Goal: Task Accomplishment & Management: Manage account settings

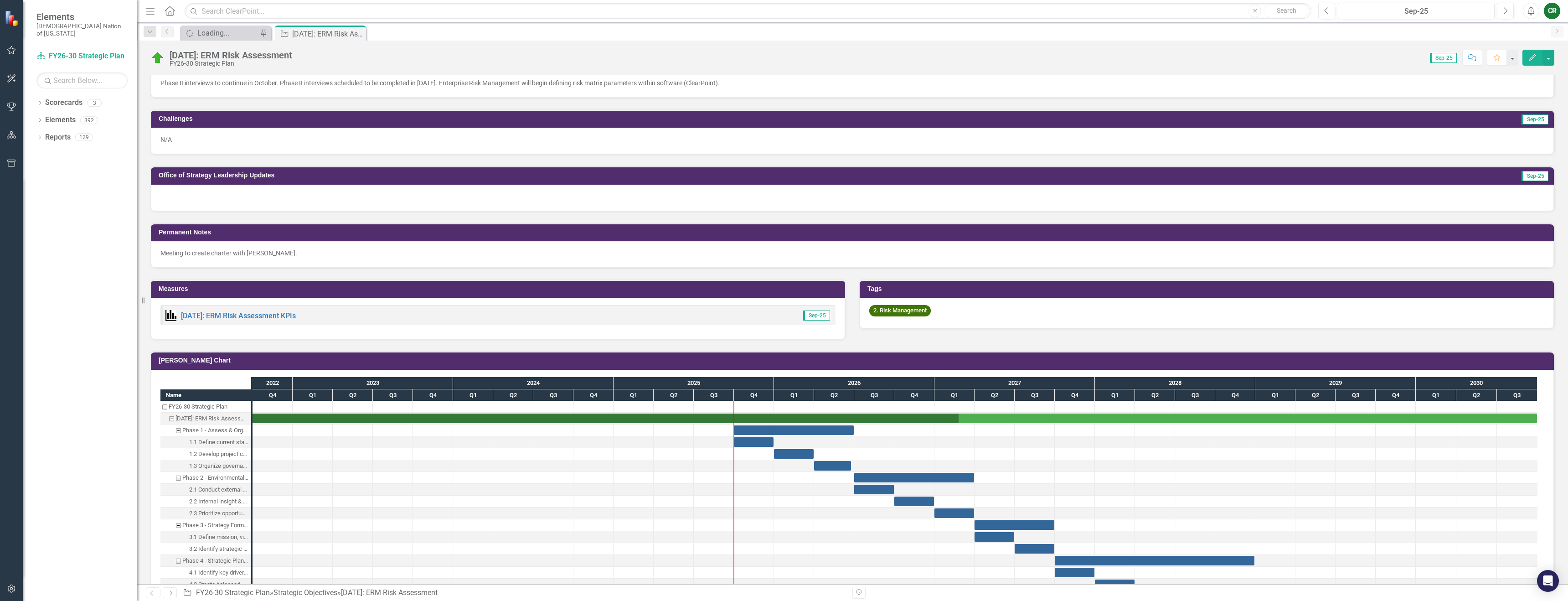
scroll to position [429, 0]
click at [9, 48] on icon "button" at bounding box center [11, 50] width 10 height 7
click at [60, 108] on link "My Favorites" at bounding box center [79, 102] width 114 height 10
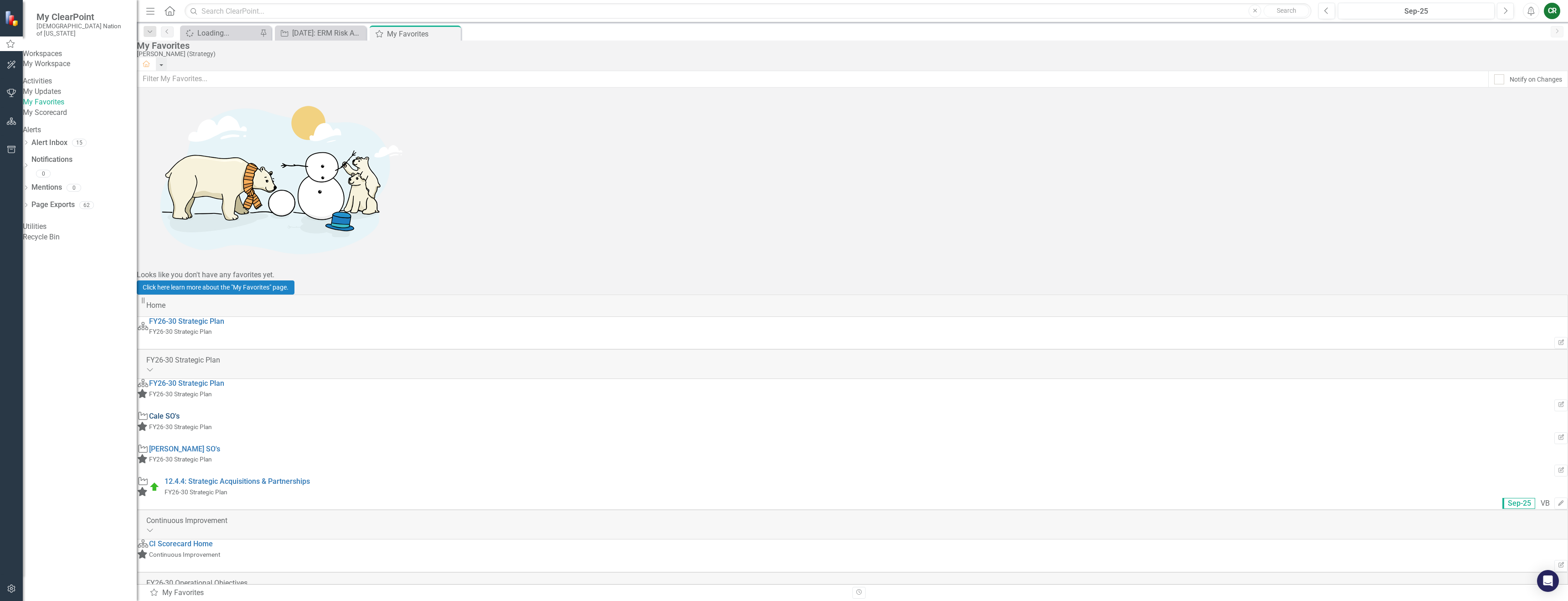
click at [180, 412] on link "Cale SO's" at bounding box center [164, 416] width 31 height 9
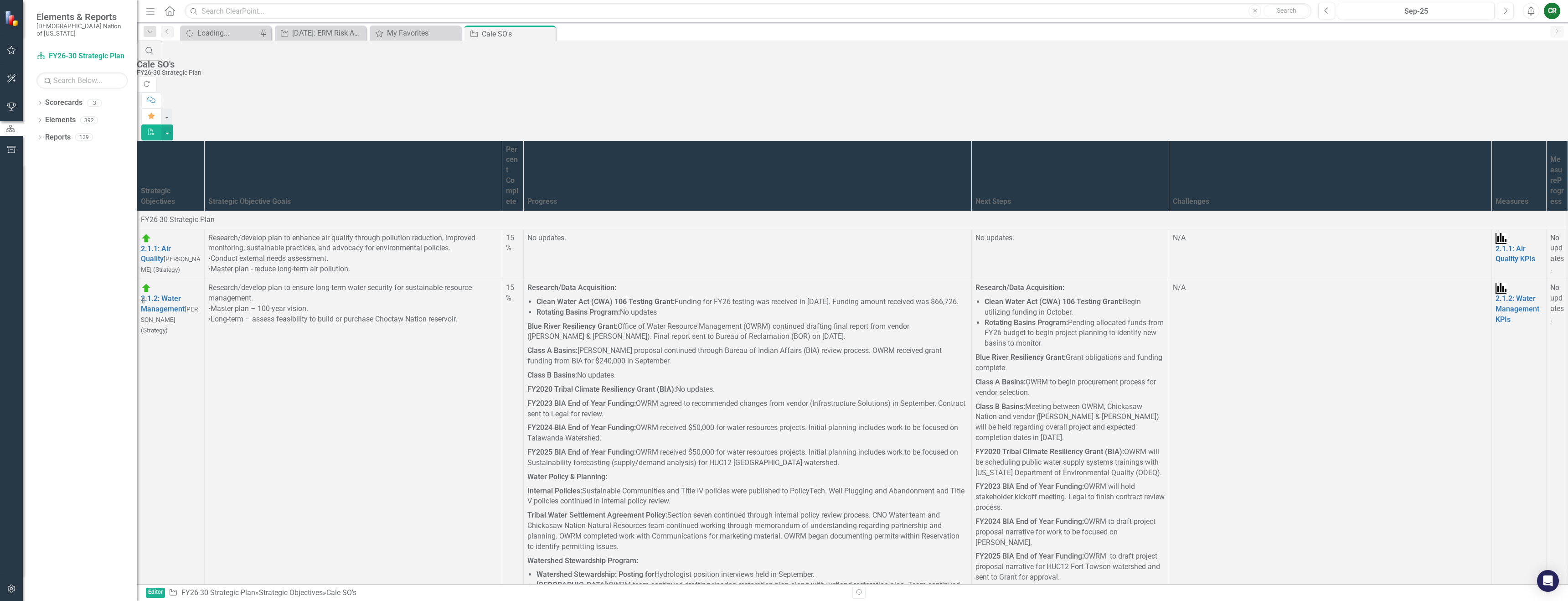
scroll to position [2457, 0]
click at [0, 0] on link "Link Open Element" at bounding box center [0, 0] width 0 height 0
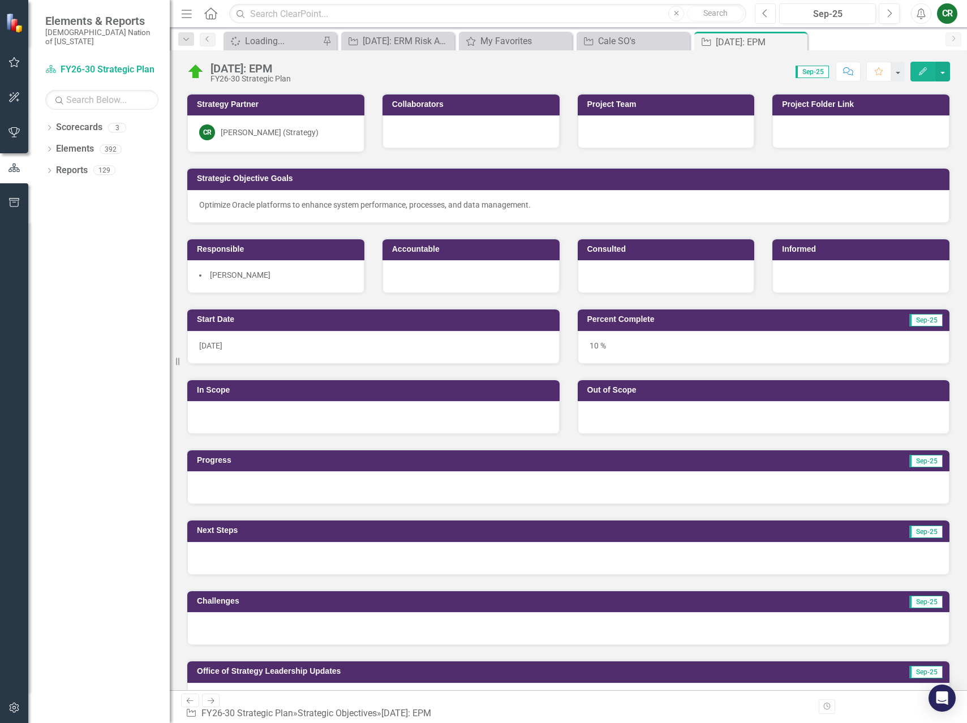
click at [759, 16] on button "Previous" at bounding box center [765, 13] width 21 height 20
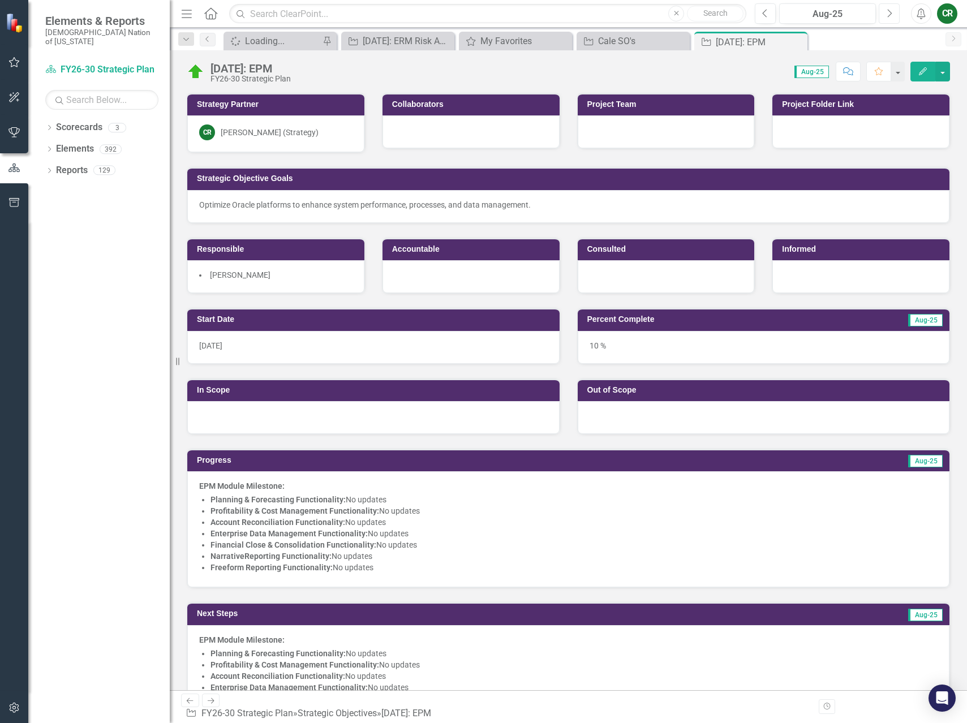
click at [895, 16] on button "Next" at bounding box center [889, 13] width 21 height 20
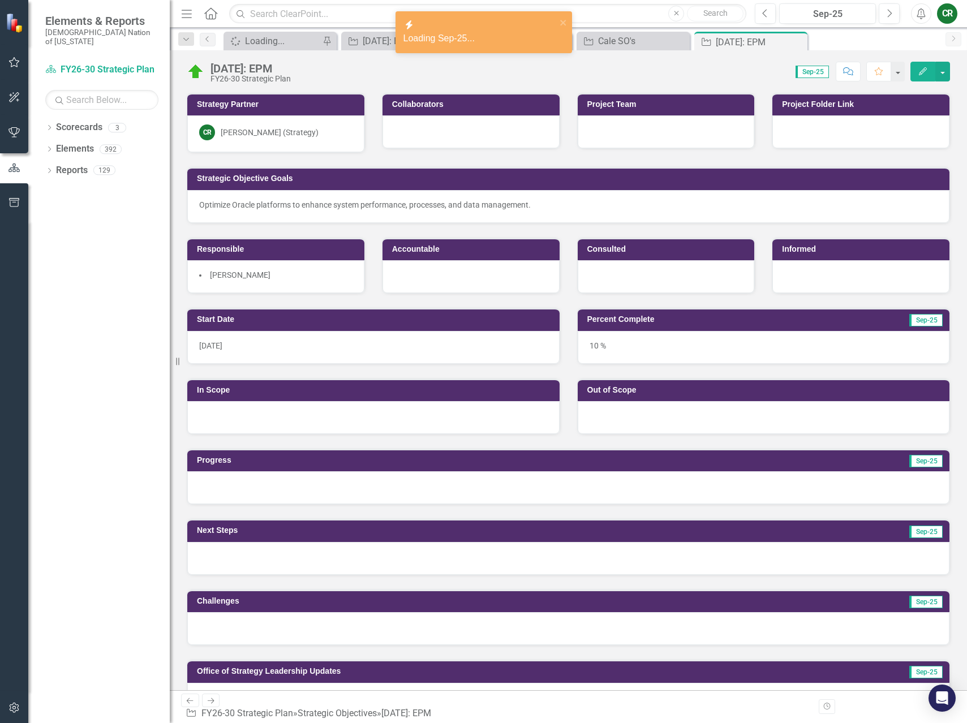
click at [559, 490] on div at bounding box center [568, 487] width 762 height 33
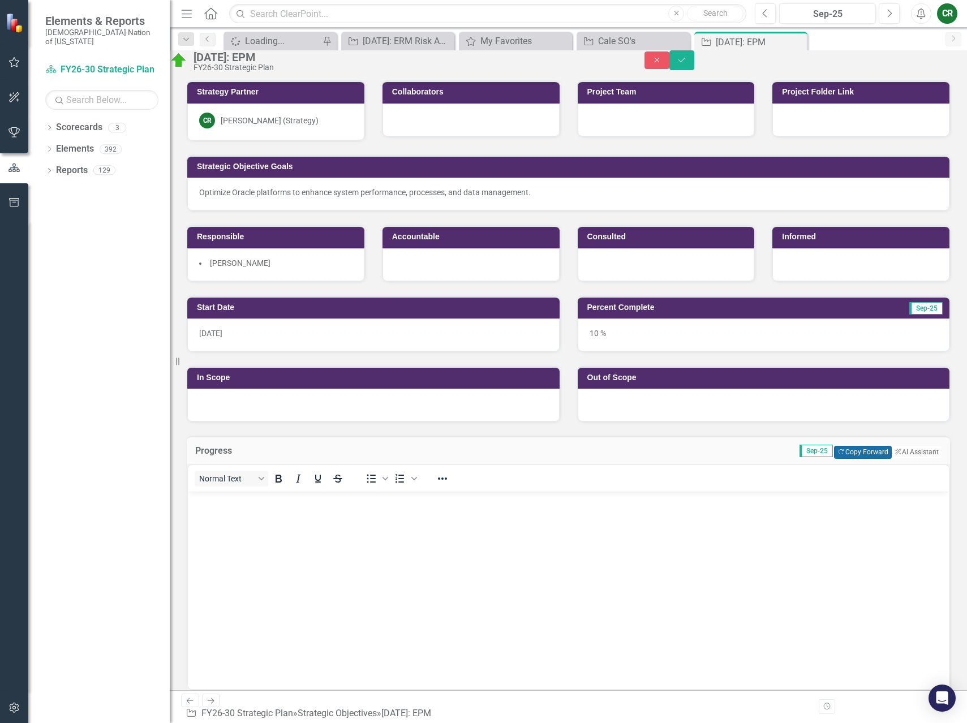
click at [834, 458] on button "Copy Forward Copy Forward" at bounding box center [862, 452] width 57 height 12
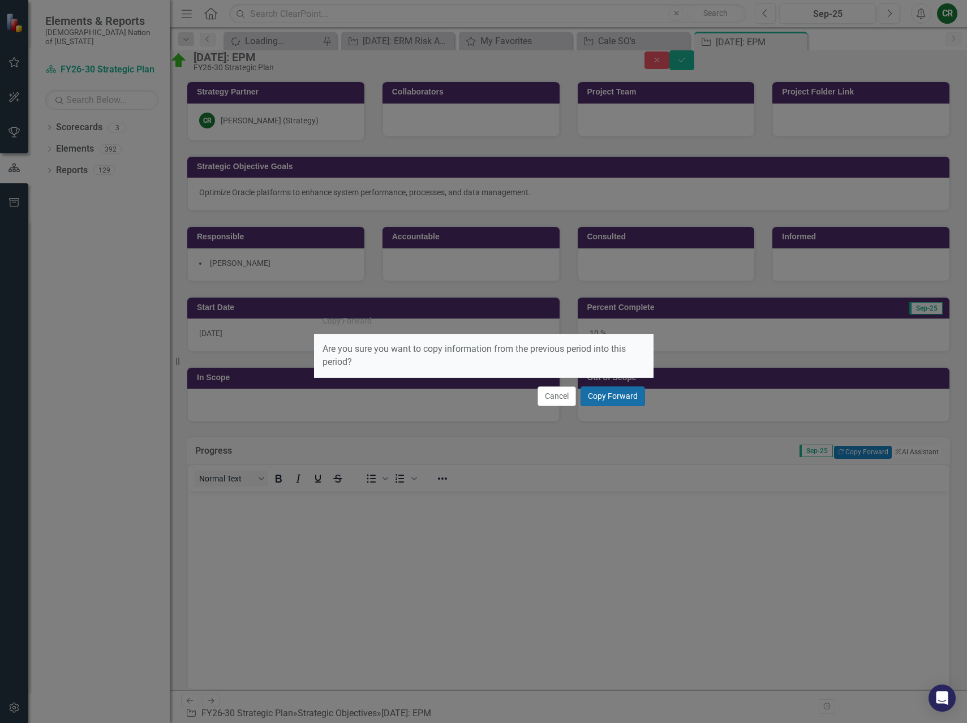
click at [627, 398] on button "Copy Forward" at bounding box center [612, 396] width 64 height 20
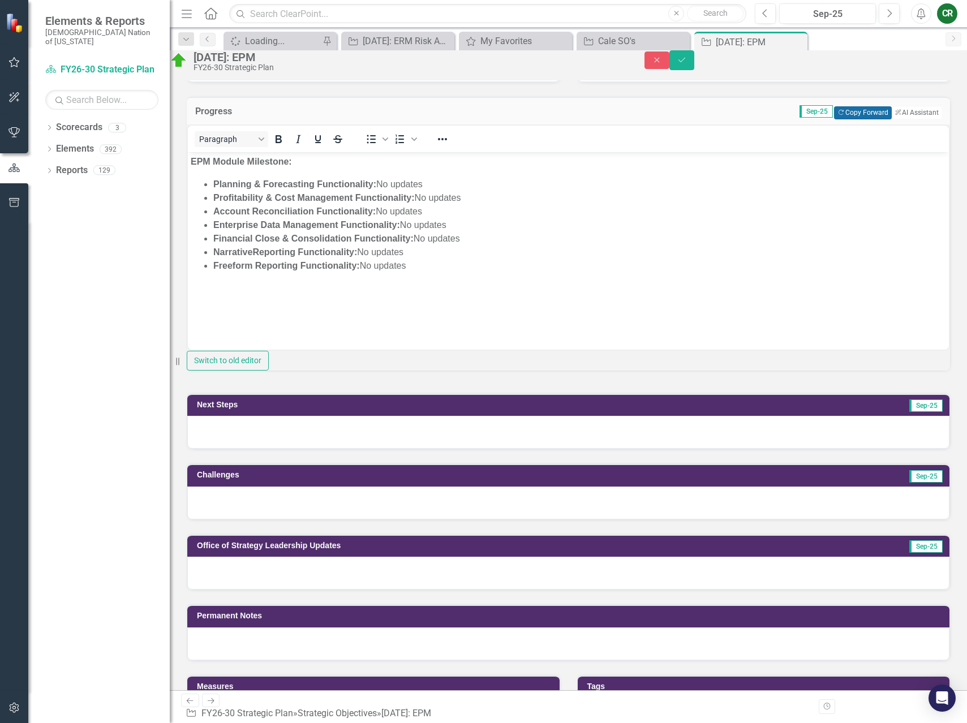
scroll to position [359, 0]
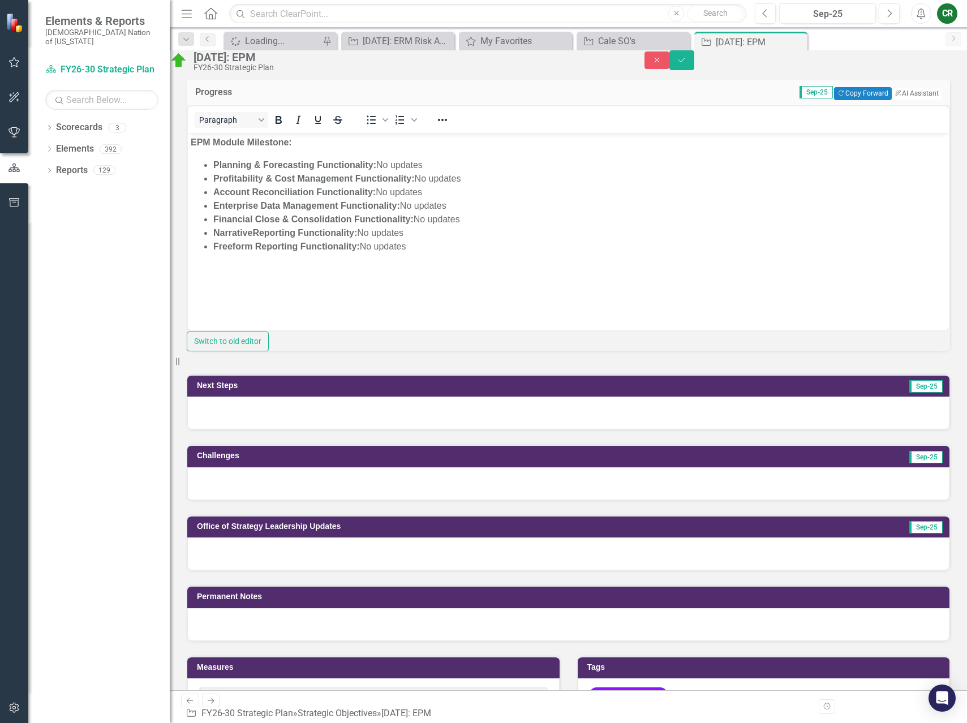
click at [700, 429] on div at bounding box center [568, 413] width 762 height 33
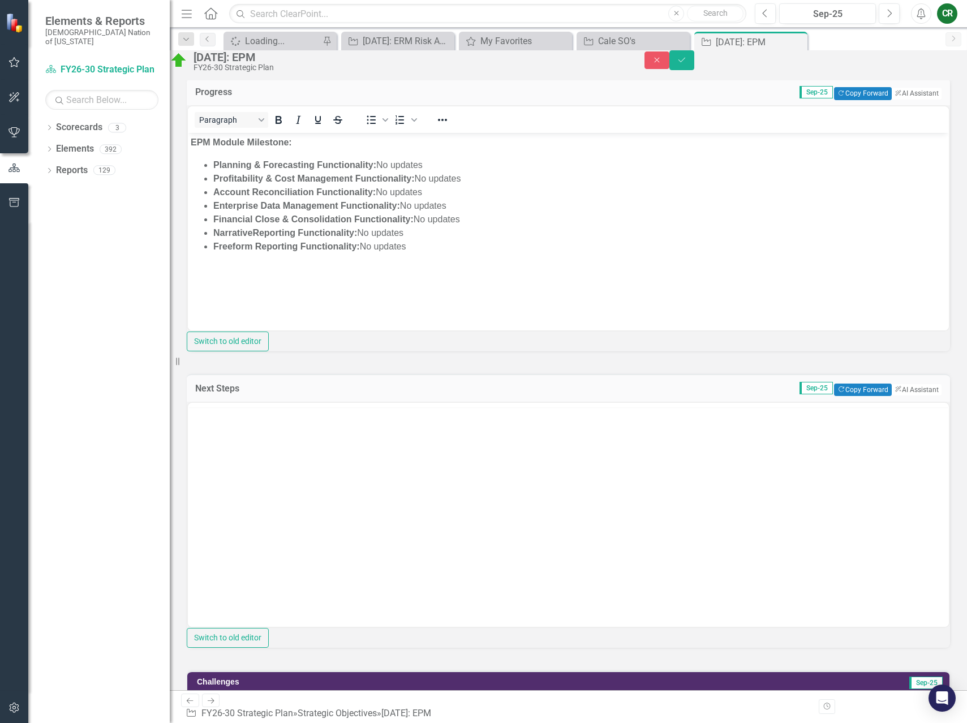
scroll to position [0, 0]
click at [837, 393] on icon "Copy Forward" at bounding box center [840, 389] width 7 height 6
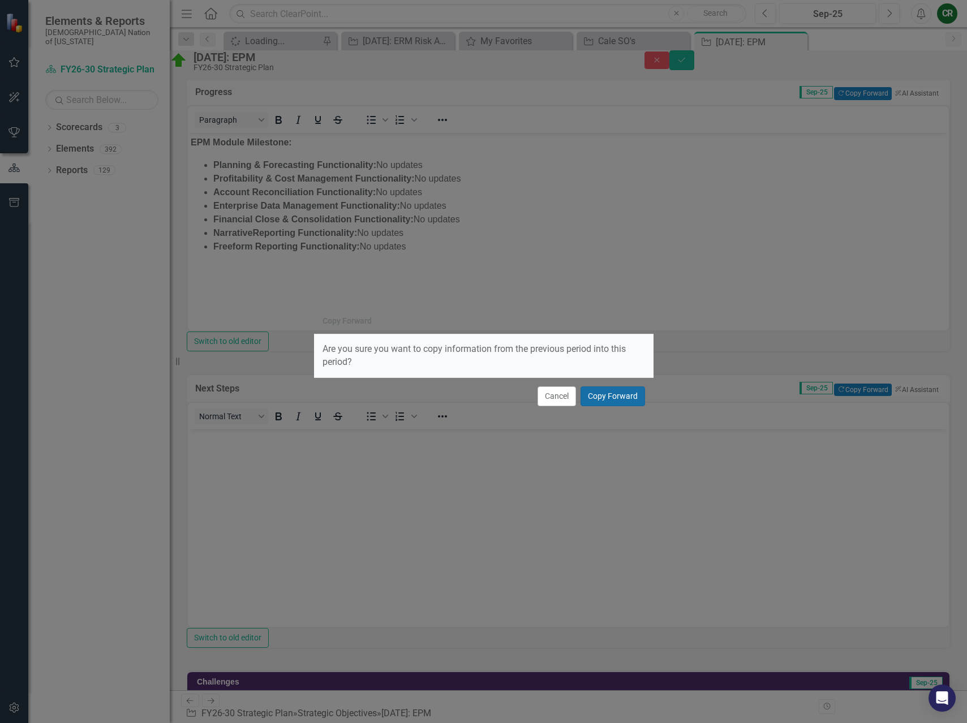
click at [606, 388] on button "Copy Forward" at bounding box center [612, 396] width 64 height 20
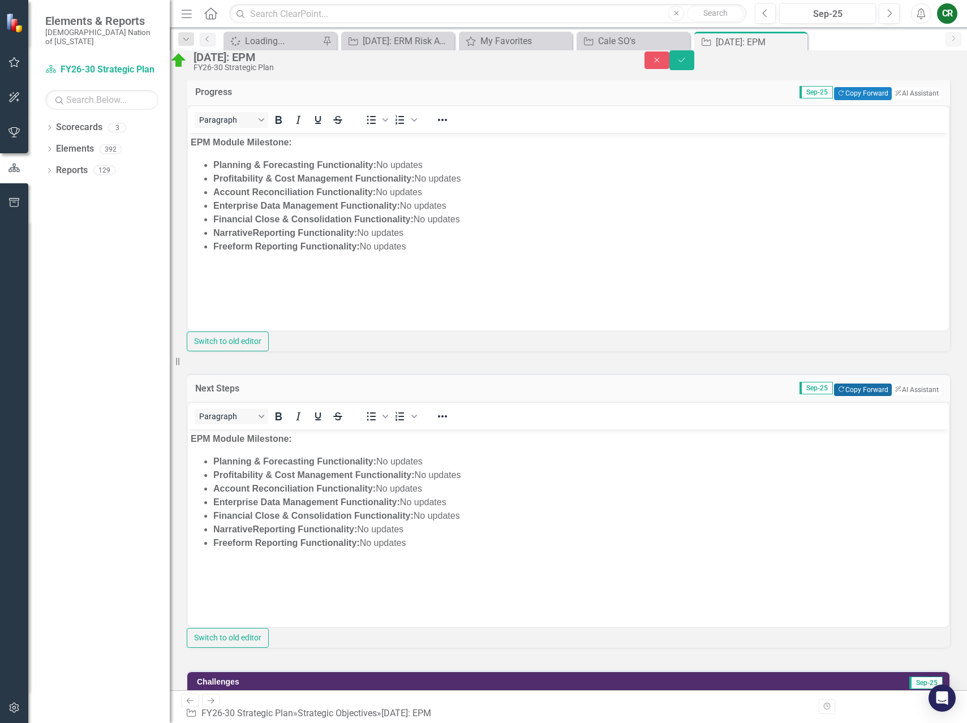
scroll to position [230, 0]
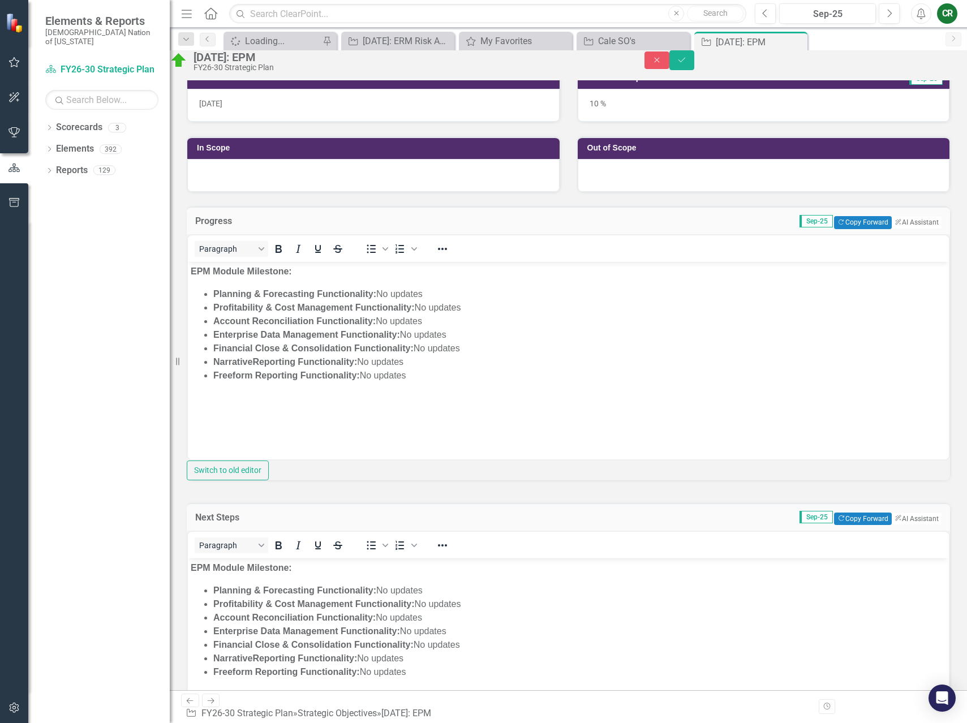
click at [444, 292] on li "Planning & Forecasting Functionality: No updates" at bounding box center [579, 294] width 733 height 14
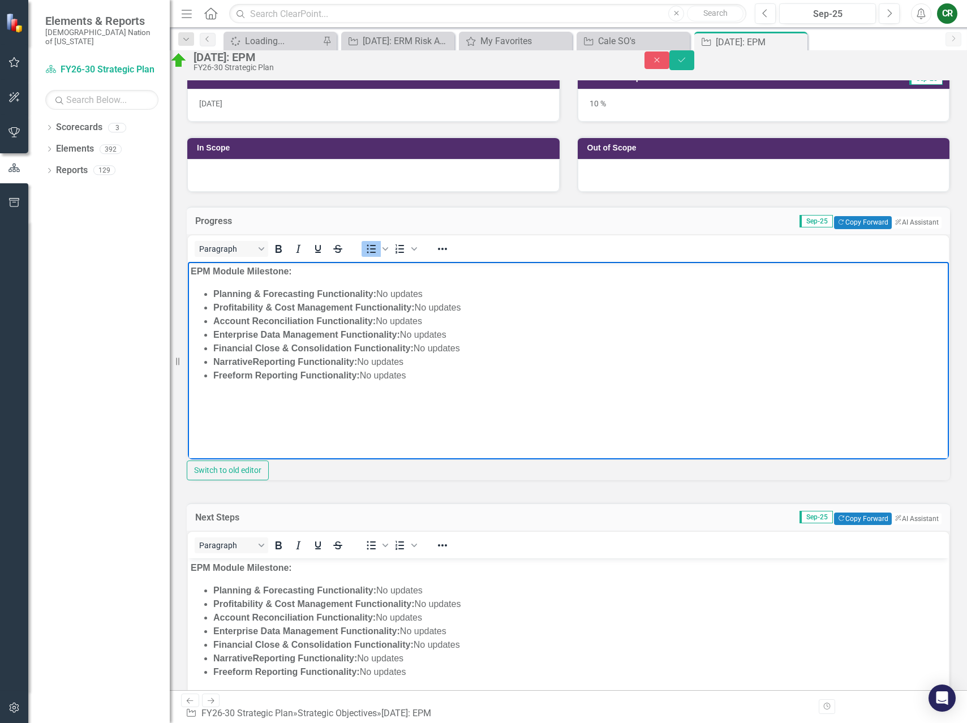
click at [444, 289] on li "Planning & Forecasting Functionality: No updates" at bounding box center [579, 294] width 733 height 14
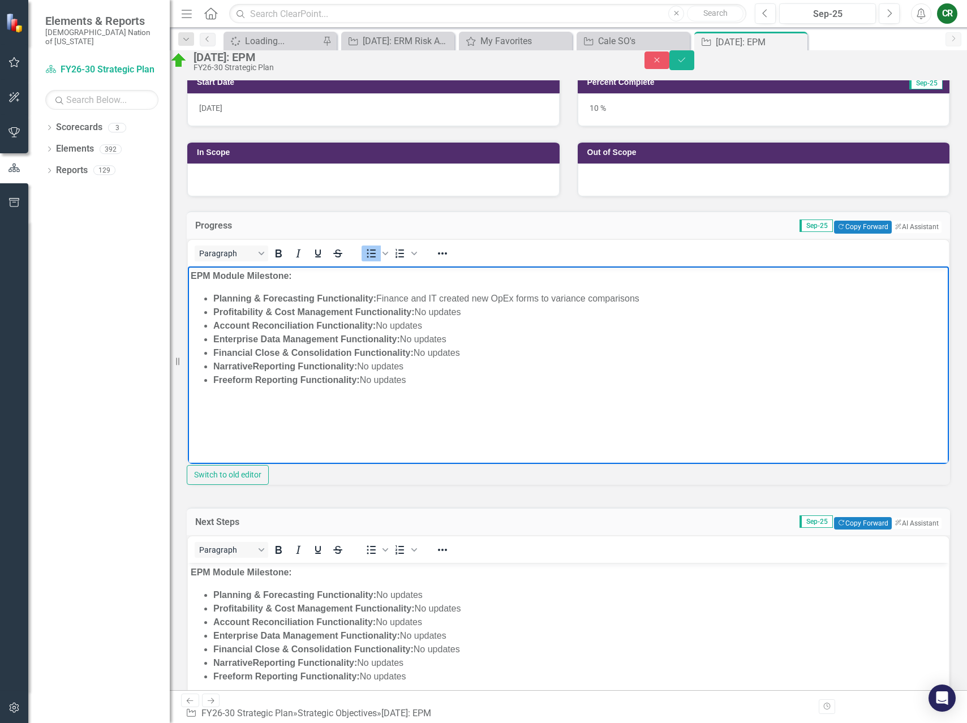
click at [550, 299] on li "Planning & Forecasting Functionality: Finance and IT created new OpEx forms to …" at bounding box center [579, 298] width 733 height 14
click at [713, 300] on li "Planning & Forecasting Functionality: Finance and IT created new OpEx forms for…" at bounding box center [579, 298] width 733 height 14
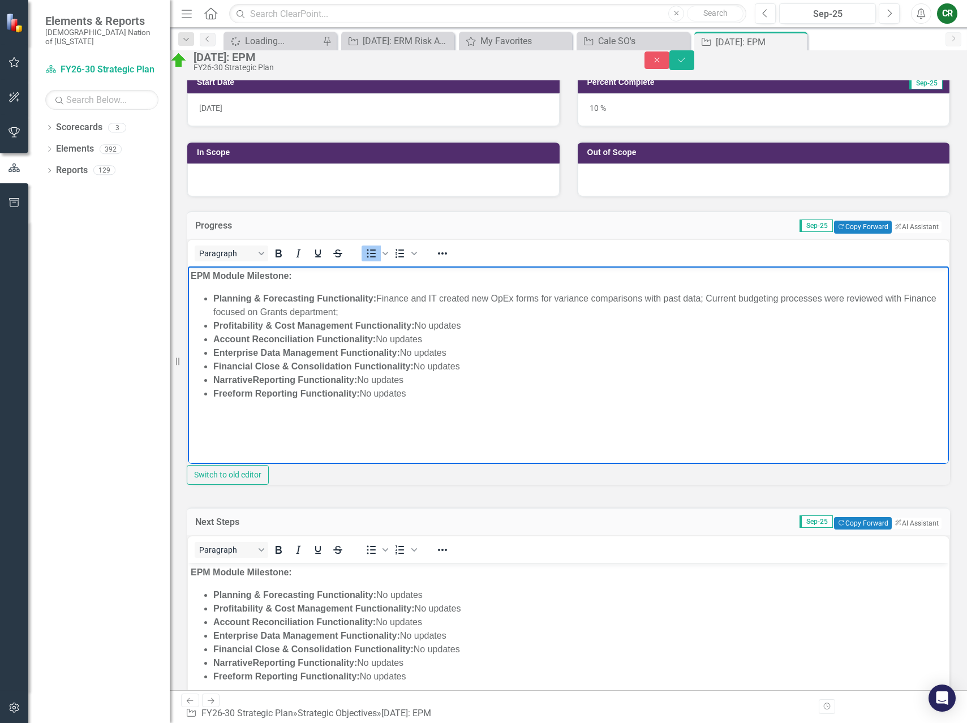
click at [706, 295] on li "Planning & Forecasting Functionality: Finance and IT created new OpEx forms for…" at bounding box center [579, 304] width 733 height 27
click at [377, 298] on li "Planning & Forecasting Functionality: Finance and IT created new OpEx forms for…" at bounding box center [579, 304] width 733 height 27
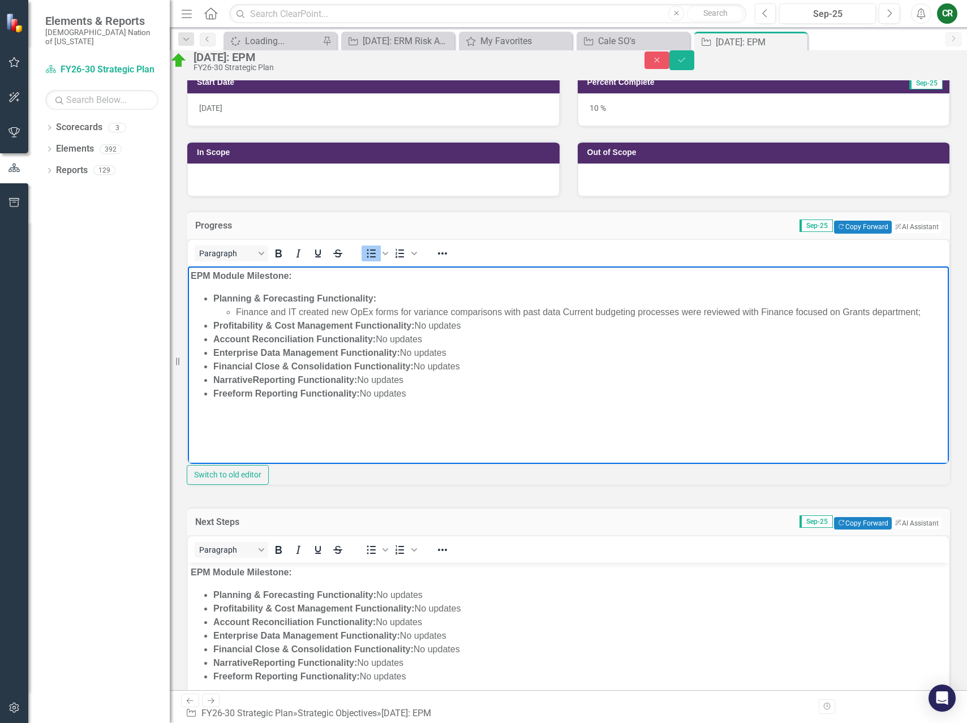
drag, startPoint x: 563, startPoint y: 311, endPoint x: 579, endPoint y: 311, distance: 16.4
click at [564, 310] on li "Finance and IT created new OpEx forms for variance comparisons with past data C…" at bounding box center [591, 312] width 710 height 14
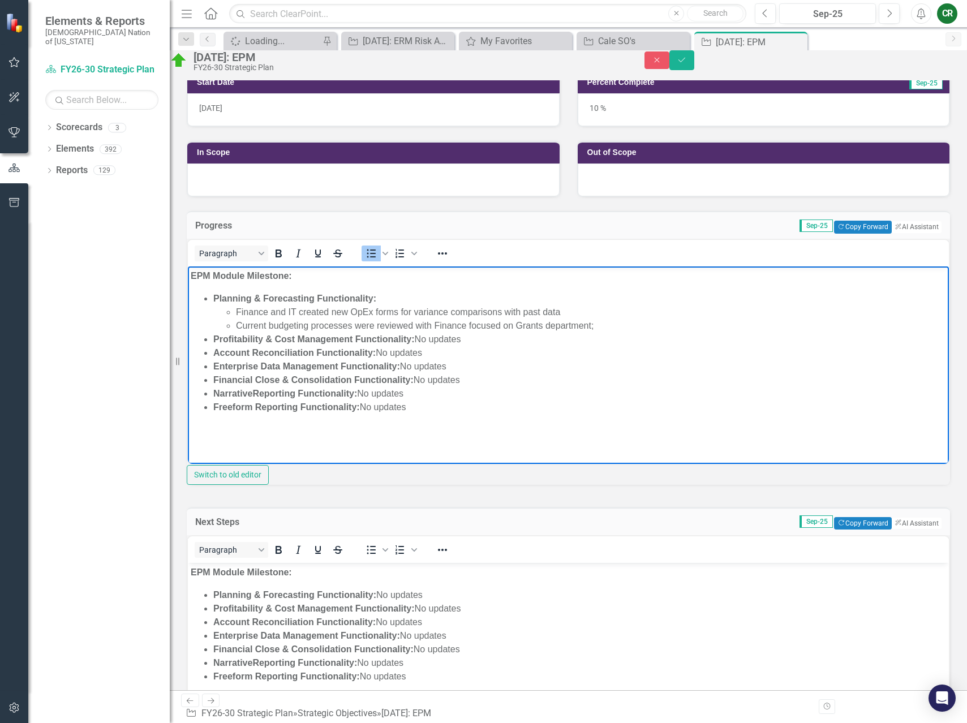
click at [573, 348] on li "Account Reconciliation Functionality: No updates" at bounding box center [579, 353] width 733 height 14
click at [616, 315] on li "Finance and IT created new OpEx forms for variance comparisons with past data" at bounding box center [591, 312] width 710 height 14
click at [612, 325] on li "Current budgeting processes were reviewed with Finance focused on Grants depart…" at bounding box center [591, 325] width 710 height 14
drag, startPoint x: 320, startPoint y: 339, endPoint x: 448, endPoint y: 324, distance: 129.3
click at [320, 339] on li "Successfully created and tested" at bounding box center [591, 339] width 710 height 14
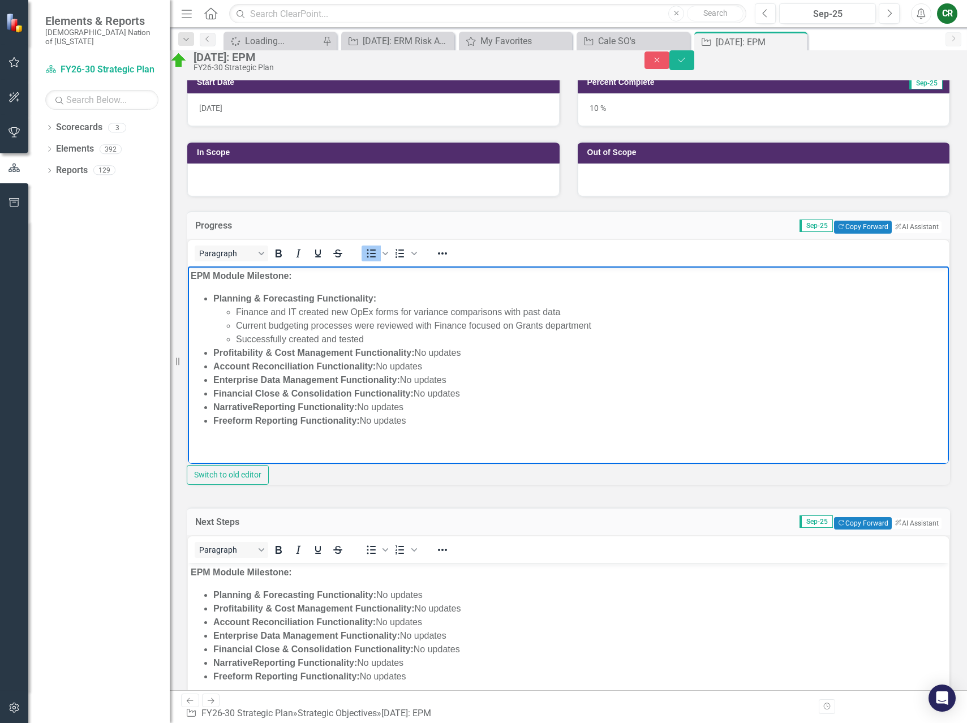
click at [338, 340] on li "Successfully created and tested" at bounding box center [591, 339] width 710 height 14
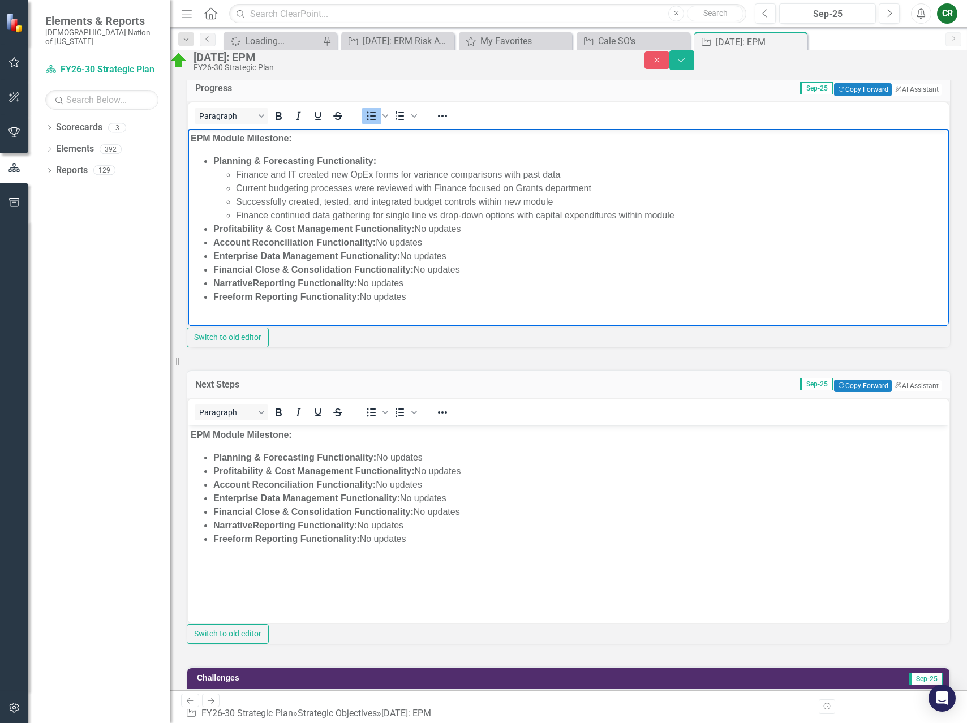
scroll to position [368, 0]
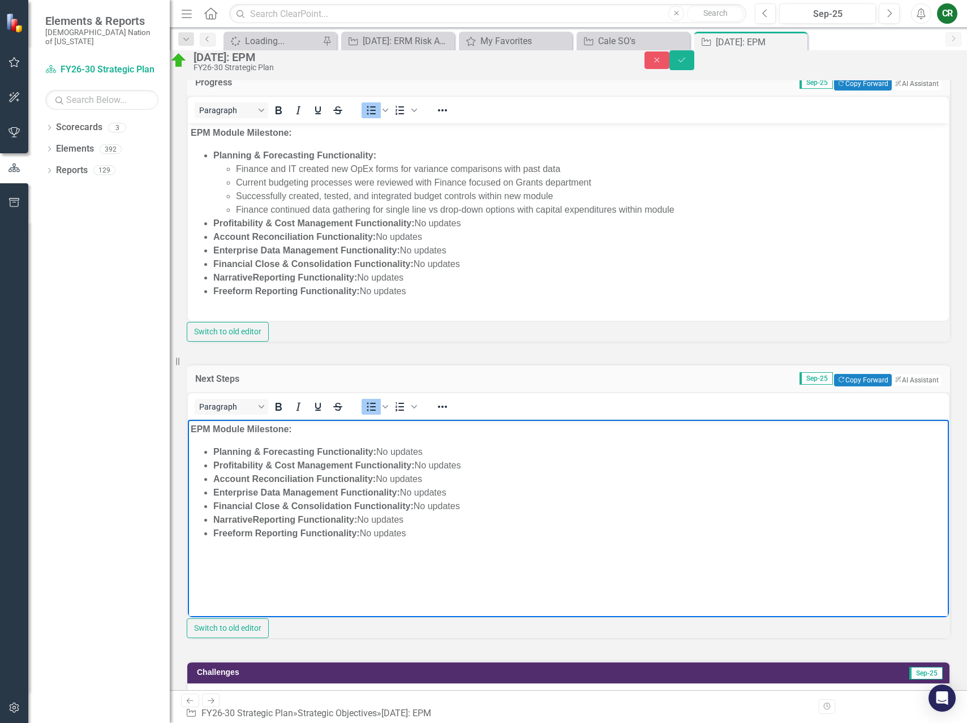
click at [432, 468] on li "Profitability & Cost Management Functionality: No updates" at bounding box center [579, 465] width 733 height 14
click at [432, 450] on li "Planning & Forecasting Functionality: No updates" at bounding box center [579, 452] width 733 height 14
click at [282, 411] on icon "Bold" at bounding box center [279, 407] width 6 height 8
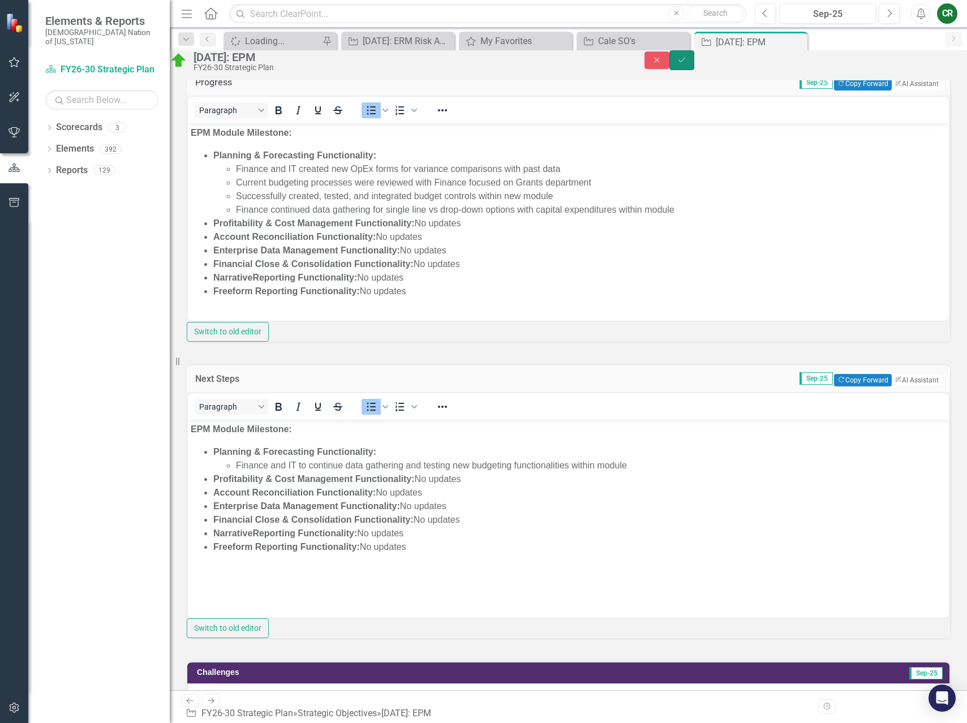
click at [694, 70] on button "Save" at bounding box center [681, 60] width 25 height 20
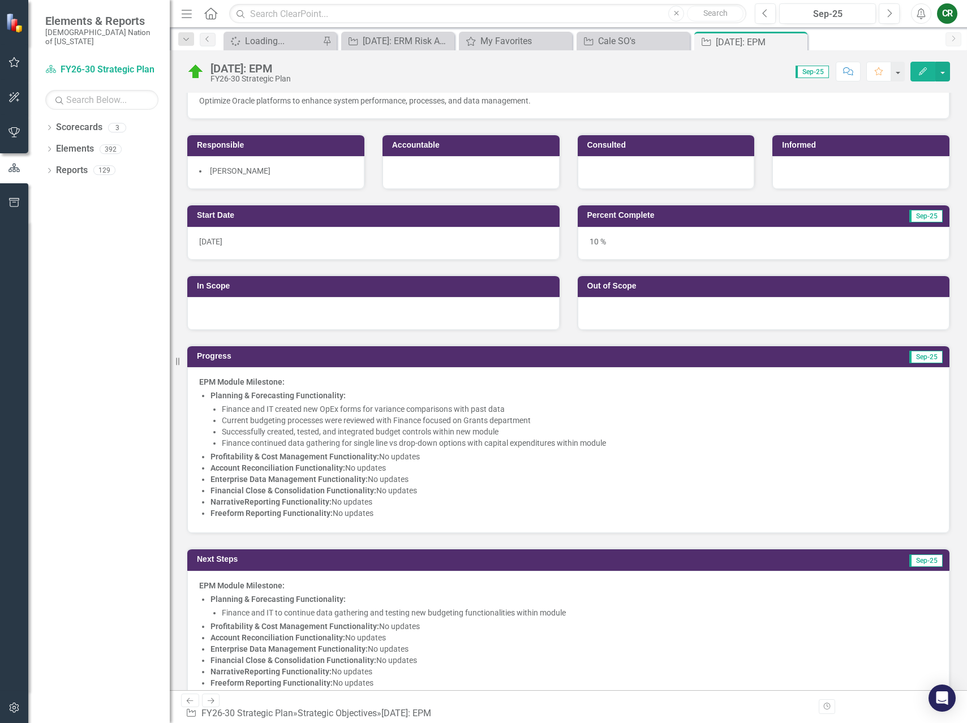
scroll to position [141, 0]
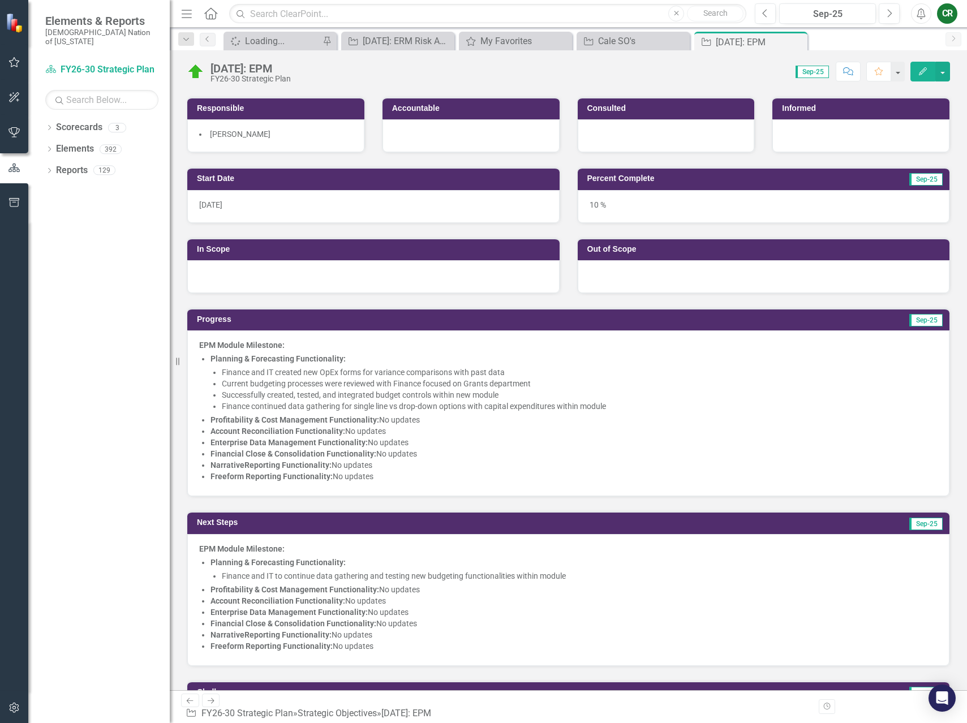
click at [302, 432] on strong "Account Reconciliation Functionality:" at bounding box center [277, 431] width 135 height 9
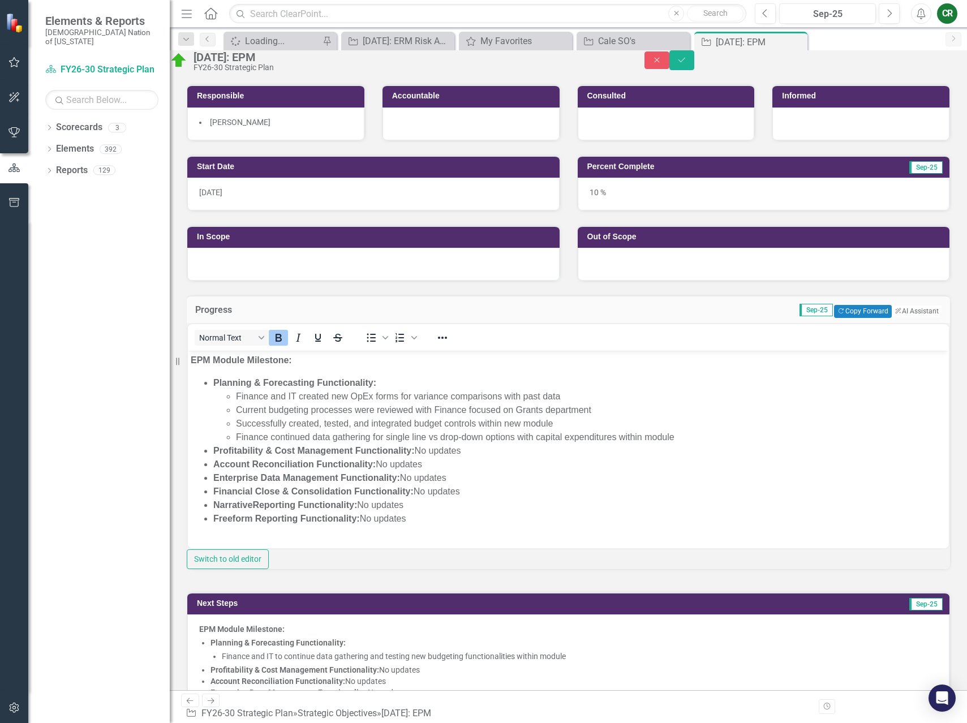
scroll to position [0, 0]
click at [694, 70] on button "Save" at bounding box center [681, 60] width 25 height 20
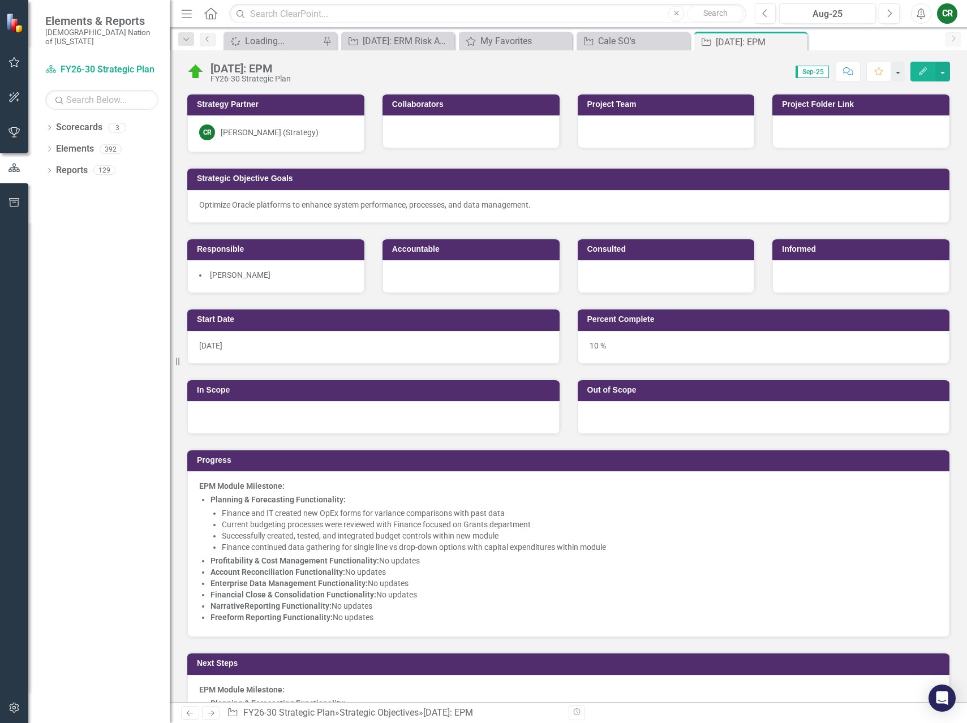
click at [774, 18] on button "Previous" at bounding box center [765, 13] width 21 height 20
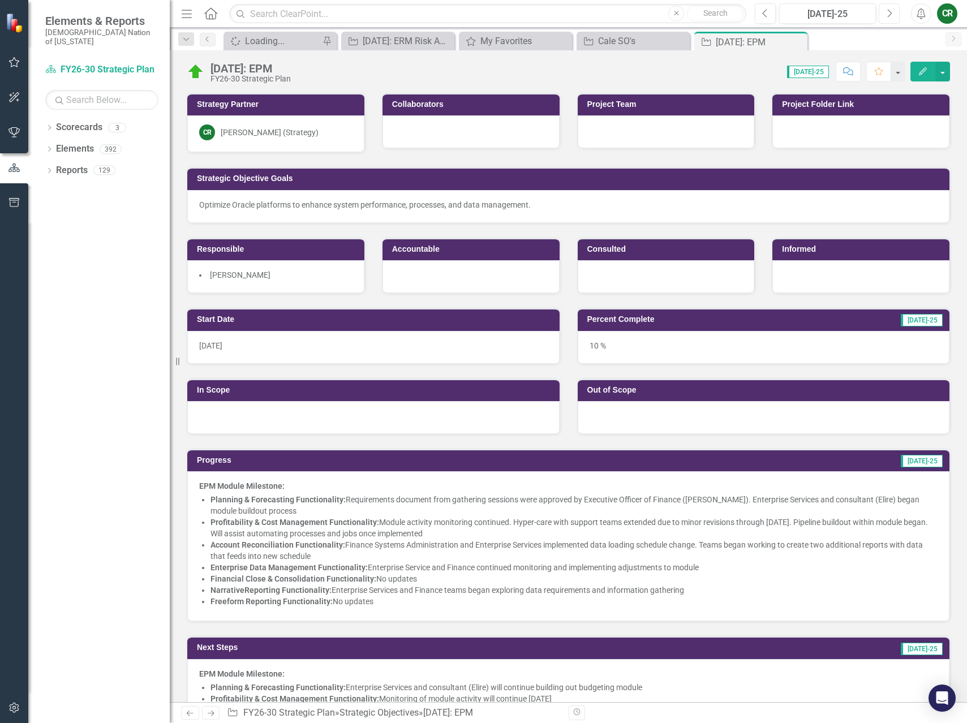
click at [888, 6] on button "Next" at bounding box center [889, 13] width 21 height 20
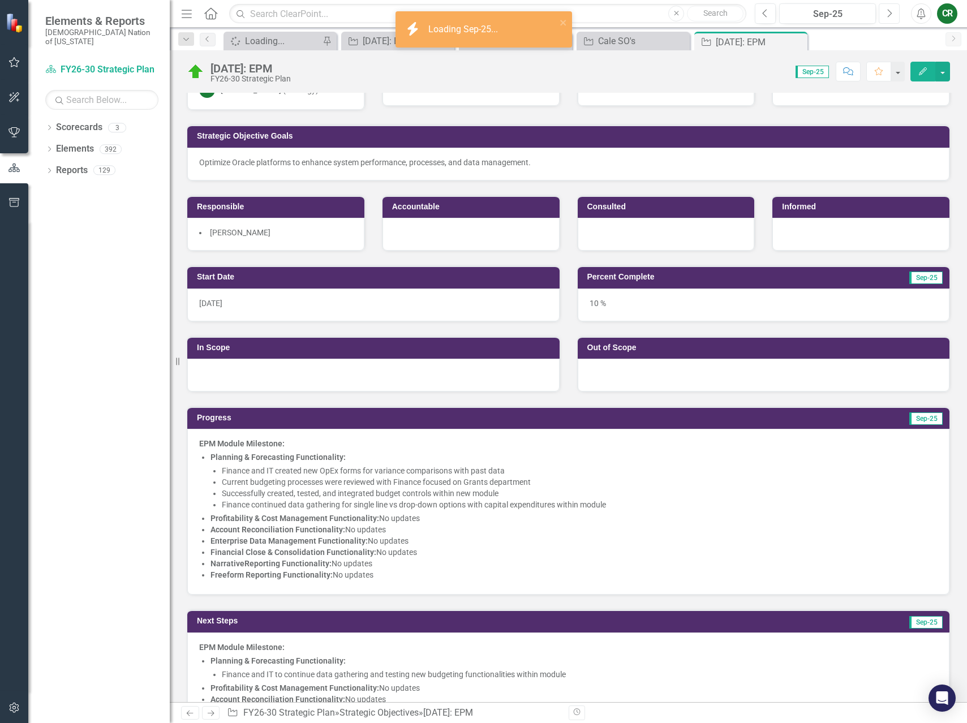
scroll to position [158, 0]
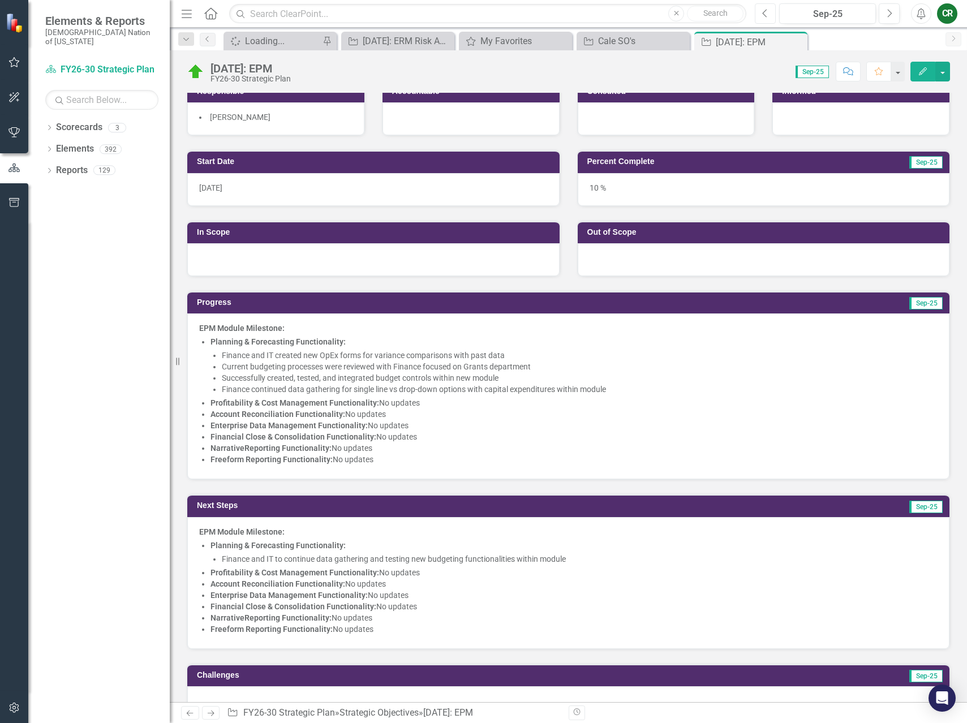
click at [773, 15] on button "Previous" at bounding box center [765, 13] width 21 height 20
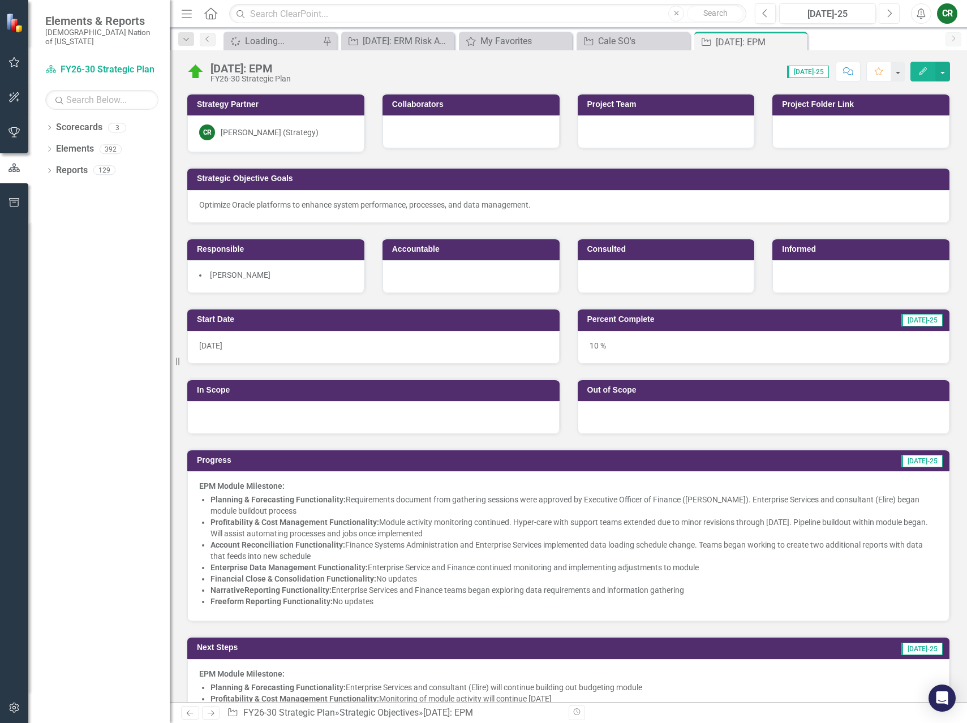
click at [881, 16] on button "Next" at bounding box center [889, 13] width 21 height 20
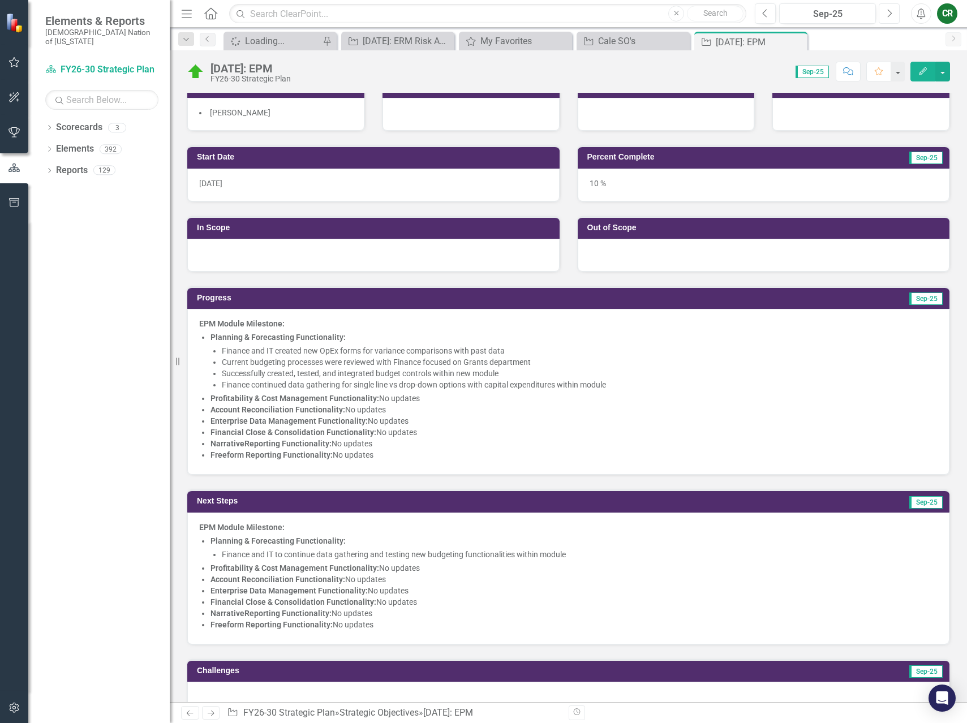
scroll to position [164, 0]
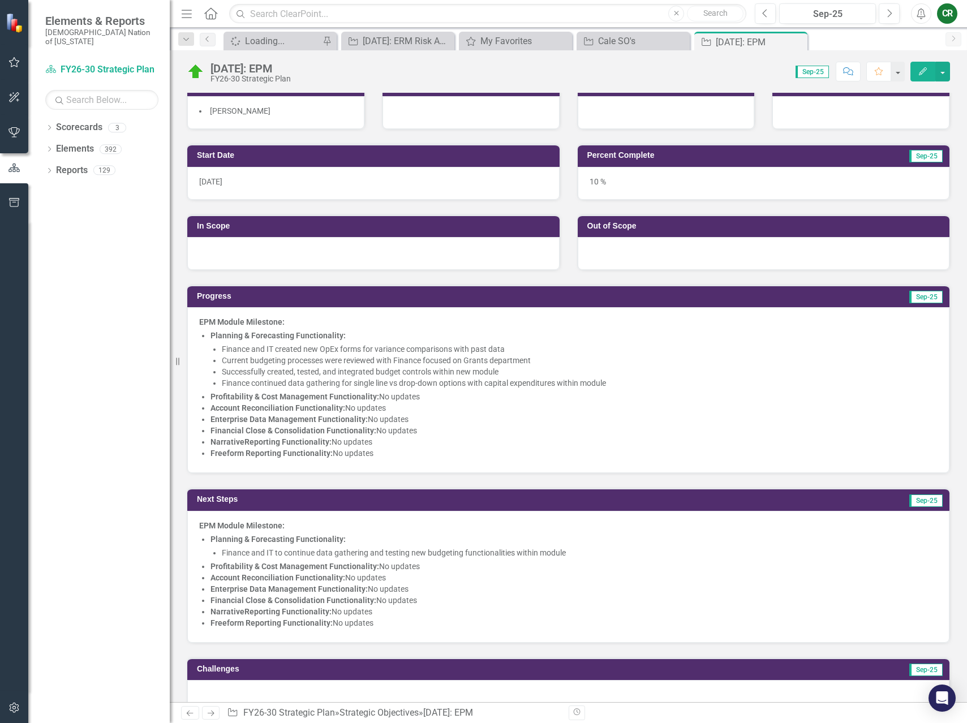
click at [444, 406] on li "Account Reconciliation Functionality: No updates" at bounding box center [573, 407] width 727 height 11
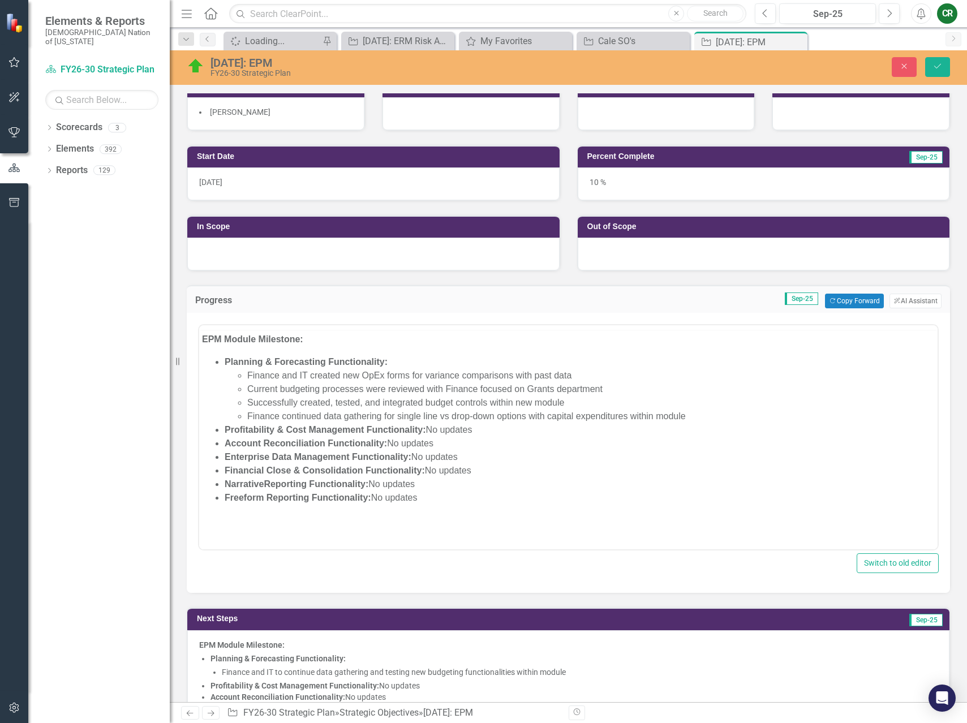
scroll to position [0, 0]
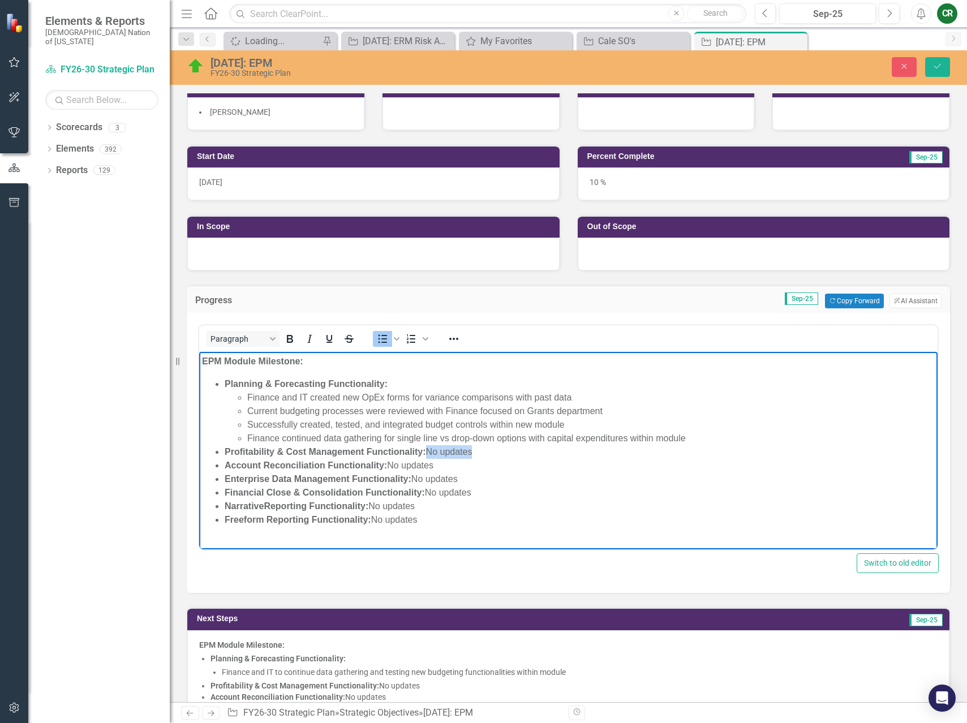
drag, startPoint x: 484, startPoint y: 456, endPoint x: 430, endPoint y: 456, distance: 53.7
click at [430, 456] on li "Profitability & Cost Management Functionality: No updates" at bounding box center [580, 452] width 710 height 14
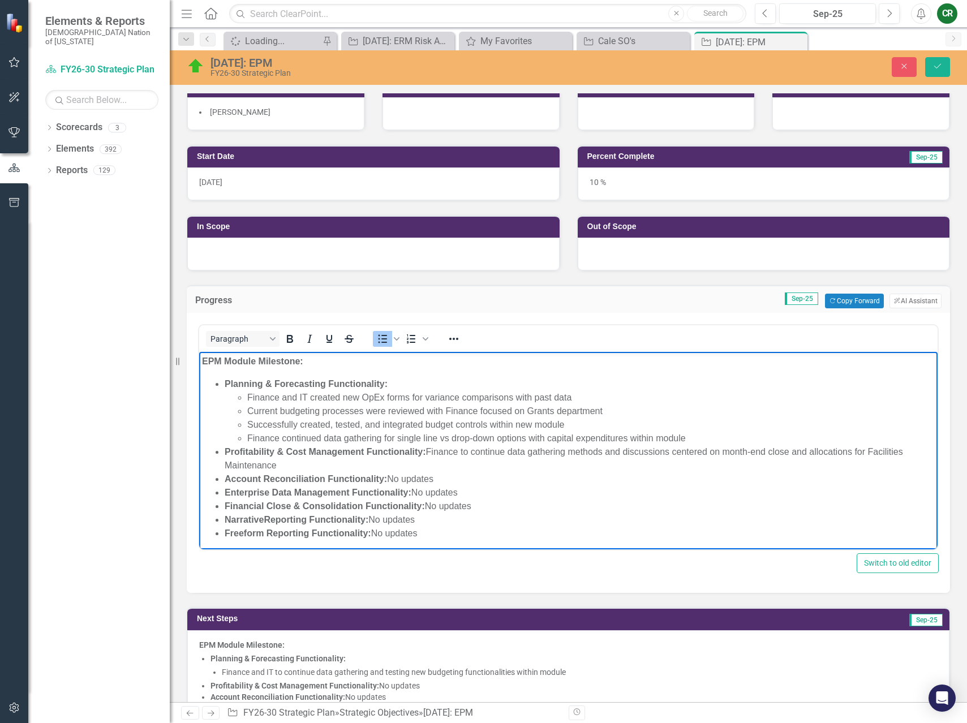
click at [471, 454] on li "Profitability & Cost Management Functionality: Finance to continue data gatheri…" at bounding box center [580, 458] width 710 height 27
click at [500, 452] on li "Profitability & Cost Management Functionality: Finance continue data gathering …" at bounding box center [580, 458] width 710 height 27
click at [444, 453] on li "Profitability & Cost Management Functionality: Finance continued data gathering…" at bounding box center [580, 458] width 710 height 27
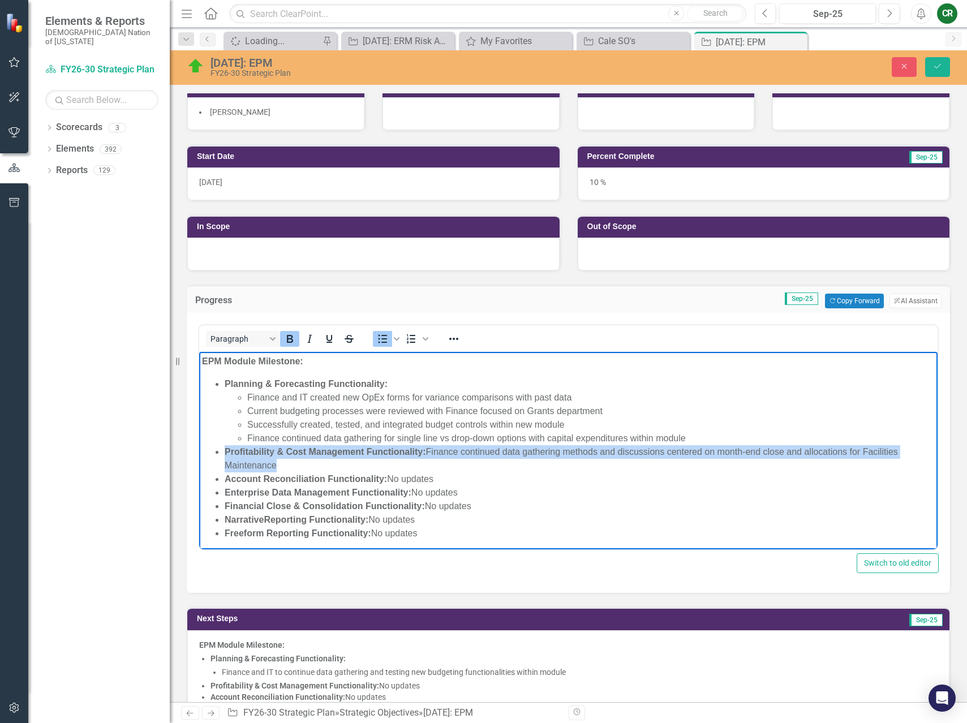
click at [444, 453] on li "Profitability & Cost Management Functionality: Finance continued data gathering…" at bounding box center [580, 458] width 710 height 27
click at [457, 467] on li "Profitability & Cost Management Functionality: Finance continued data gathering…" at bounding box center [580, 458] width 710 height 27
drag, startPoint x: 301, startPoint y: 464, endPoint x: 429, endPoint y: 453, distance: 129.0
click at [429, 453] on li "Profitability & Cost Management Functionality: Finance continued data gathering…" at bounding box center [580, 458] width 710 height 27
copy li "Finance continued data gathering methods and discussions centered on month-end …"
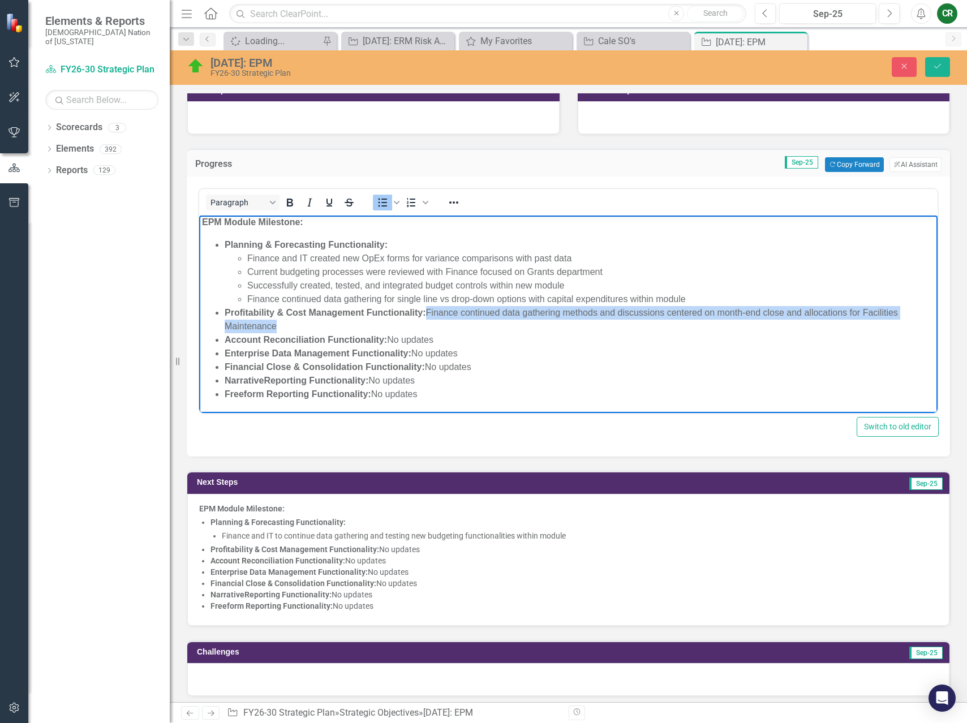
scroll to position [337, 0]
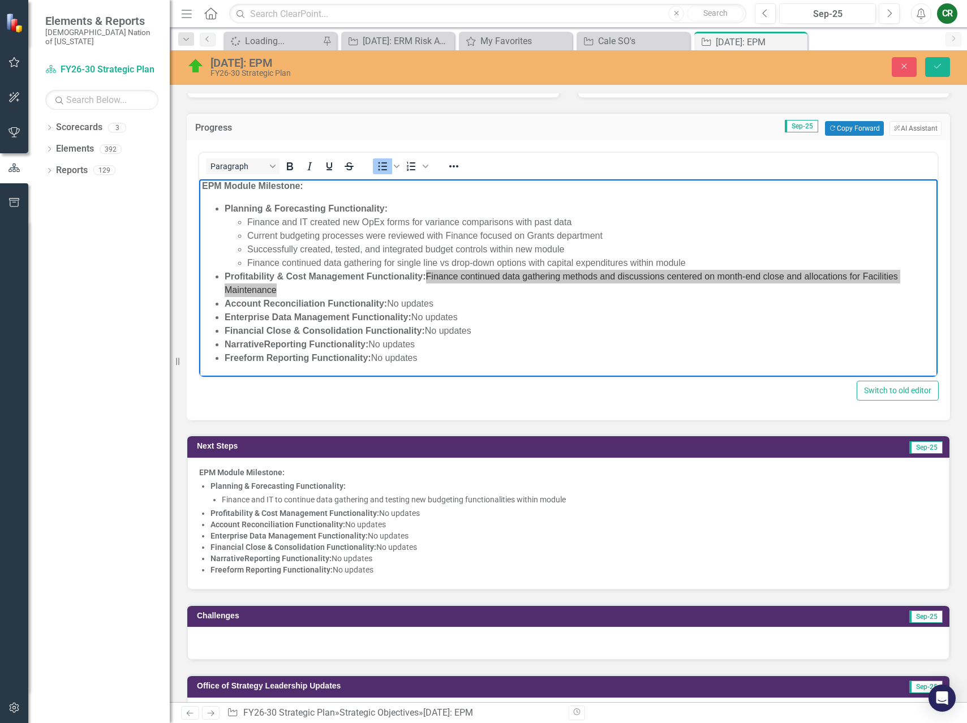
click at [412, 536] on li "Enterprise Data Management Functionality: No updates" at bounding box center [573, 535] width 727 height 11
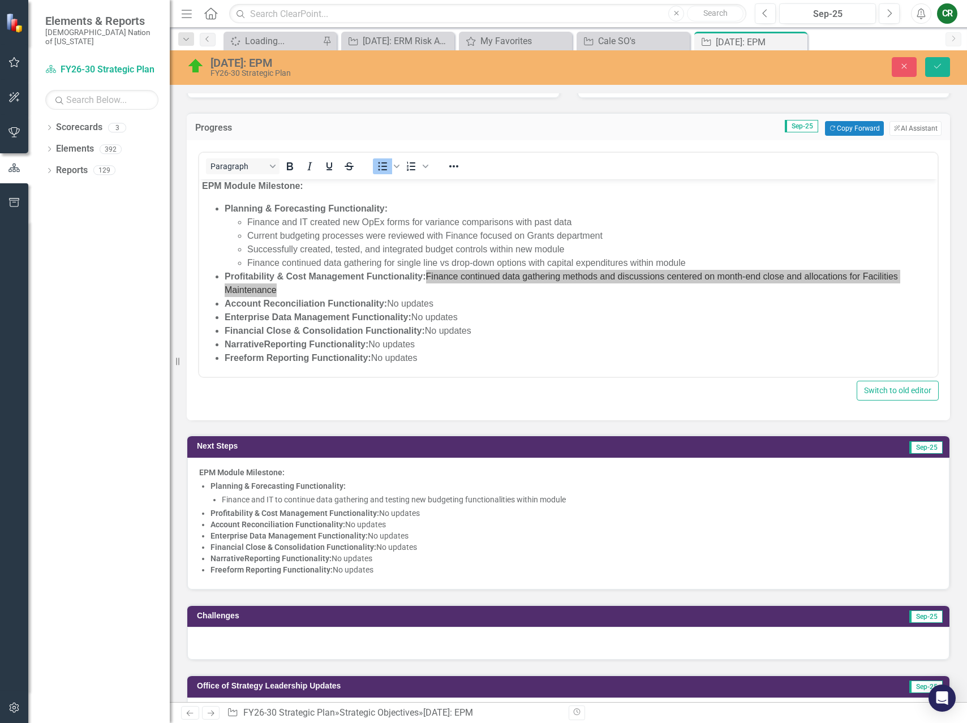
click at [412, 536] on li "Enterprise Data Management Functionality: No updates" at bounding box center [573, 535] width 727 height 11
click at [410, 537] on li "Enterprise Data Management Functionality: No updates" at bounding box center [573, 535] width 727 height 11
click at [411, 537] on li "Enterprise Data Management Functionality: No updates" at bounding box center [573, 535] width 727 height 11
click at [430, 541] on li "Financial Close & Consolidation Functionality: No updates" at bounding box center [573, 546] width 727 height 11
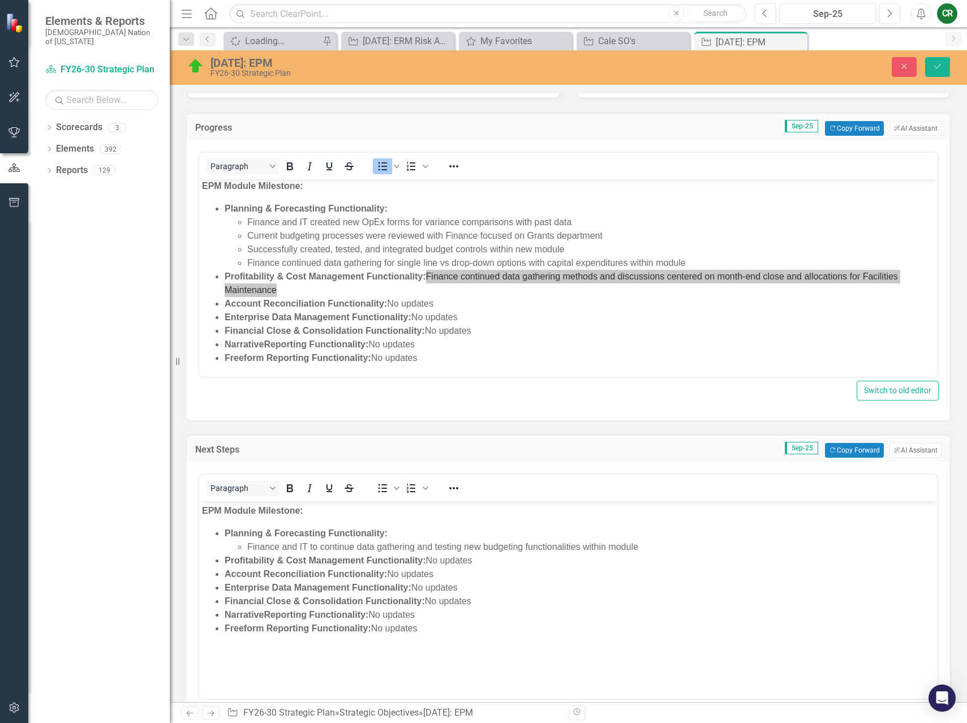
scroll to position [0, 0]
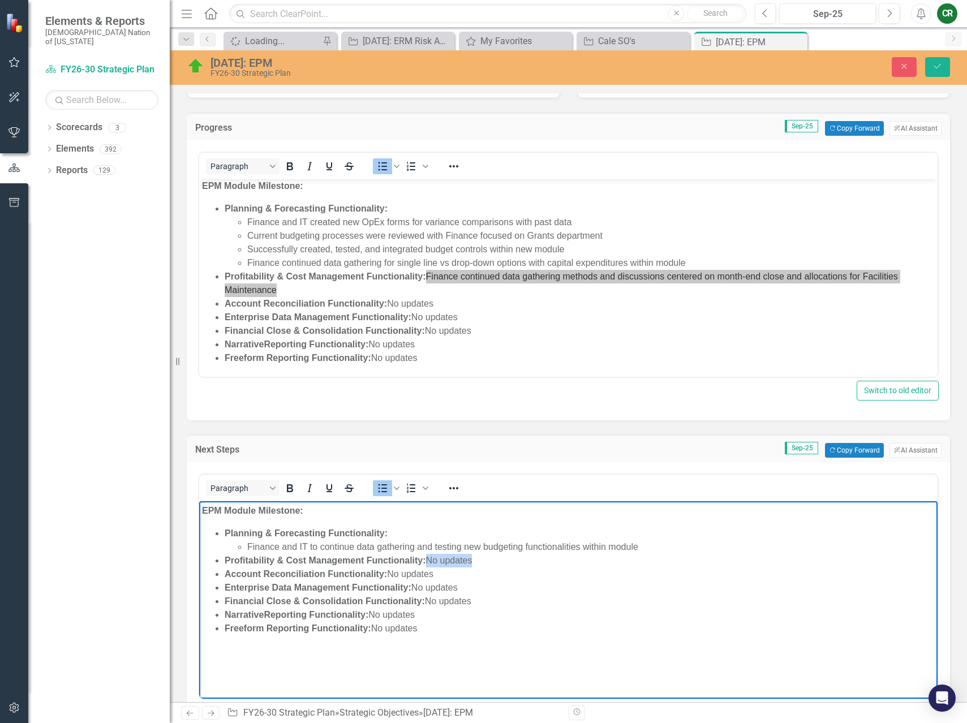
drag, startPoint x: 483, startPoint y: 566, endPoint x: 443, endPoint y: 560, distance: 40.6
click at [434, 559] on li "Profitability & Cost Management Functionality: No updates" at bounding box center [580, 561] width 710 height 14
paste body "Rich Text Area. Press ALT-0 for help."
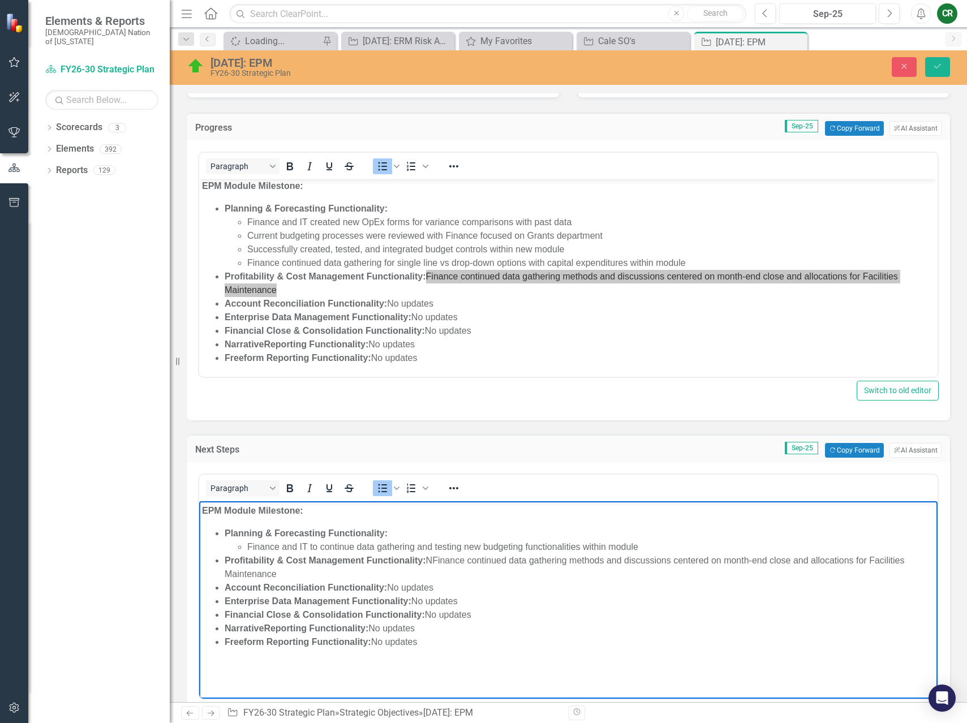
click at [437, 560] on li "Profitability & Cost Management Functionality: NFinance continued data gatherin…" at bounding box center [580, 567] width 710 height 27
drag, startPoint x: 503, startPoint y: 560, endPoint x: 464, endPoint y: 565, distance: 39.4
click at [464, 565] on li "Profitability & Cost Management Functionality: Finance continued data gathering…" at bounding box center [580, 567] width 710 height 27
drag, startPoint x: 429, startPoint y: 559, endPoint x: 454, endPoint y: 546, distance: 28.3
click at [433, 559] on li "Profitability & Cost Management Functionality: Finance to continue data gatheri…" at bounding box center [580, 567] width 710 height 27
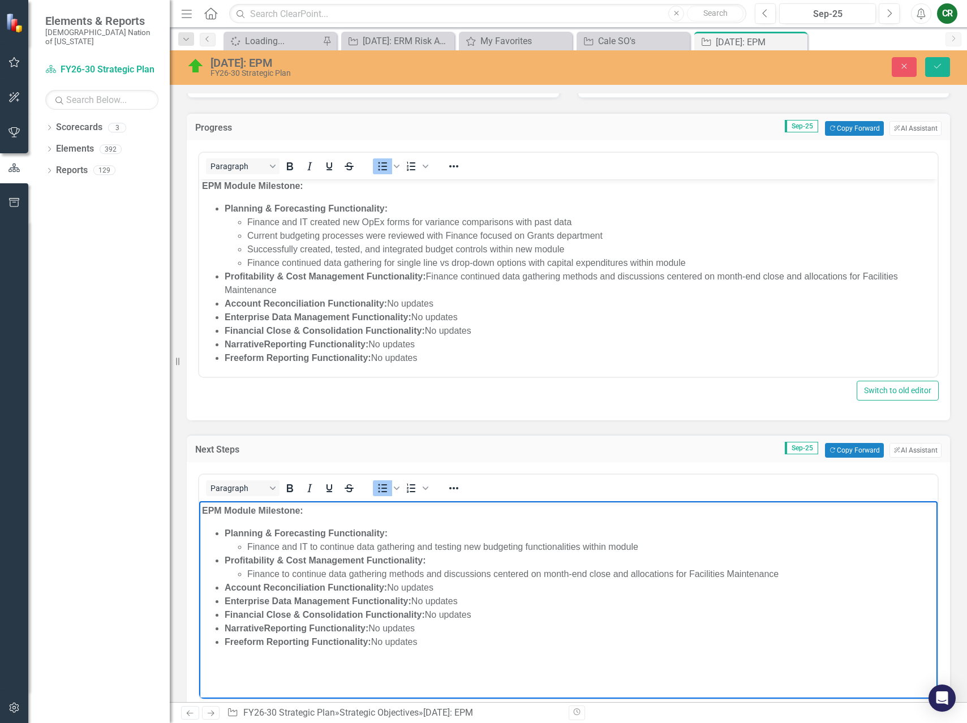
drag, startPoint x: 428, startPoint y: 276, endPoint x: 455, endPoint y: 276, distance: 27.7
click at [429, 276] on li "Profitability & Cost Management Functionality: Finance continued data gathering…" at bounding box center [580, 283] width 710 height 27
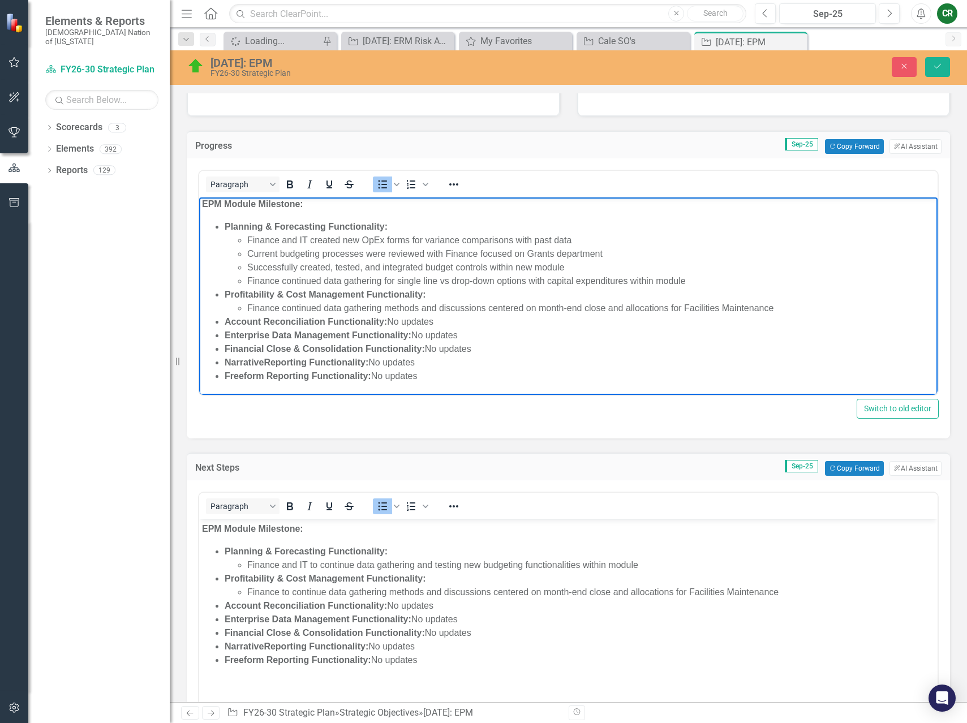
scroll to position [305, 0]
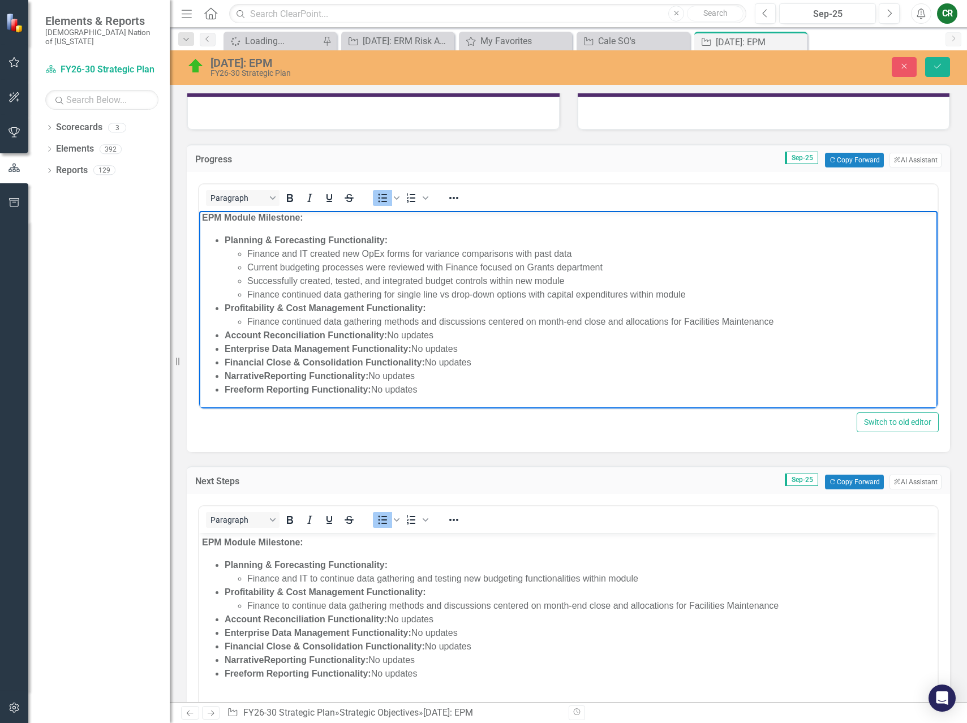
click at [451, 328] on li "Finance continued data gathering methods and discussions centered on month-end …" at bounding box center [590, 322] width 687 height 14
drag, startPoint x: 442, startPoint y: 336, endPoint x: 203, endPoint y: 339, distance: 239.3
click at [203, 339] on ul "Planning & Forecasting Functionality: Finance and IT created new OpEx forms for…" at bounding box center [568, 315] width 733 height 163
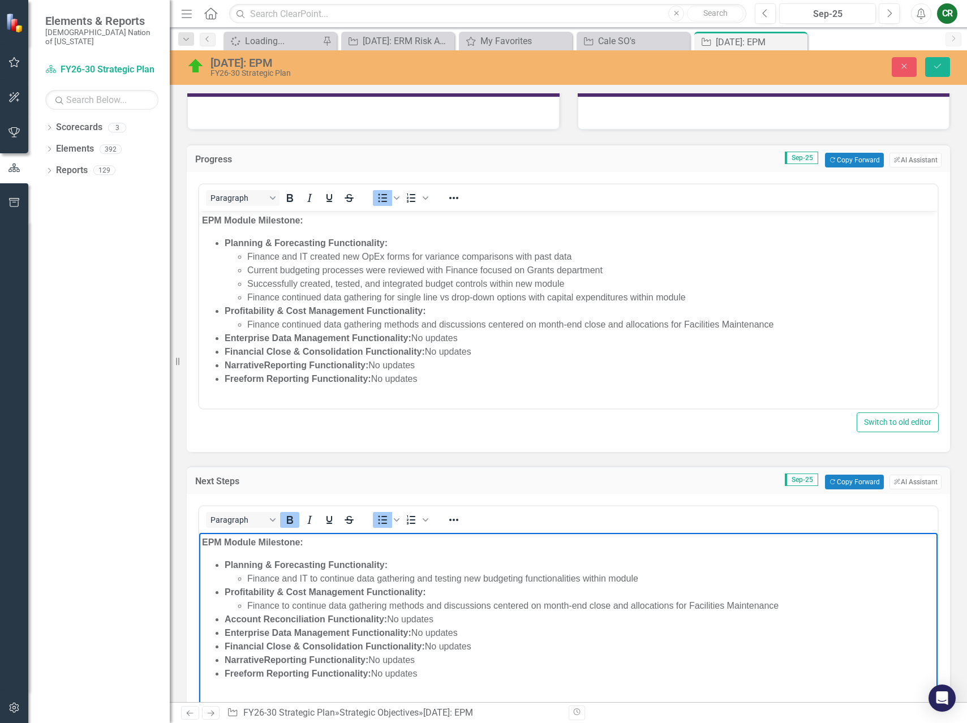
drag, startPoint x: 435, startPoint y: 621, endPoint x: 278, endPoint y: 628, distance: 156.9
click at [225, 622] on li "Account Reconciliation Functionality: No updates" at bounding box center [580, 620] width 710 height 14
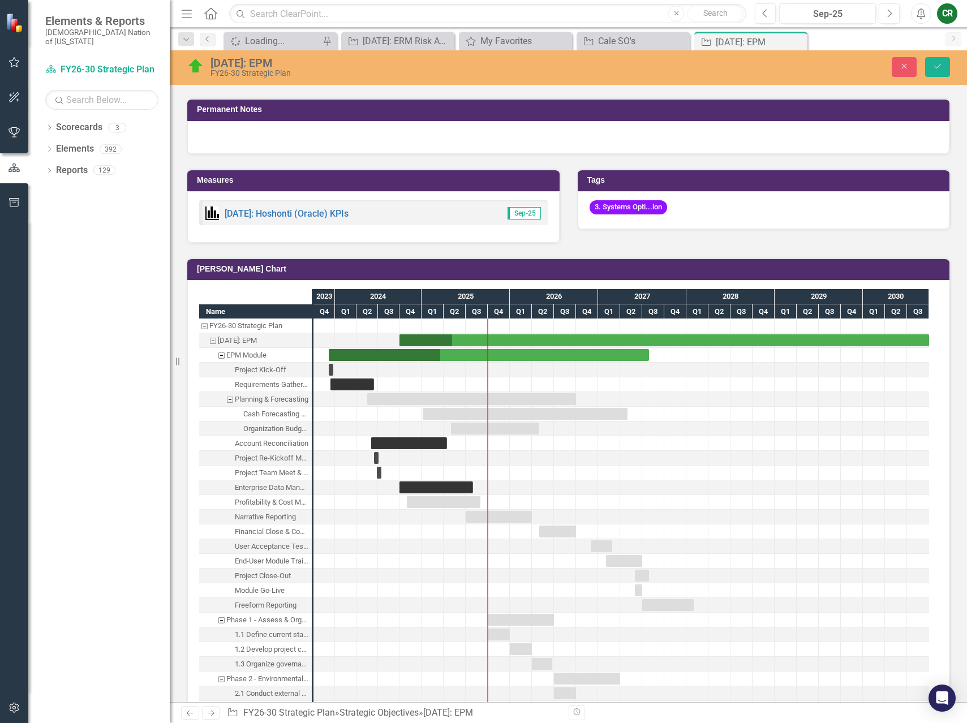
scroll to position [1137, 0]
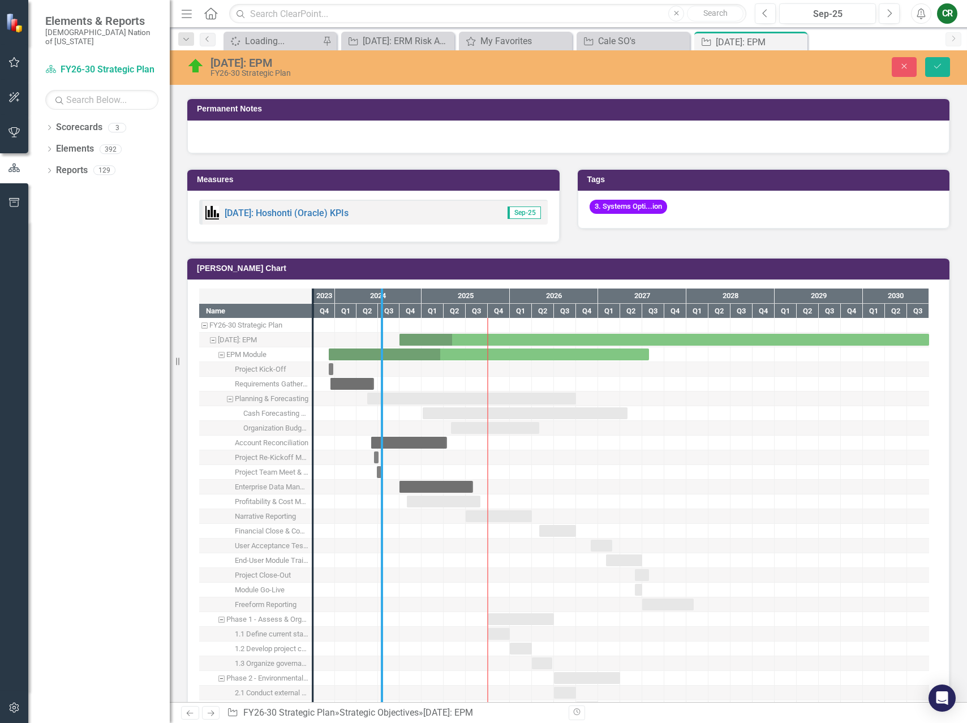
drag, startPoint x: 314, startPoint y: 533, endPoint x: 403, endPoint y: 526, distance: 89.1
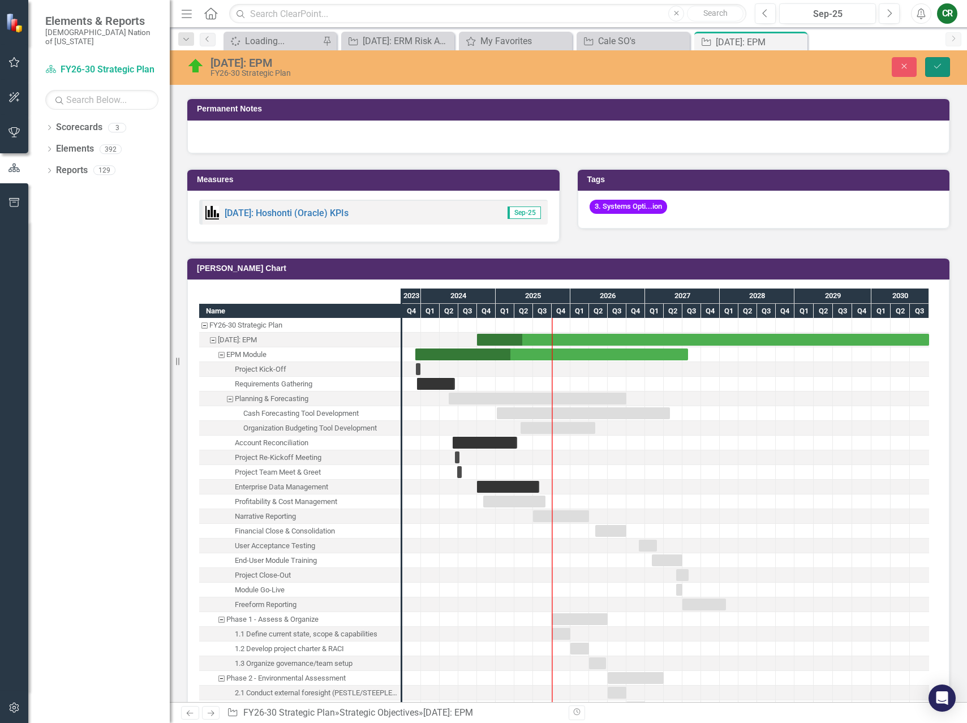
click at [944, 66] on button "Save" at bounding box center [937, 67] width 25 height 20
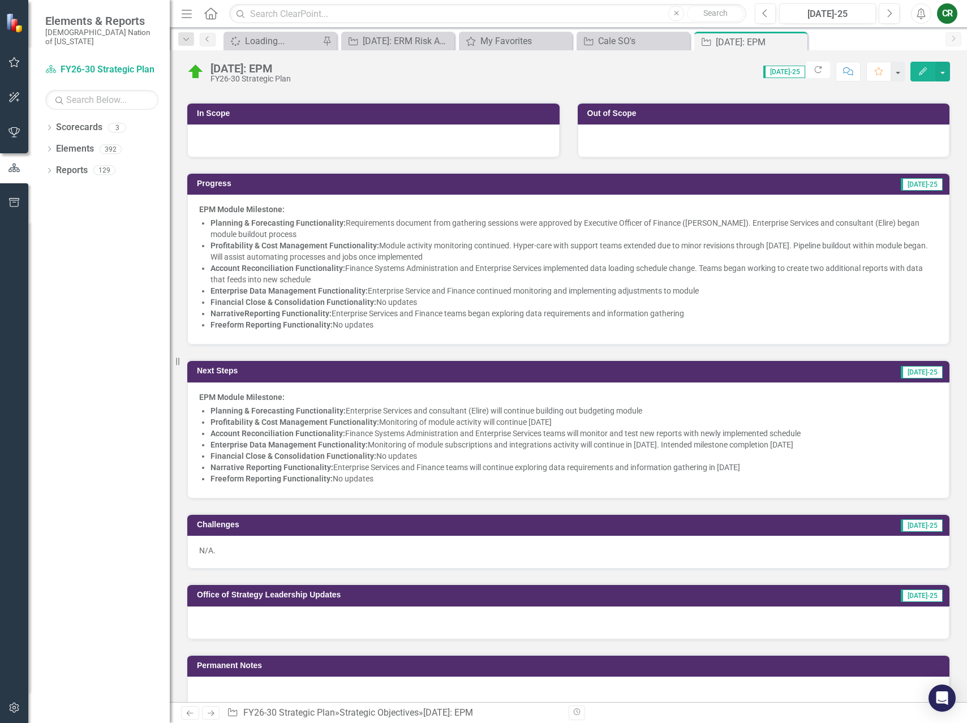
scroll to position [277, 0]
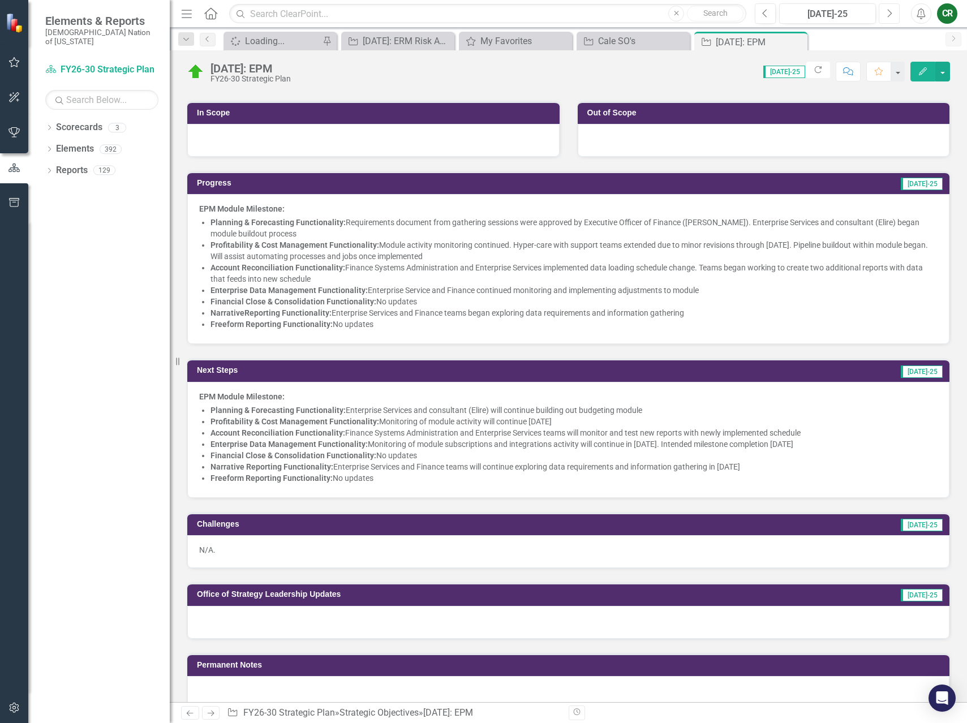
click at [891, 18] on button "Next" at bounding box center [889, 13] width 21 height 20
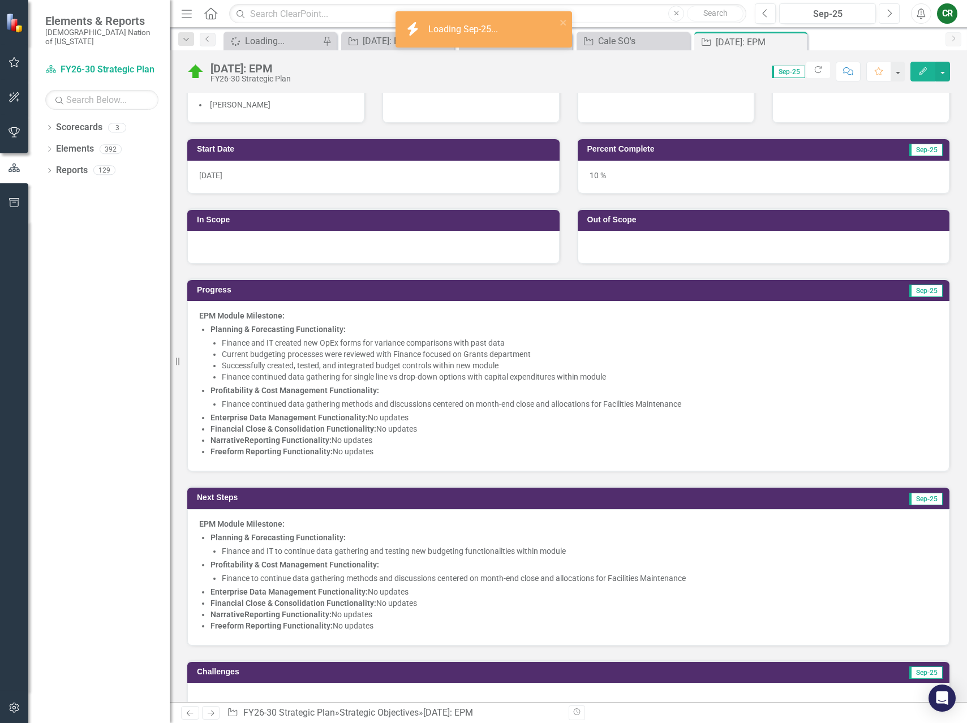
scroll to position [173, 0]
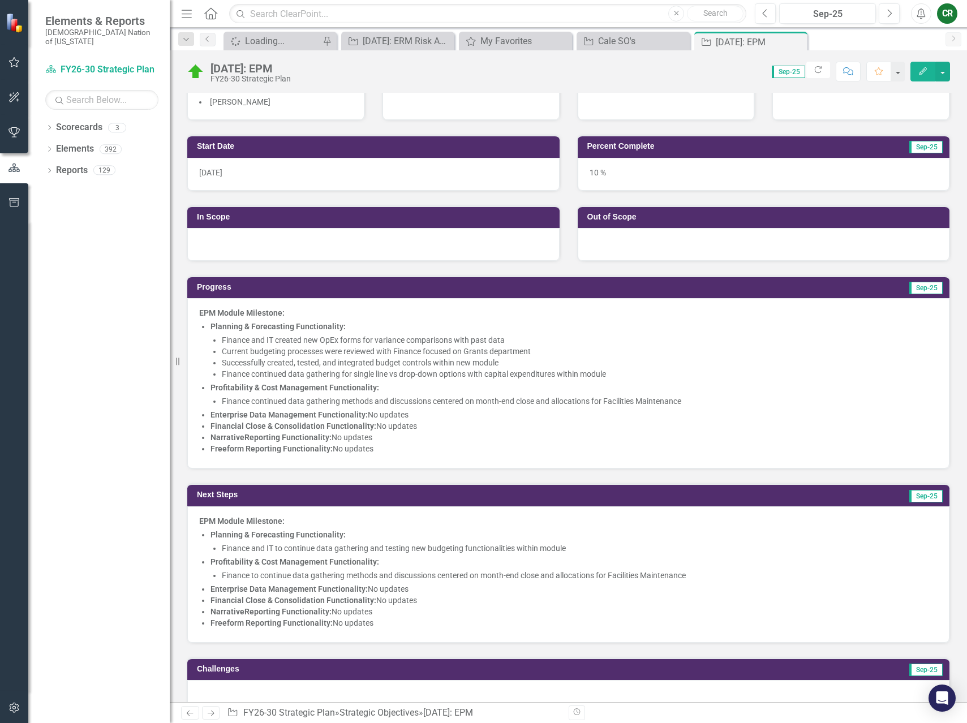
click at [403, 414] on li "Enterprise Data Management Functionality: No updates" at bounding box center [573, 414] width 727 height 11
click at [403, 415] on li "Enterprise Data Management Functionality: No updates" at bounding box center [573, 414] width 727 height 11
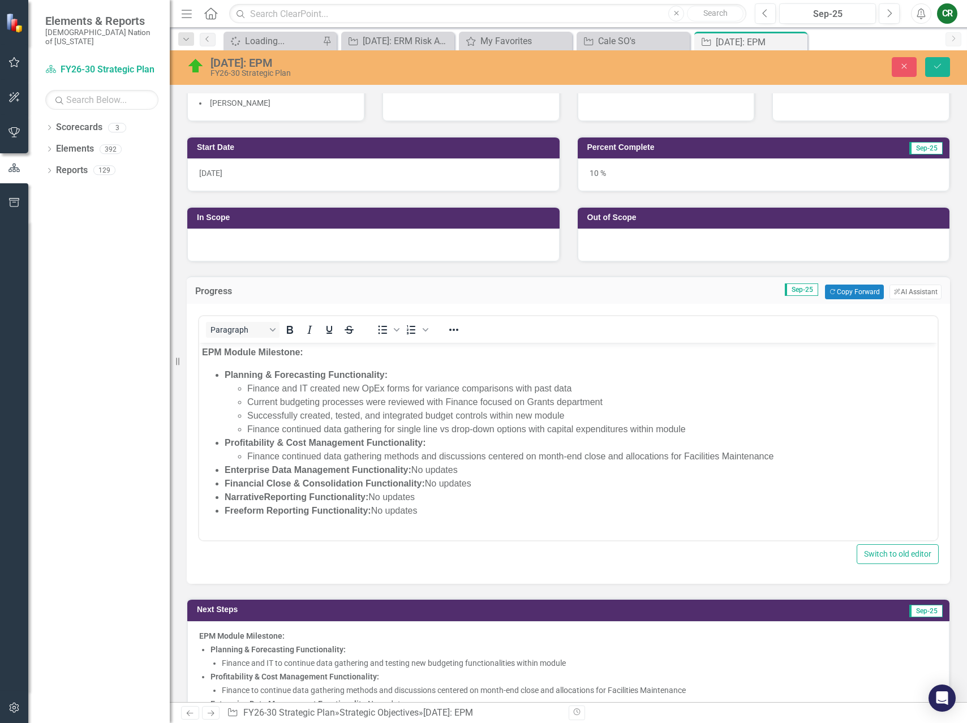
scroll to position [0, 0]
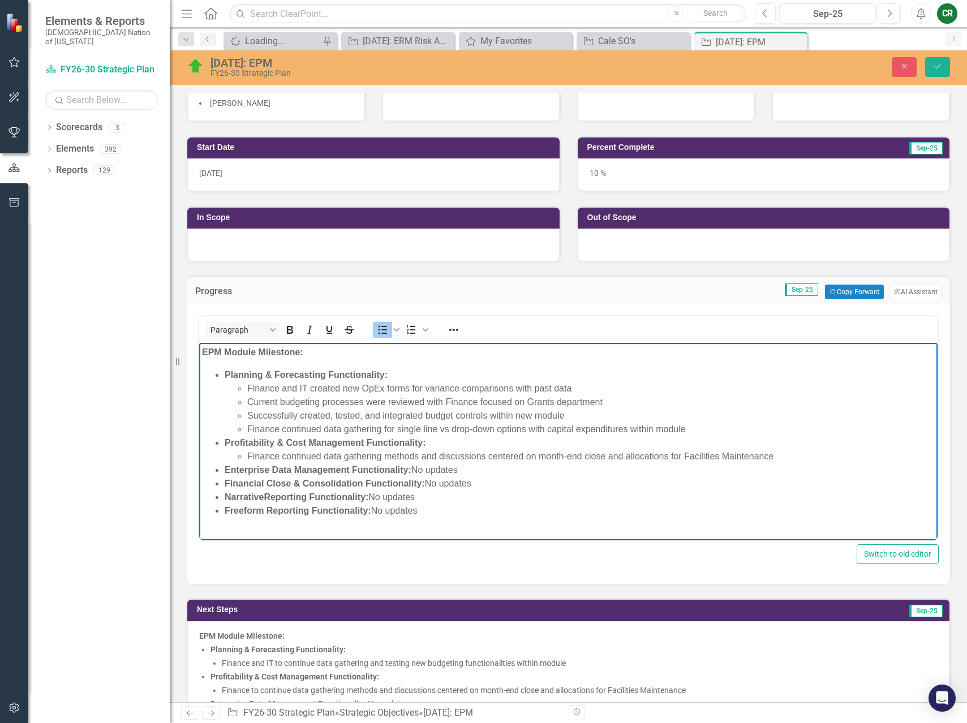
drag, startPoint x: 467, startPoint y: 470, endPoint x: 413, endPoint y: 470, distance: 54.3
click at [413, 470] on li "Enterprise Data Management Functionality: No updates" at bounding box center [580, 470] width 710 height 14
click at [748, 469] on li "Enterprise Data Management Functionality: Finance and IT continued testing erro…" at bounding box center [580, 470] width 710 height 14
drag, startPoint x: 699, startPoint y: 469, endPoint x: 618, endPoint y: 473, distance: 81.0
click at [618, 473] on li "Enterprise Data Management Functionality: Finance and IT continued testing erro…" at bounding box center [580, 470] width 710 height 14
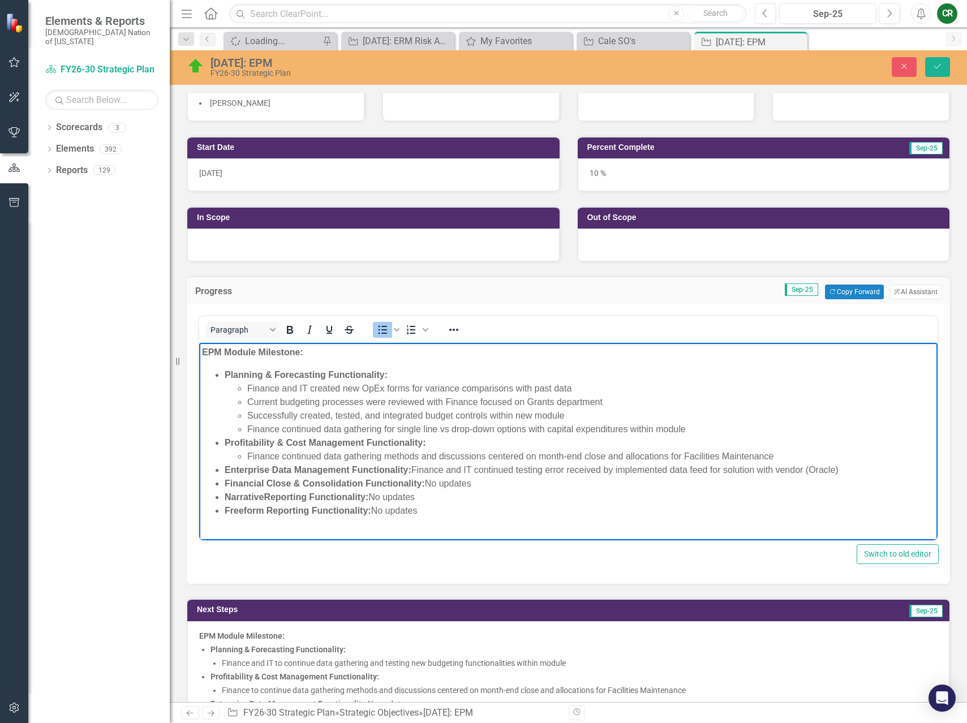
click at [415, 470] on li "Enterprise Data Management Functionality: Finance and IT continued testing erro…" at bounding box center [580, 470] width 710 height 14
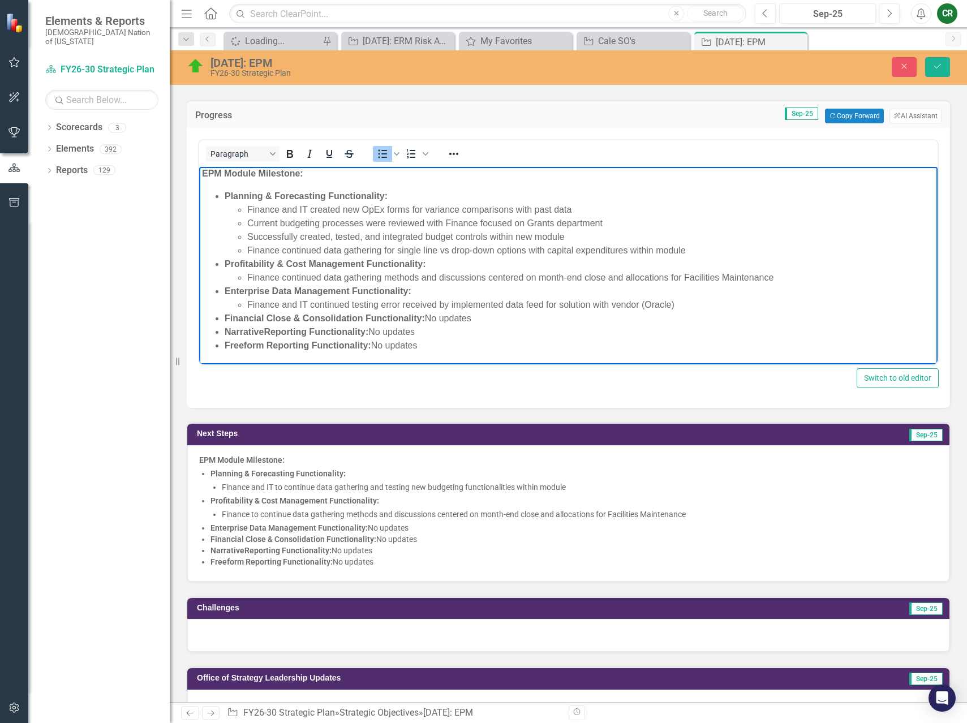
scroll to position [350, 0]
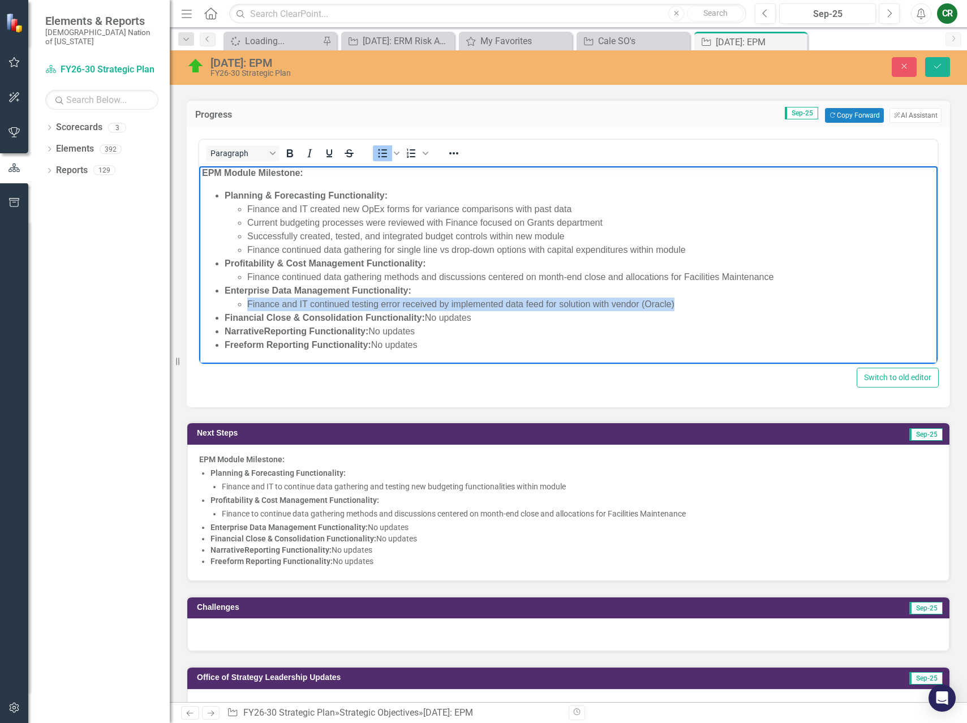
drag, startPoint x: 677, startPoint y: 301, endPoint x: 234, endPoint y: 304, distance: 442.4
click at [234, 304] on ul "Finance and IT continued testing error received by implemented data feed for so…" at bounding box center [580, 305] width 710 height 14
copy li "Finance and IT continued testing error received by implemented data feed for so…"
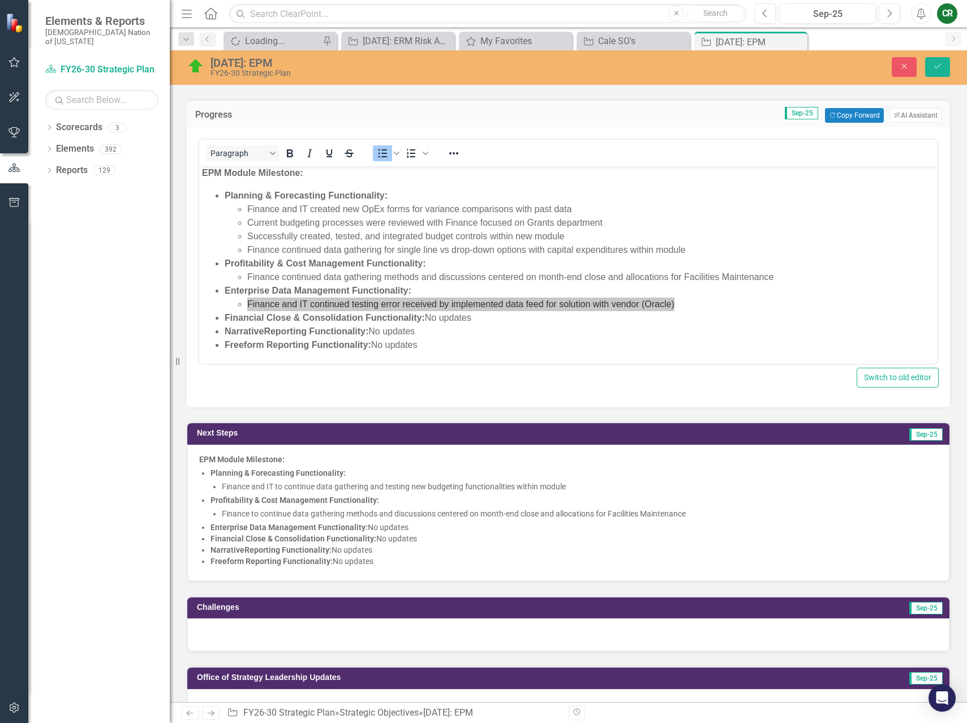
click at [382, 541] on li "Financial Close & Consolidation Functionality: No updates" at bounding box center [573, 538] width 727 height 11
click at [382, 540] on li "Financial Close & Consolidation Functionality: No updates" at bounding box center [573, 538] width 727 height 11
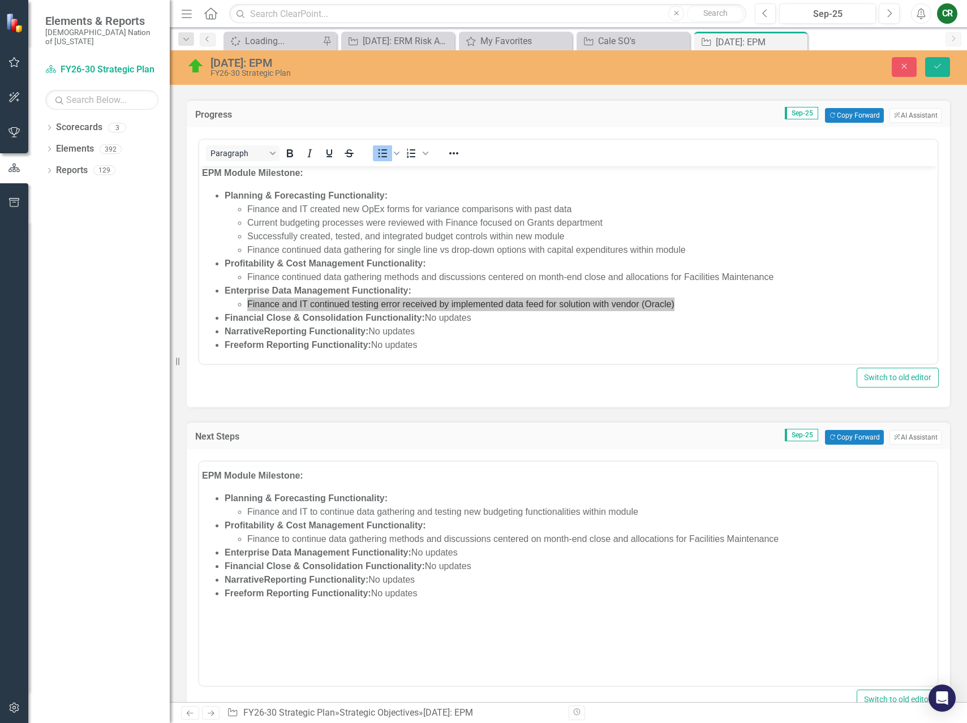
scroll to position [0, 0]
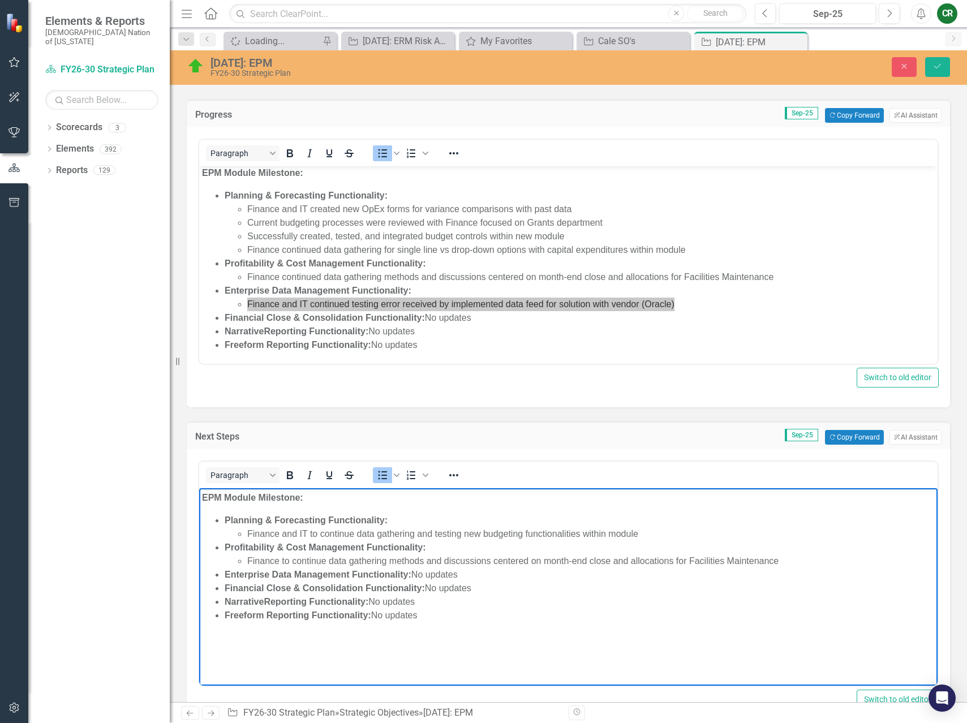
click at [488, 584] on li "Financial Close & Consolidation Functionality: No updates" at bounding box center [580, 589] width 710 height 14
click at [475, 576] on li "Enterprise Data Management Functionality: No updates" at bounding box center [580, 575] width 710 height 14
drag, startPoint x: 471, startPoint y: 576, endPoint x: 417, endPoint y: 576, distance: 53.7
click at [416, 576] on li "Enterprise Data Management Functionality: No updates" at bounding box center [580, 575] width 710 height 14
paste body "Rich Text Area. Press ALT-0 for help."
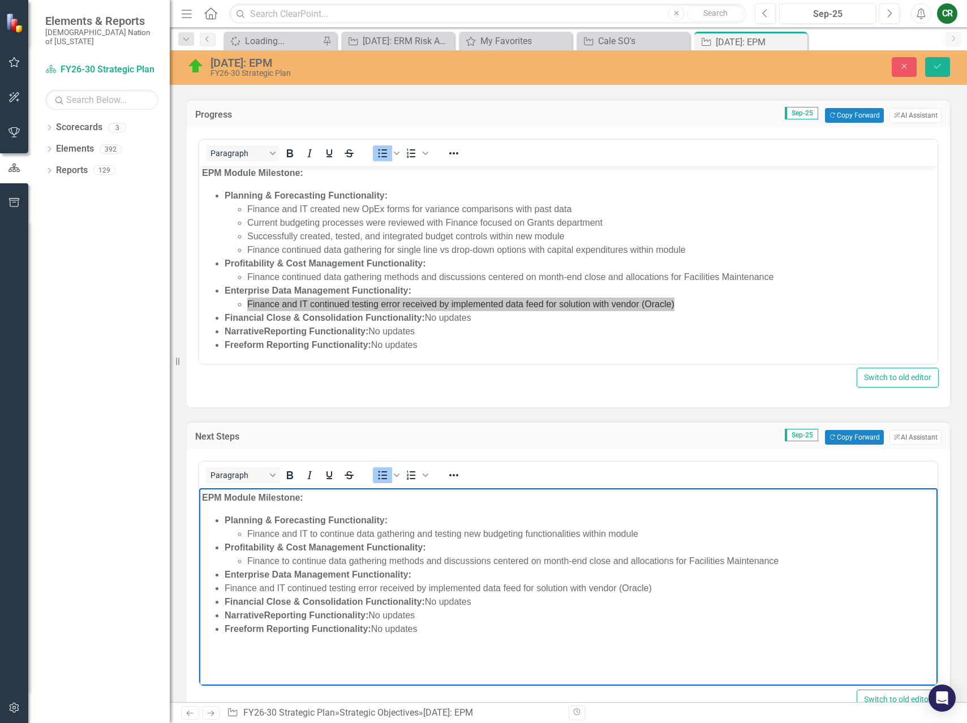
click at [226, 588] on li "Finance and IT continued testing error received by implemented data feed for so…" at bounding box center [580, 589] width 710 height 14
click at [351, 588] on li "Finance and IT continued testing error received by implemented data feed for so…" at bounding box center [590, 589] width 687 height 14
drag, startPoint x: 348, startPoint y: 589, endPoint x: 311, endPoint y: 591, distance: 37.4
click at [311, 592] on li "Finance and IT continued testing error received by implemented data feed for so…" at bounding box center [590, 589] width 687 height 14
click at [624, 609] on li "Narrative Reporting Functionality: No updates" at bounding box center [580, 616] width 710 height 14
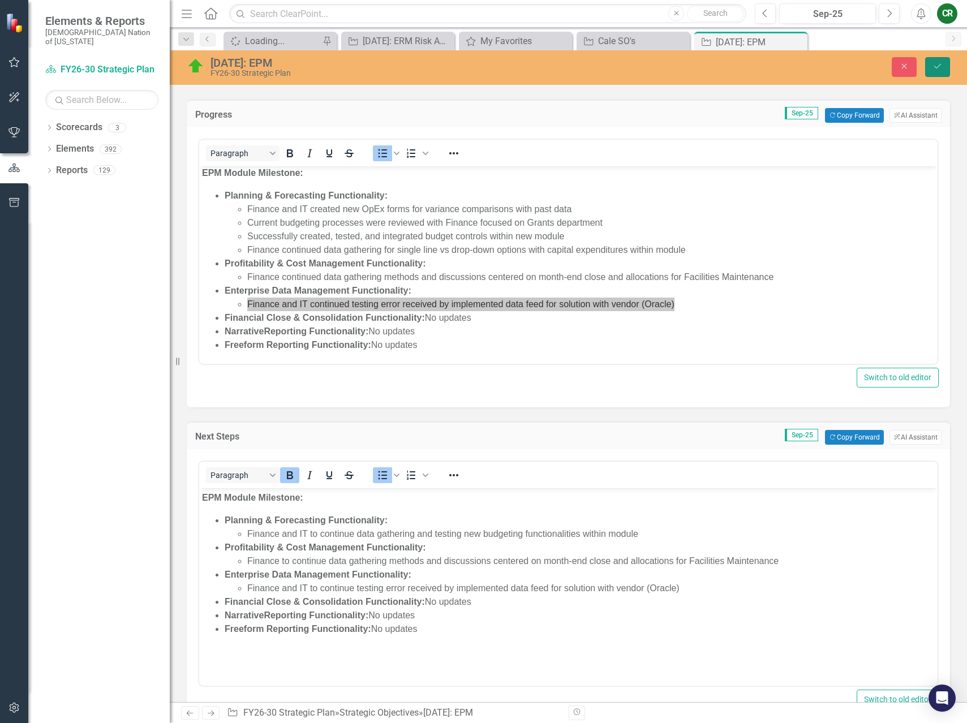
click at [941, 66] on icon "Save" at bounding box center [937, 66] width 10 height 8
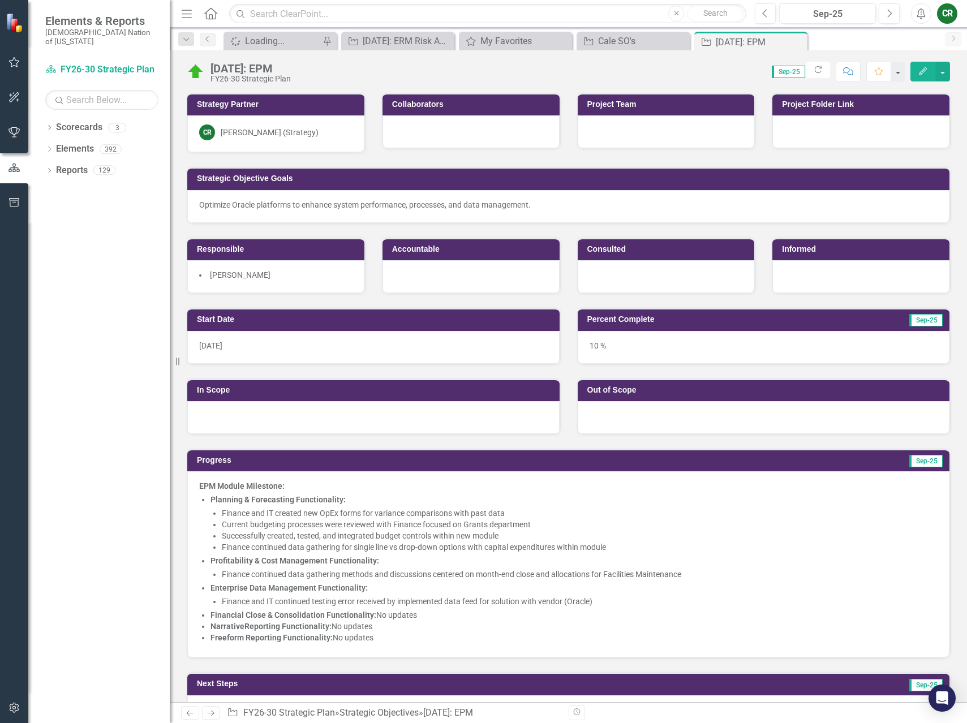
click at [381, 625] on li "Narrative Reporting Functionality: No updates" at bounding box center [573, 626] width 727 height 11
click at [291, 612] on strong "Financial Close & Consolidation Functionality:" at bounding box center [293, 614] width 166 height 9
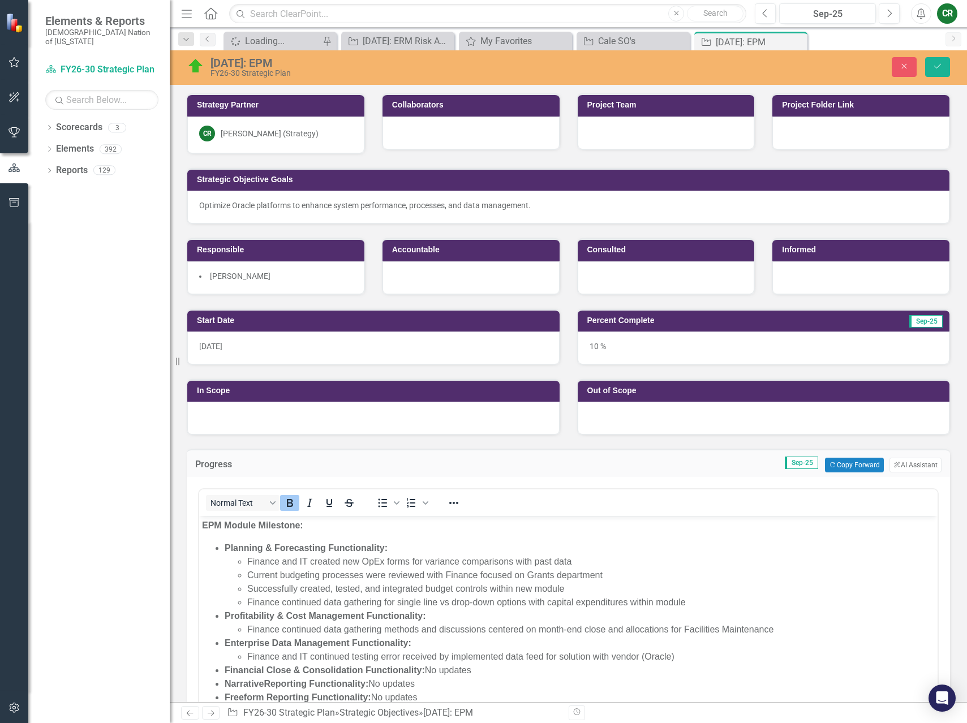
scroll to position [3, 0]
click at [903, 68] on icon "Close" at bounding box center [904, 66] width 10 height 8
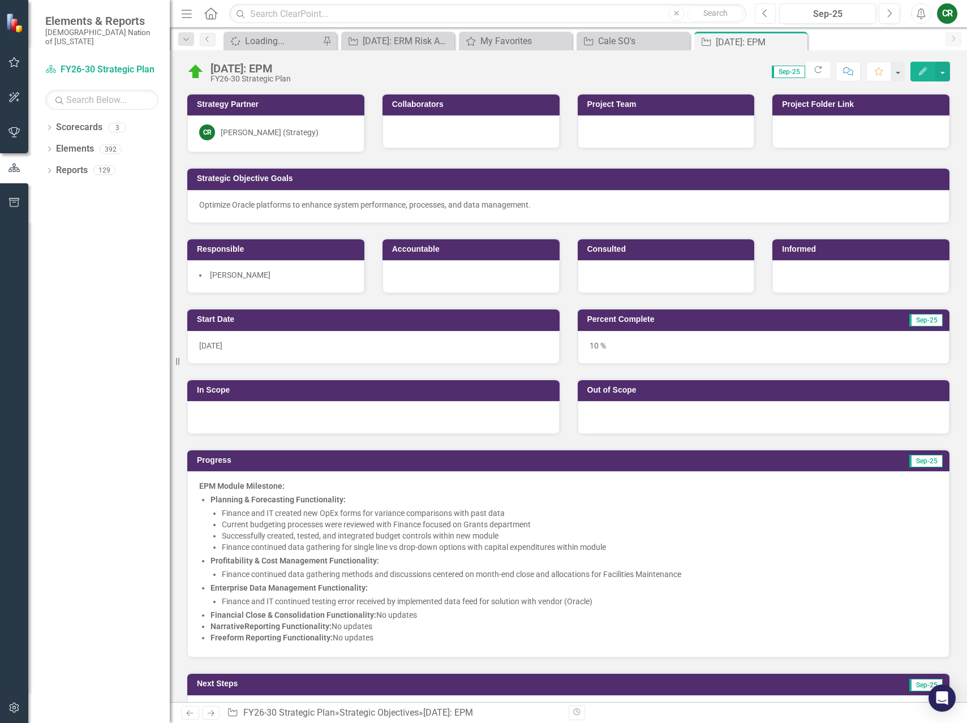
click at [765, 12] on icon "Previous" at bounding box center [765, 13] width 6 height 10
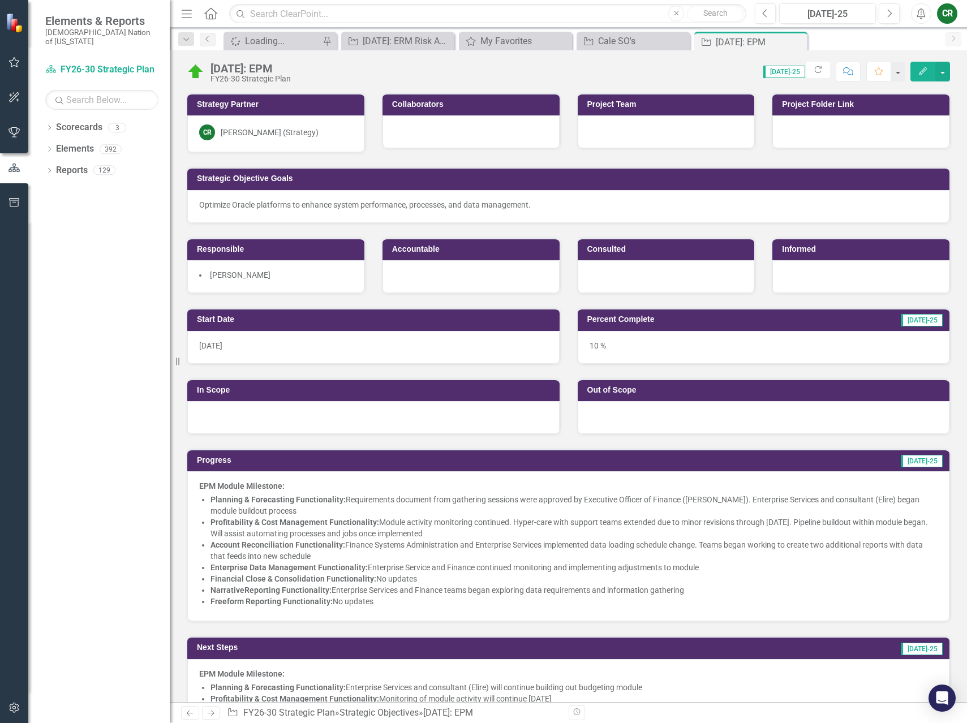
click at [673, 591] on li "Narrative Reporting Functionality: Enterprise Services and Finance teams began …" at bounding box center [573, 589] width 727 height 11
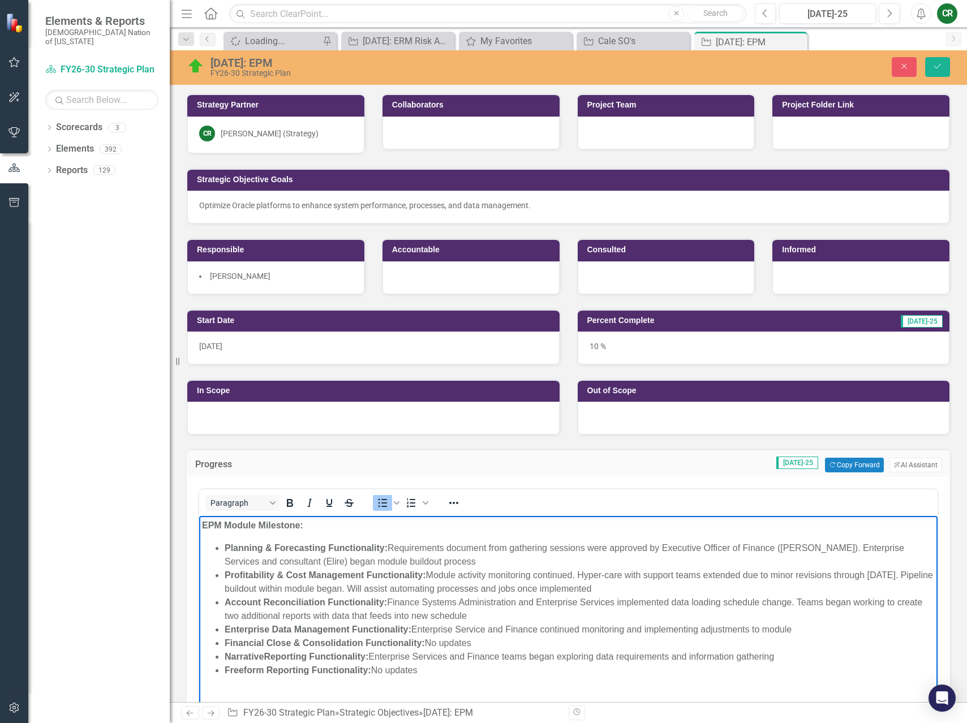
drag, startPoint x: 765, startPoint y: 656, endPoint x: 375, endPoint y: 661, distance: 390.9
click at [374, 661] on li "Narrative Reporting Functionality: Enterprise Services and Finance teams began …" at bounding box center [580, 657] width 710 height 14
copy li "Enterprise Services and Finance teams began exploring data requirements and inf…"
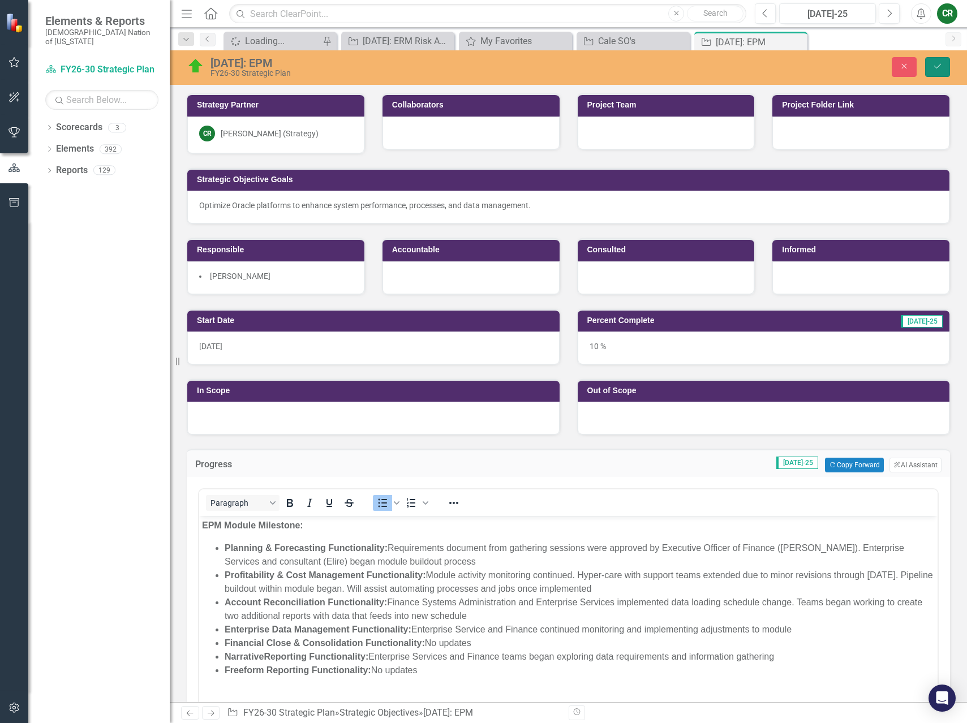
click at [939, 63] on icon "Save" at bounding box center [937, 66] width 10 height 8
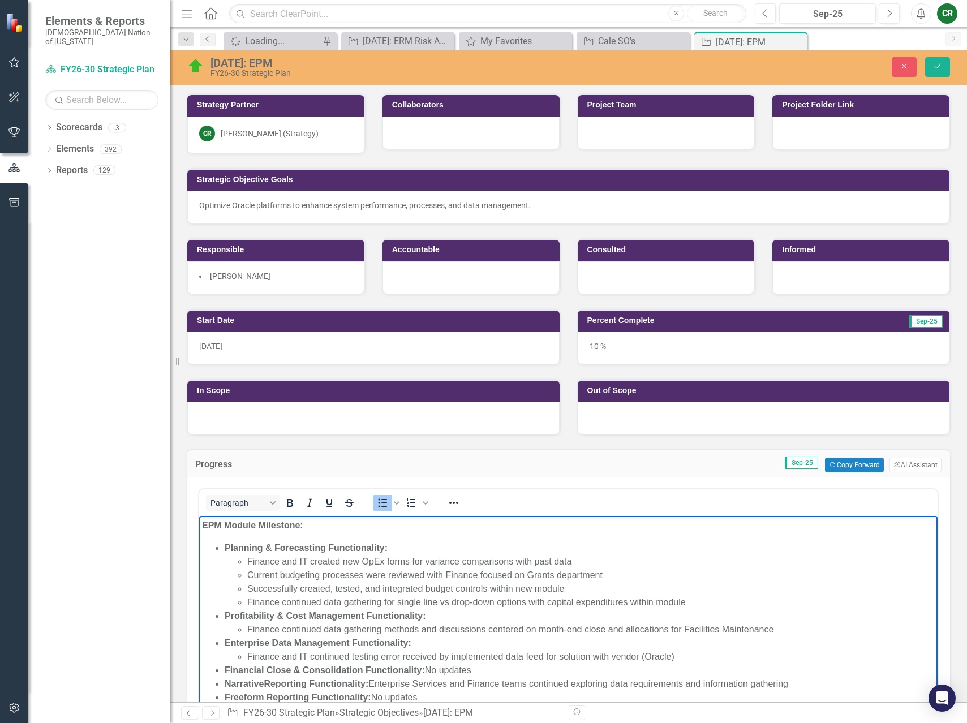
scroll to position [3, 0]
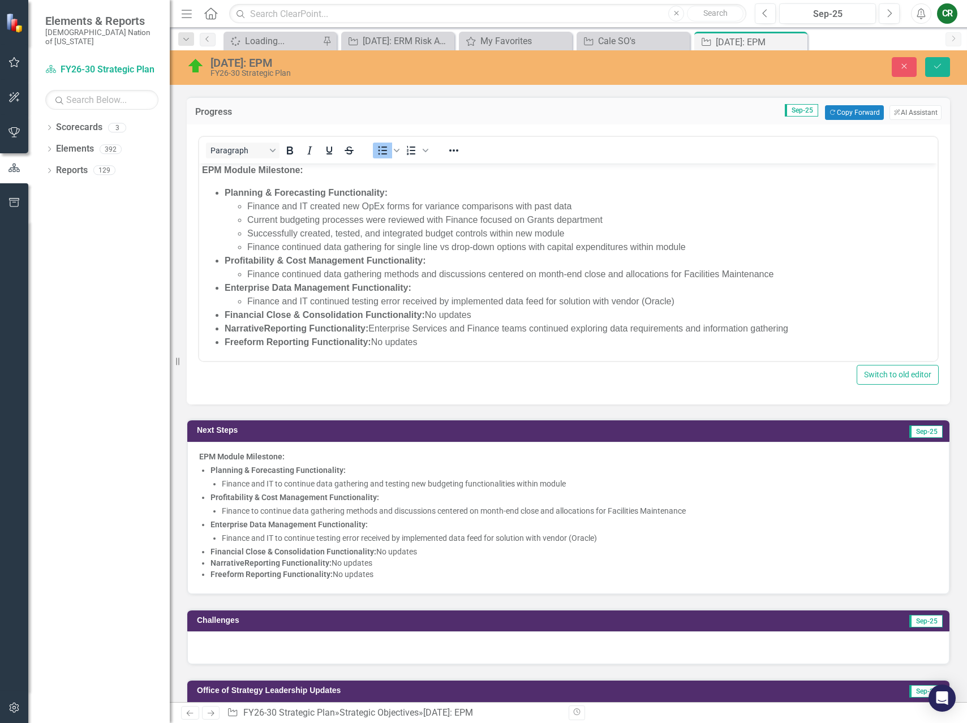
click at [546, 557] on li "Narrative Reporting Functionality: No updates" at bounding box center [573, 562] width 727 height 11
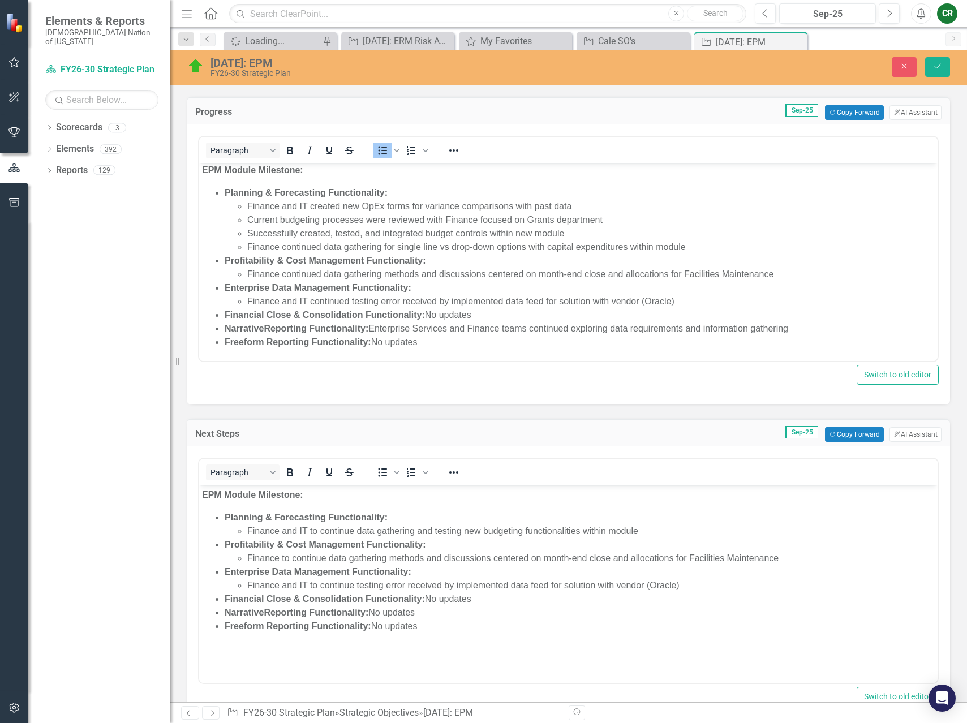
scroll to position [0, 0]
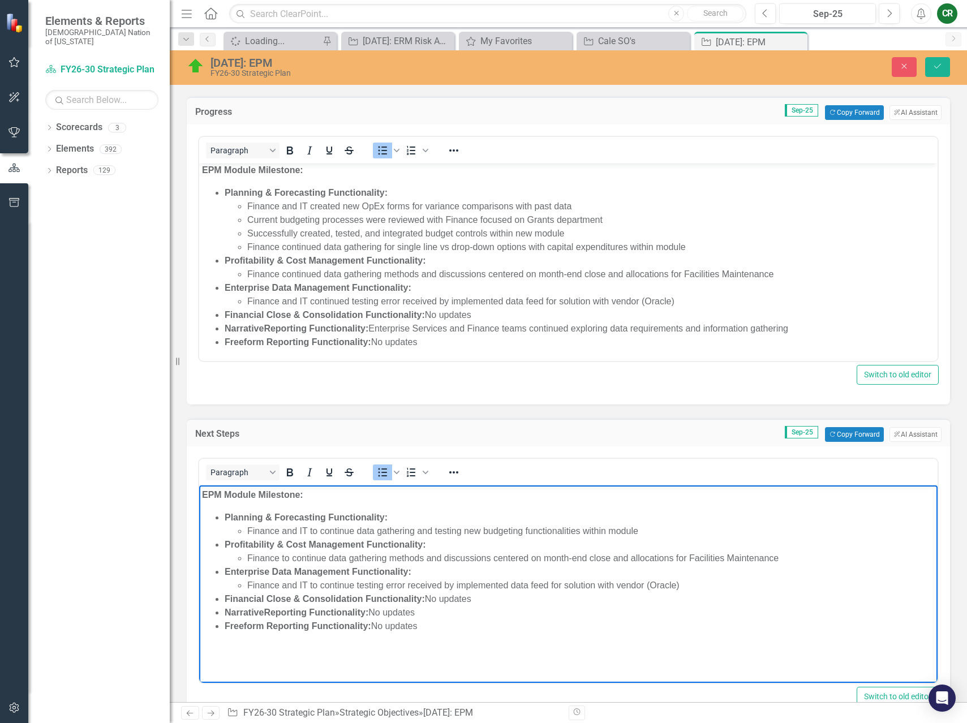
drag, startPoint x: 415, startPoint y: 616, endPoint x: 373, endPoint y: 615, distance: 41.3
click at [373, 615] on li "Narrative Reporting Functionality: No updates" at bounding box center [580, 613] width 710 height 14
paste body "Rich Text Area. Press ALT-0 for help."
drag, startPoint x: 559, startPoint y: 617, endPoint x: 531, endPoint y: 618, distance: 28.3
click at [531, 618] on li "Narrative Reporting Functionality: Enterprise Services and Finance teams began …" at bounding box center [580, 613] width 710 height 14
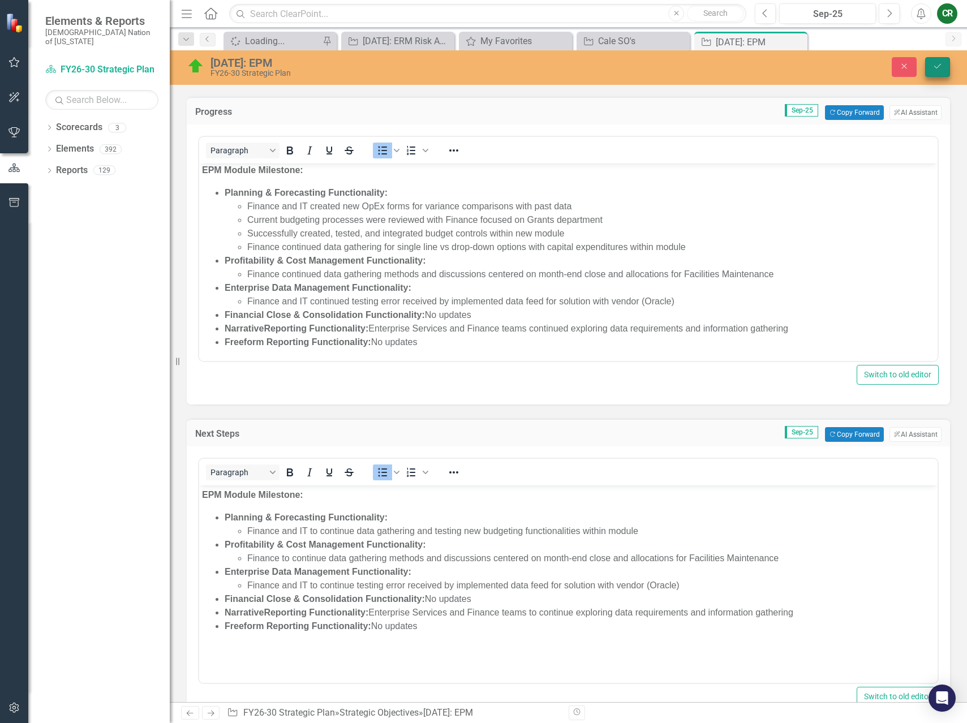
click at [935, 62] on icon "Save" at bounding box center [937, 66] width 10 height 8
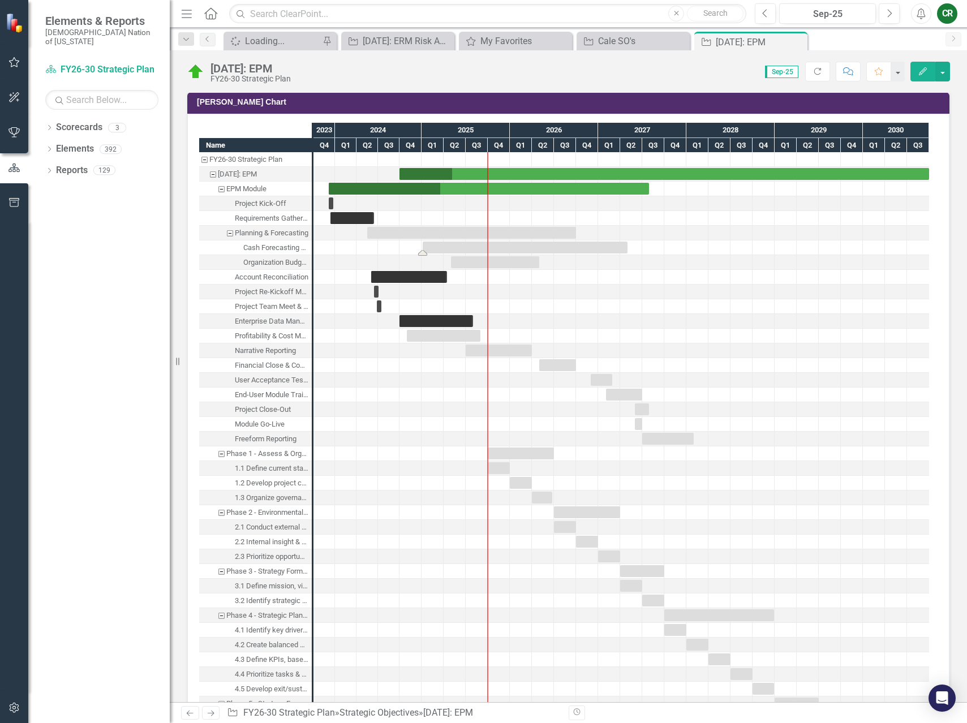
scroll to position [1066, 0]
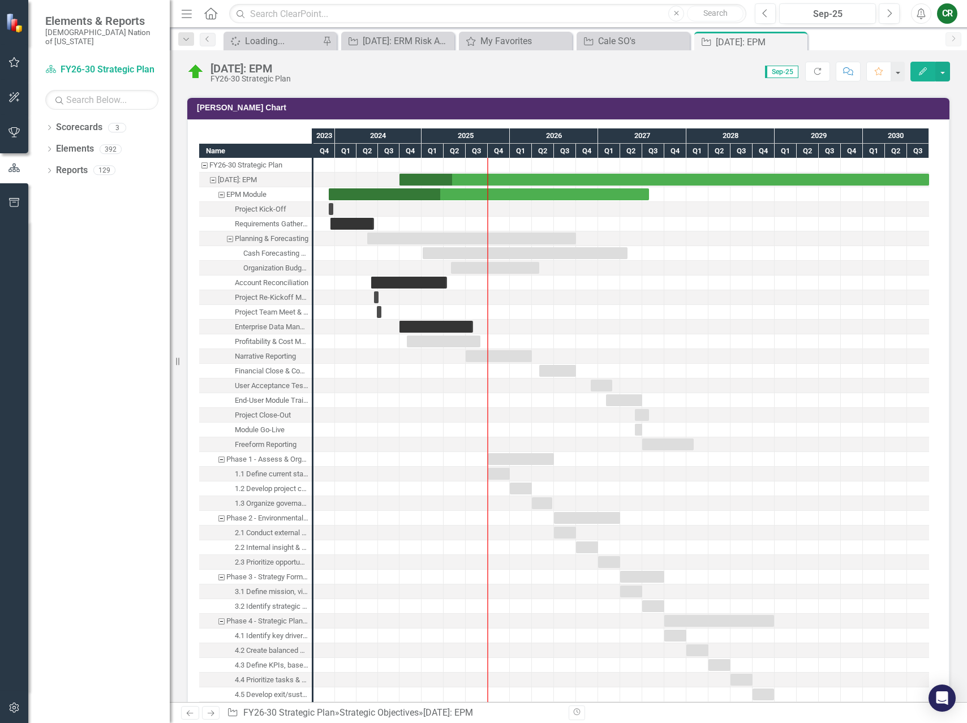
click at [570, 102] on td "[PERSON_NAME] Chart" at bounding box center [570, 109] width 747 height 17
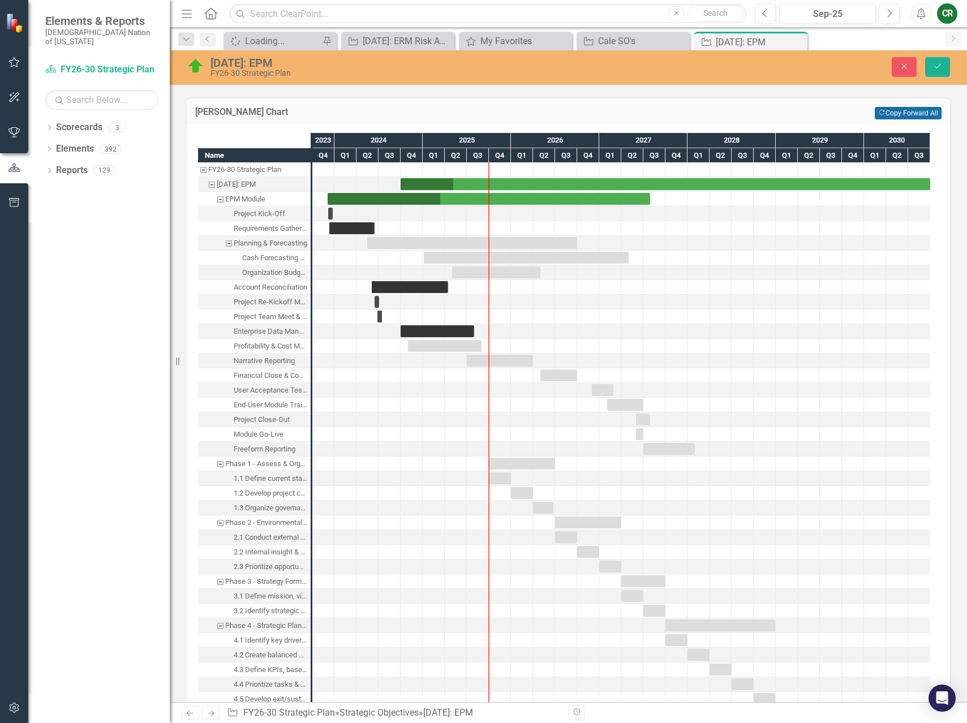
click at [875, 108] on button "Copy Forward Copy Forward All" at bounding box center [908, 113] width 67 height 12
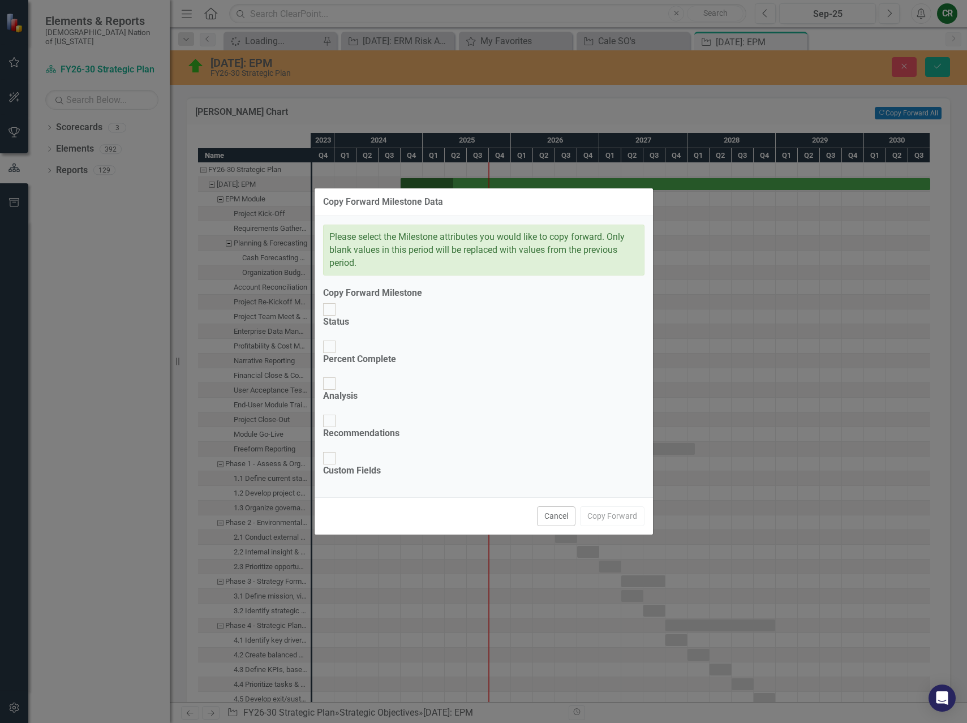
click at [331, 316] on div at bounding box center [329, 309] width 12 height 12
click at [331, 318] on input "Status" at bounding box center [329, 310] width 18 height 18
checkbox input "true"
drag, startPoint x: 330, startPoint y: 379, endPoint x: 462, endPoint y: 437, distance: 143.9
click at [330, 353] on div at bounding box center [329, 347] width 12 height 12
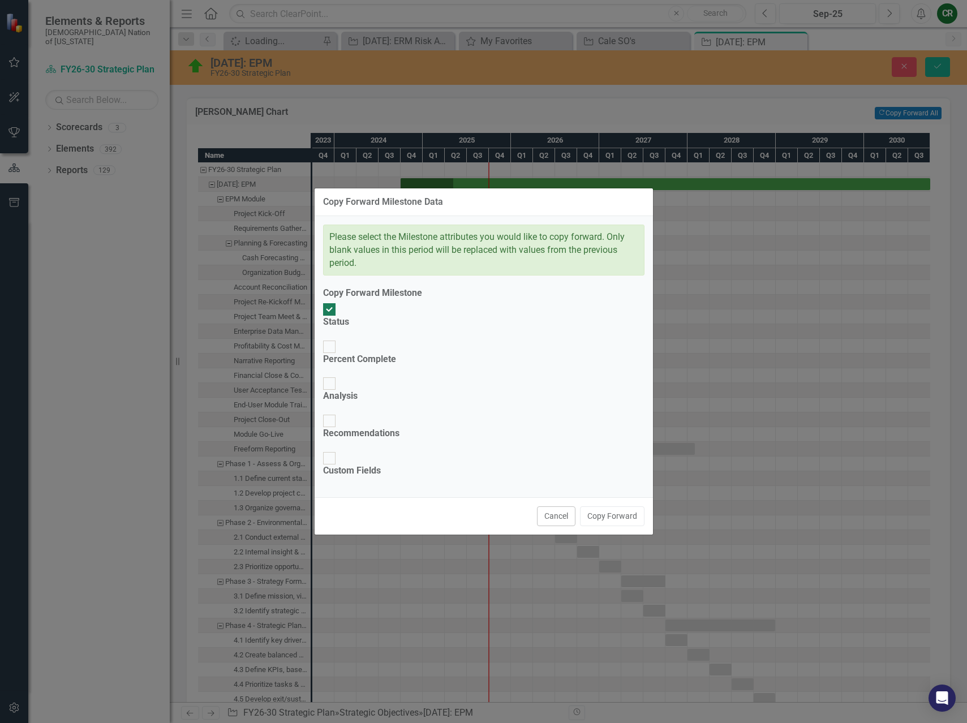
click at [330, 355] on input "Percent Complete" at bounding box center [329, 347] width 18 height 18
checkbox input "true"
click at [604, 506] on button "Copy Forward" at bounding box center [612, 516] width 64 height 20
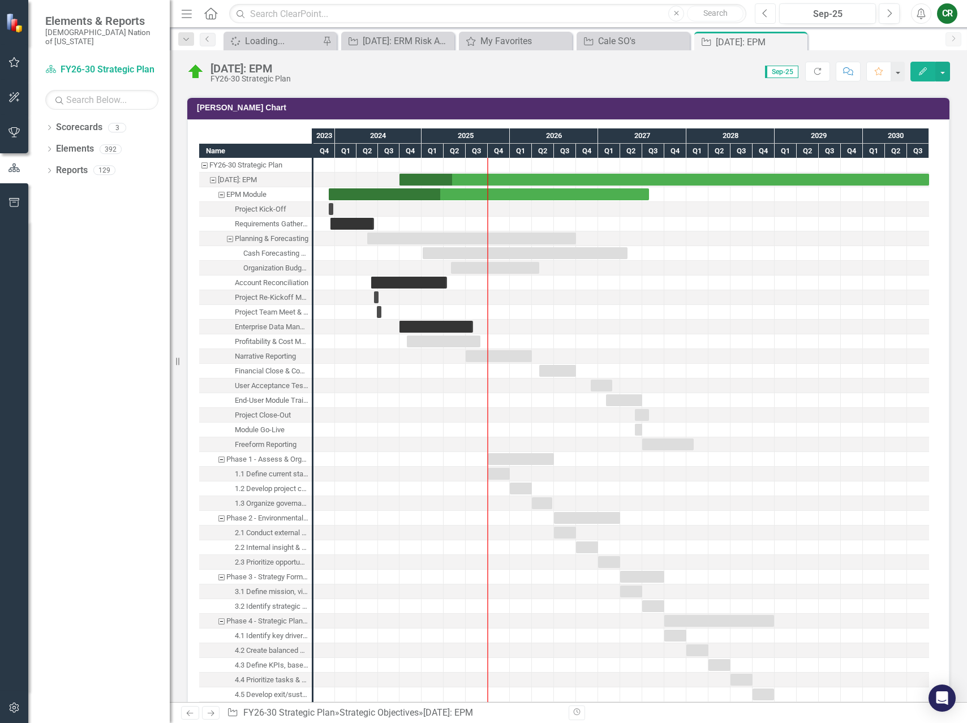
click at [769, 17] on button "Previous" at bounding box center [765, 13] width 21 height 20
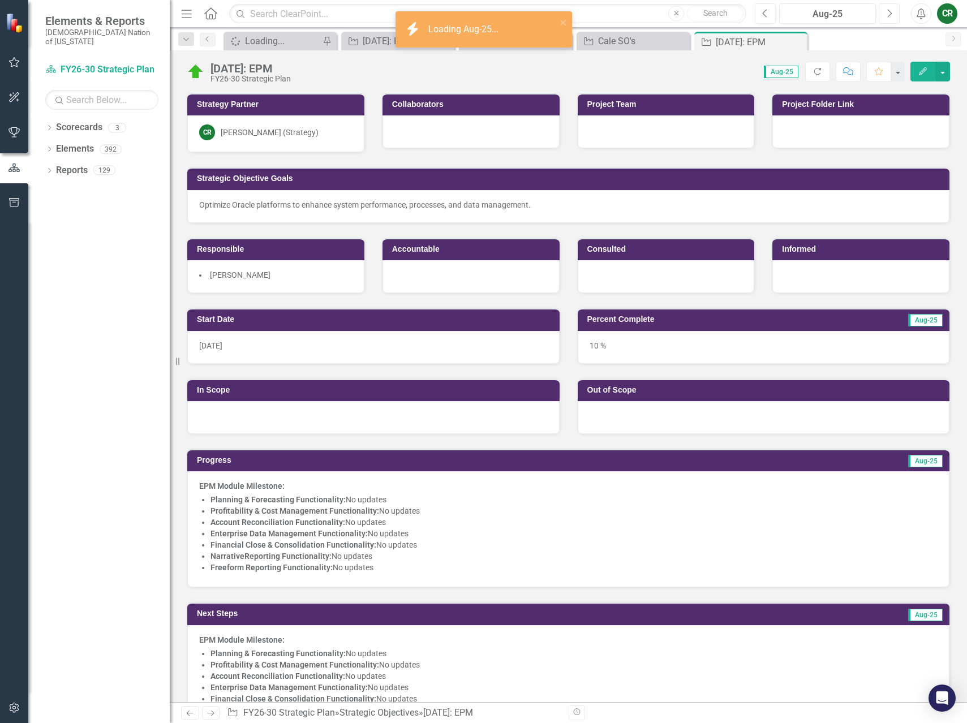
click at [892, 22] on button "Next" at bounding box center [889, 13] width 21 height 20
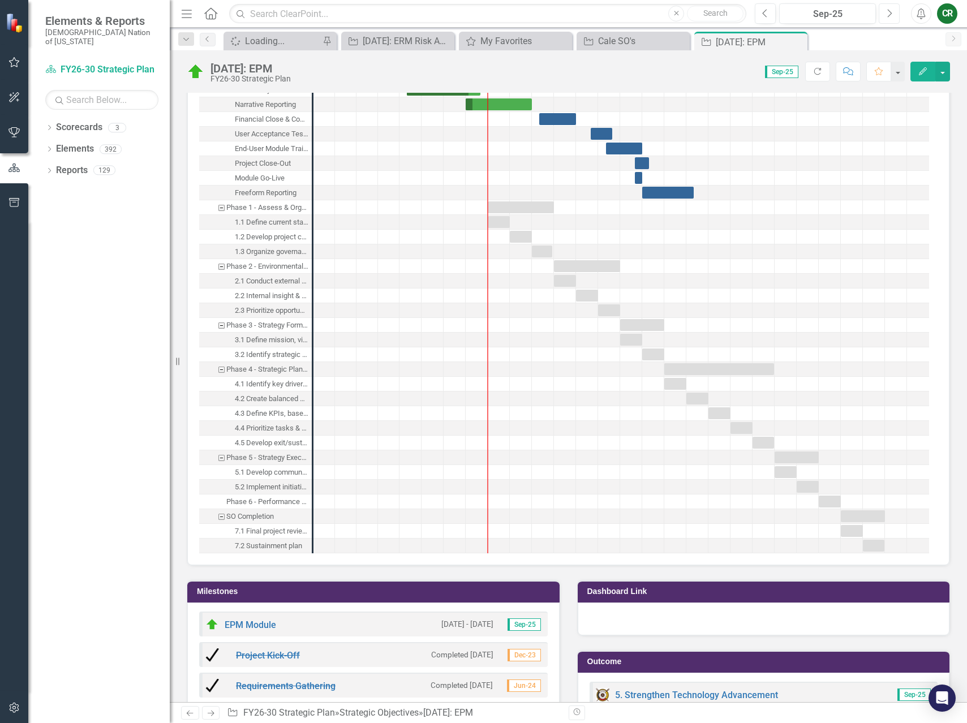
scroll to position [1319, 0]
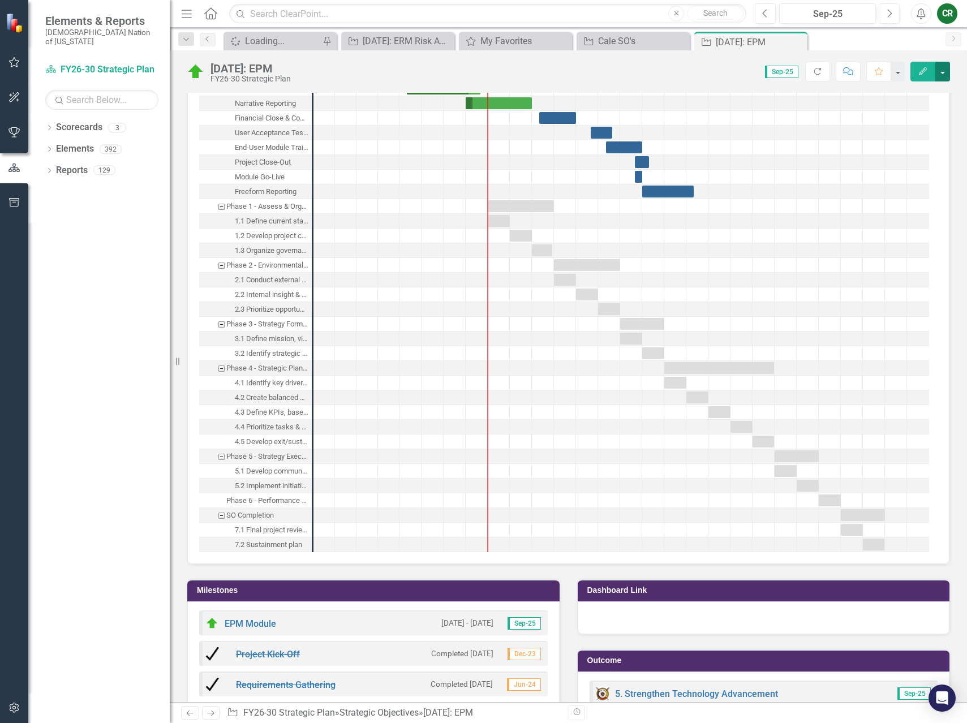
click at [944, 74] on button "button" at bounding box center [942, 72] width 15 height 20
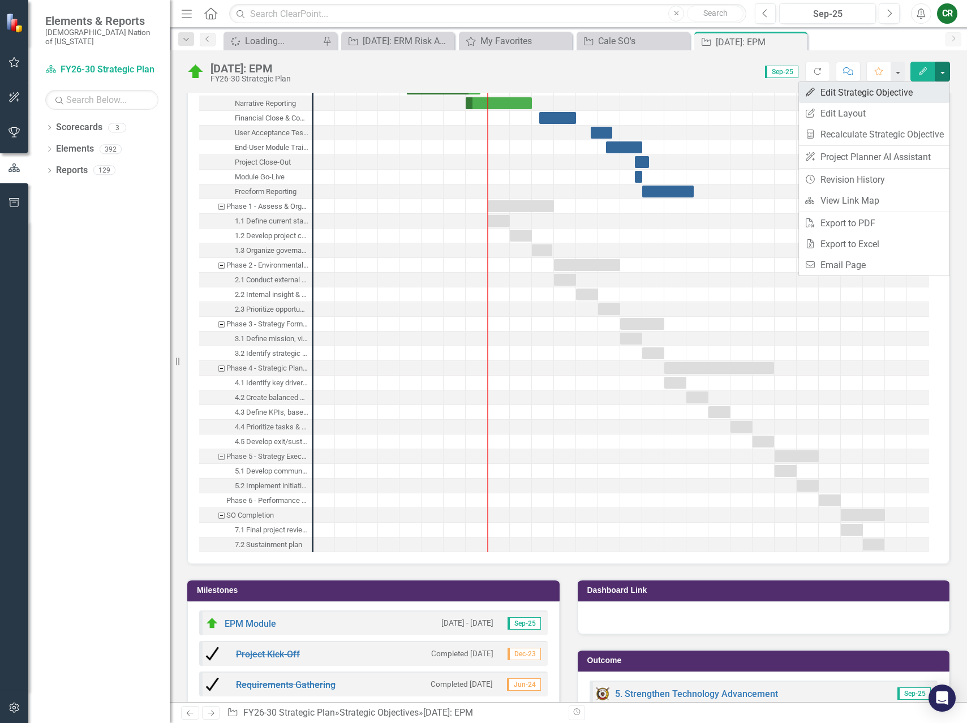
click at [874, 97] on link "Edit Edit Strategic Objective" at bounding box center [874, 92] width 150 height 21
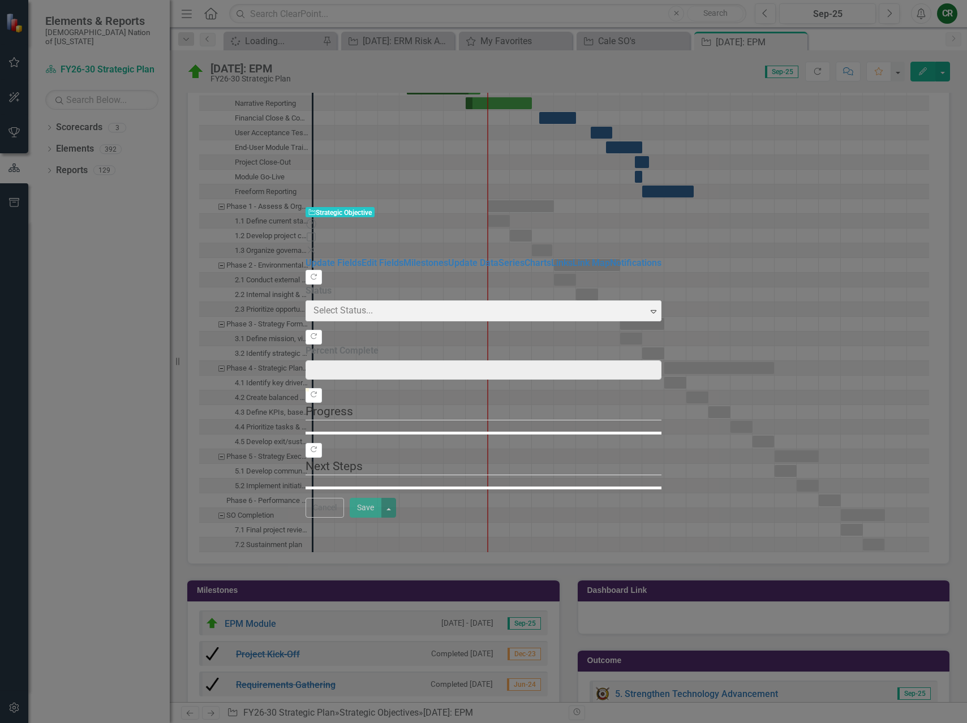
type input "10"
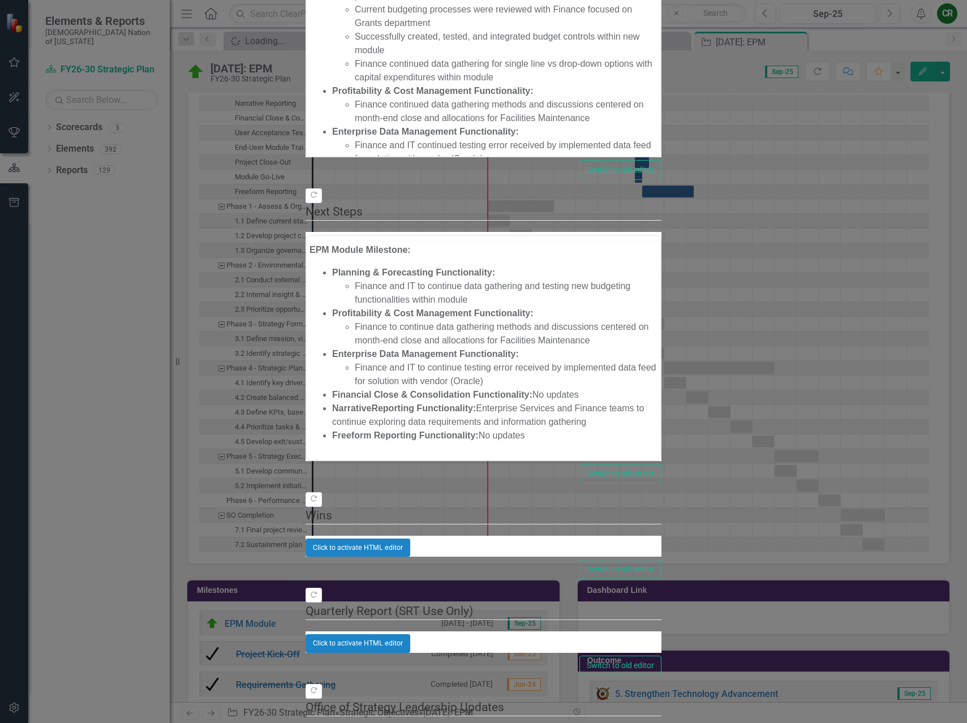
scroll to position [0, 0]
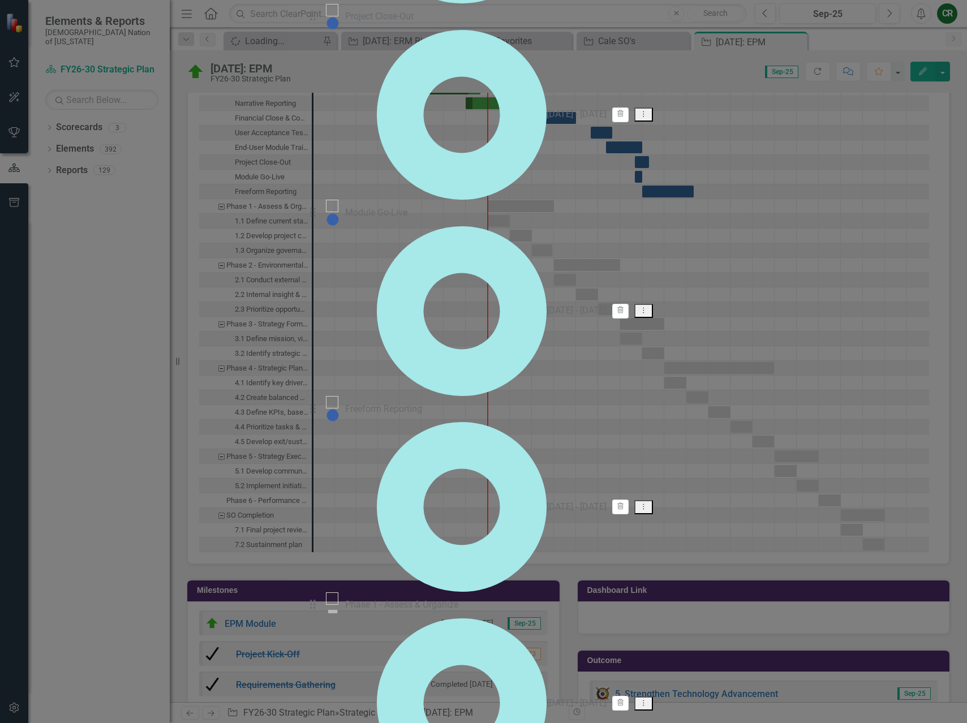
checkbox input "true"
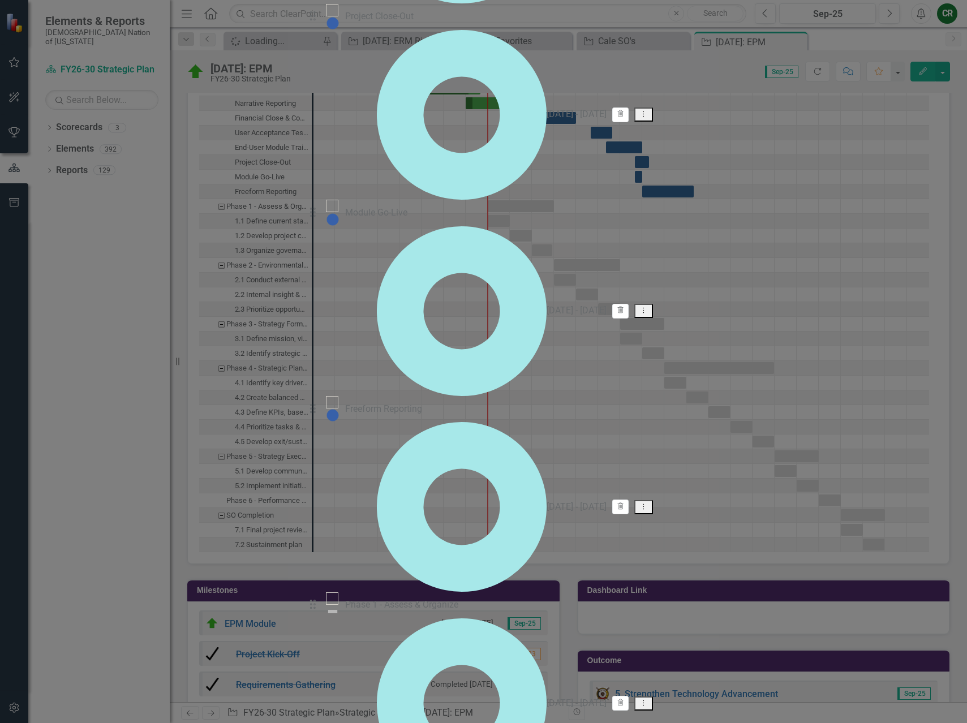
checkbox input "true"
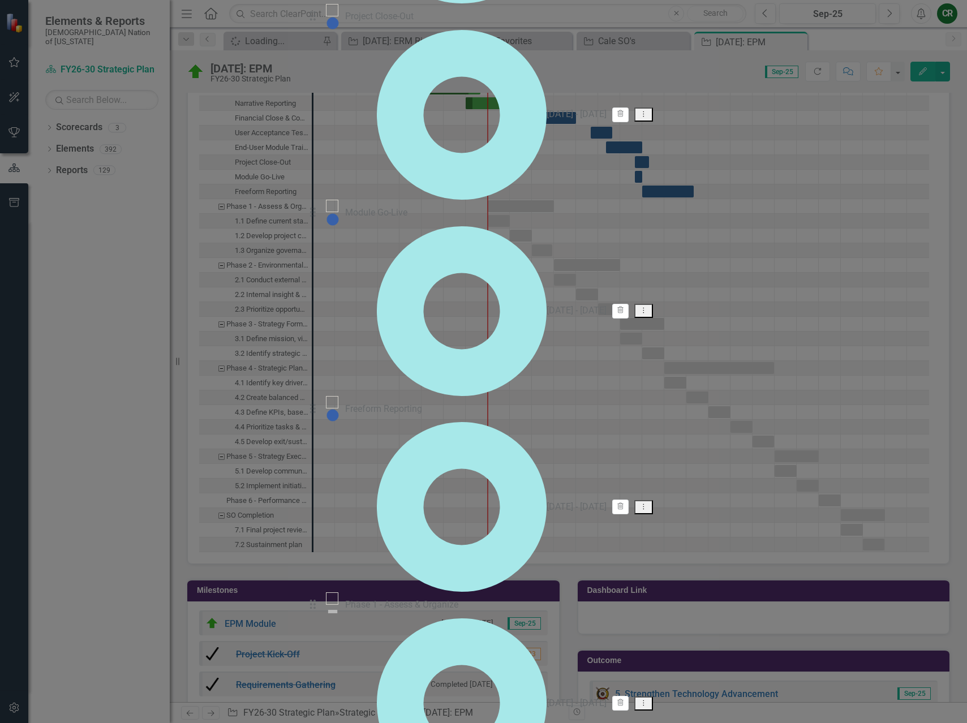
checkbox input "true"
drag, startPoint x: 314, startPoint y: 260, endPoint x: 320, endPoint y: 206, distance: 54.7
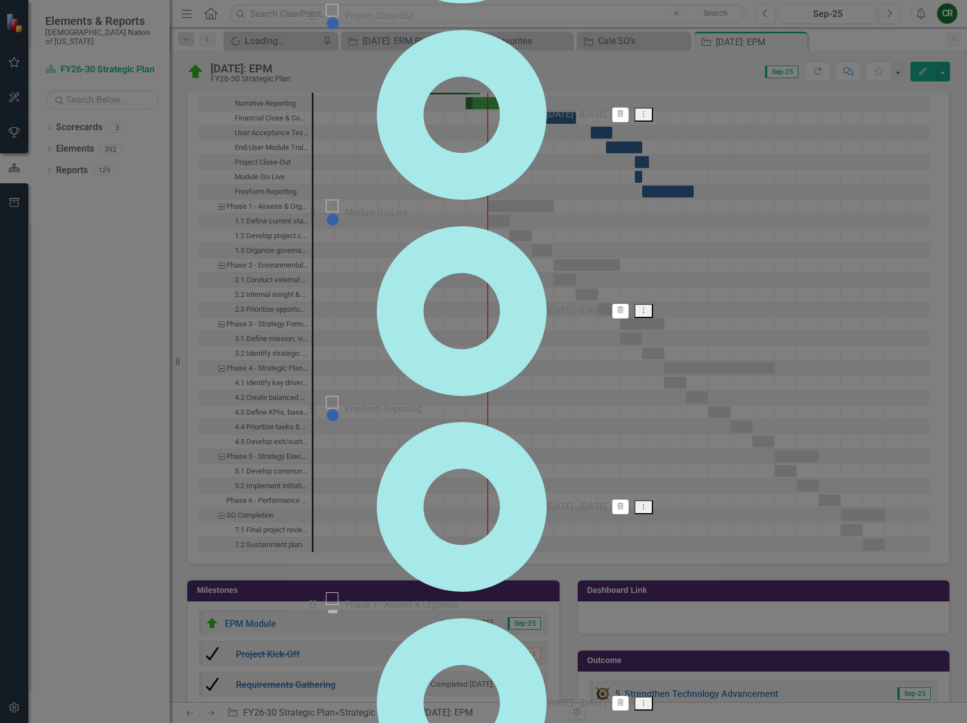
checkbox input "true"
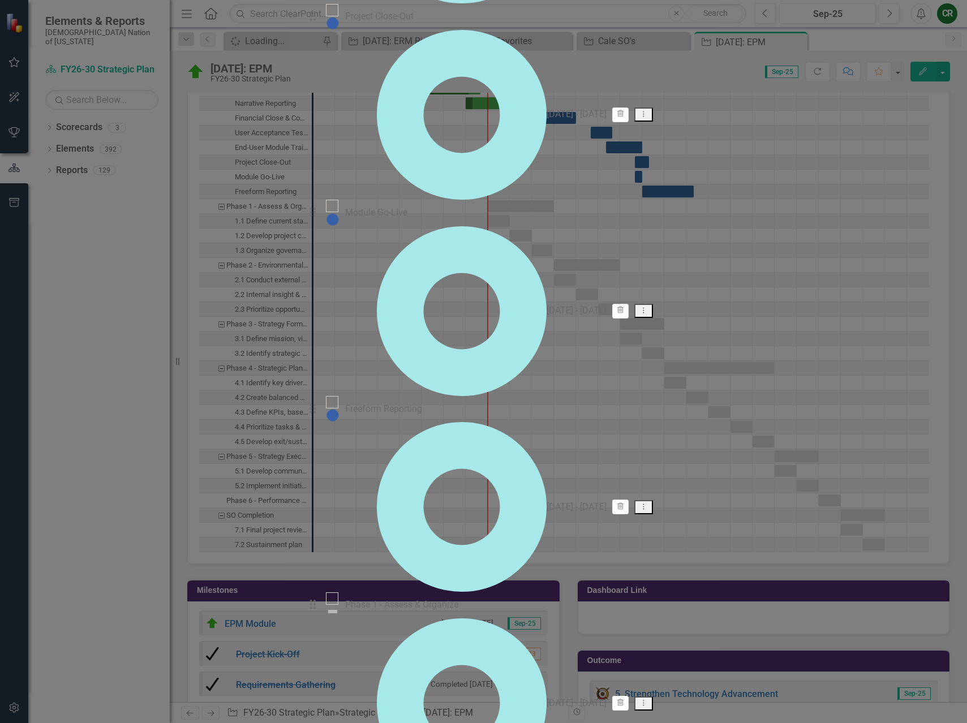
checkbox input "true"
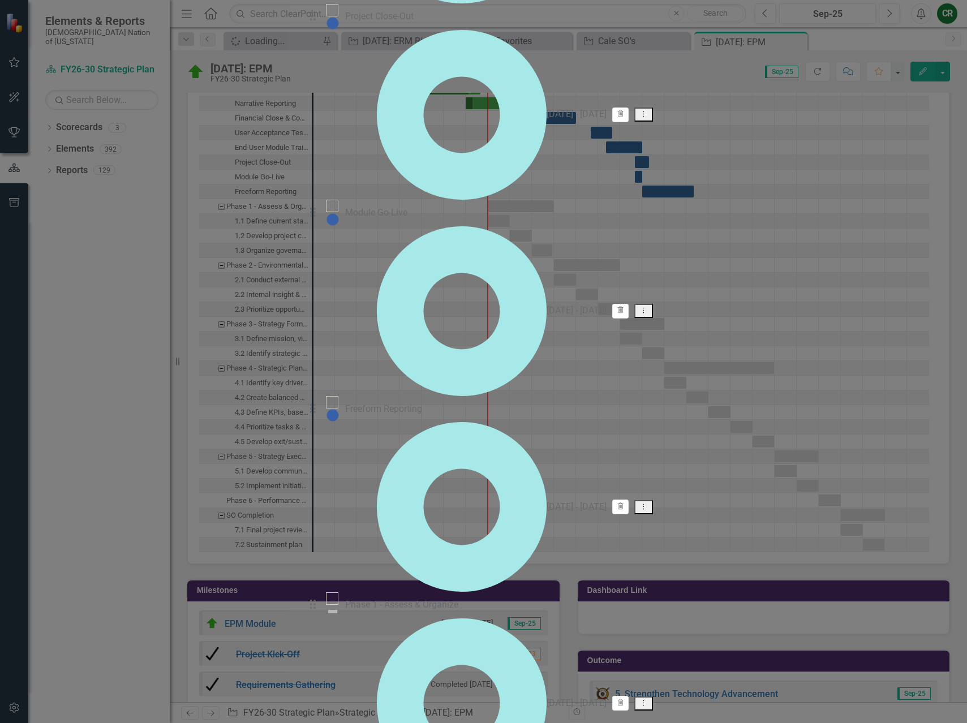
checkbox input "true"
drag, startPoint x: 312, startPoint y: 403, endPoint x: 312, endPoint y: 369, distance: 33.4
checkbox input "true"
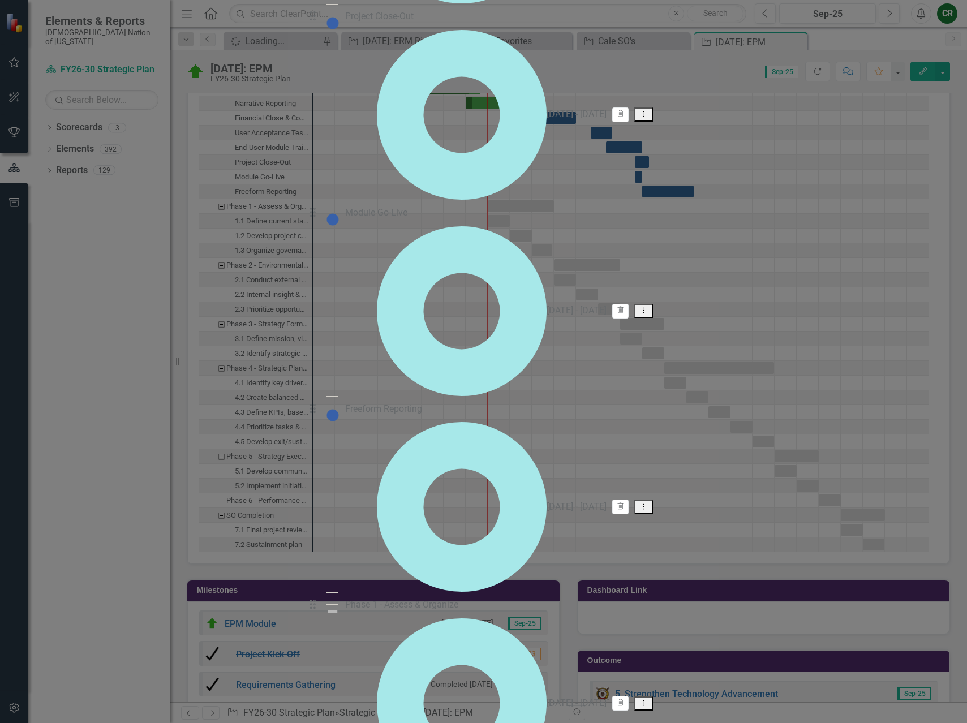
checkbox input "true"
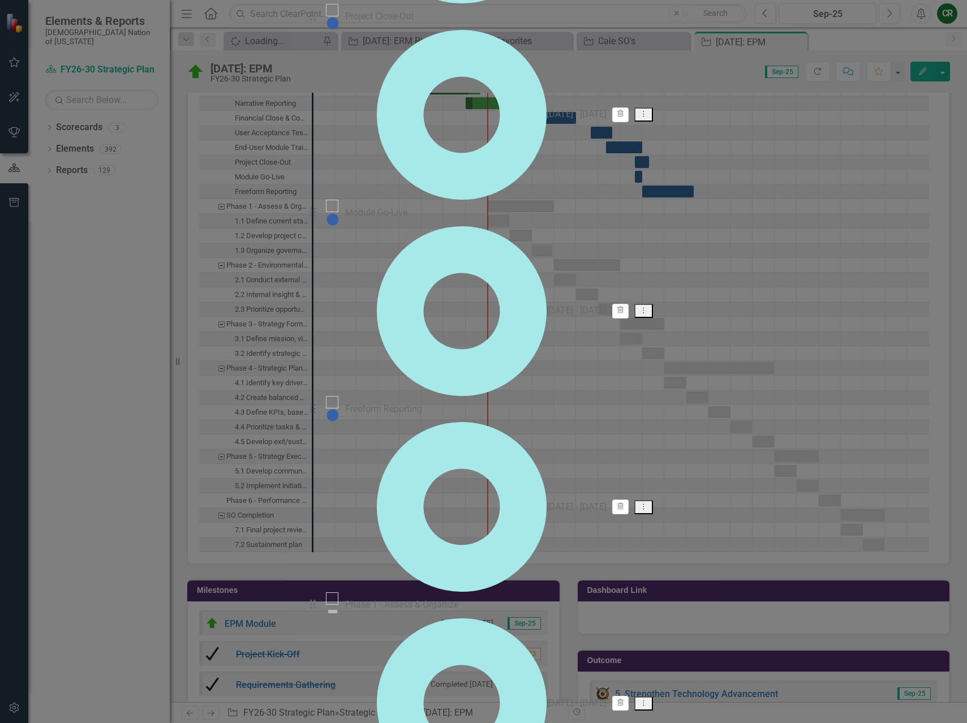
checkbox input "true"
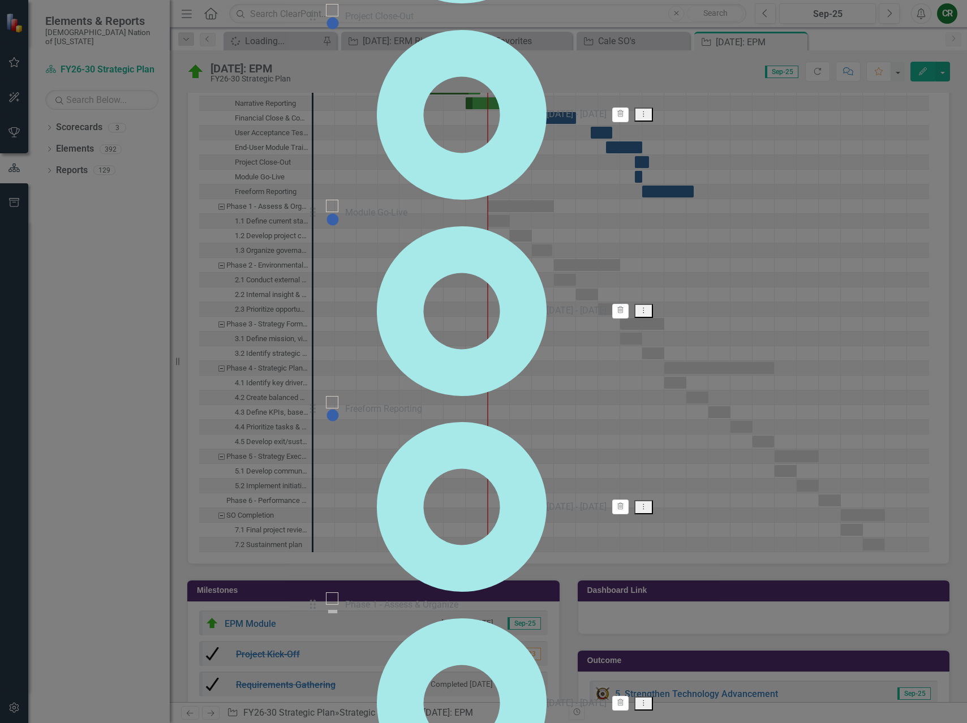
checkbox input "true"
click at [323, 19] on input "checkbox" at bounding box center [332, 10] width 18 height 18
click at [326, 16] on div at bounding box center [332, 10] width 12 height 12
click at [323, 19] on input "checkbox" at bounding box center [332, 10] width 18 height 18
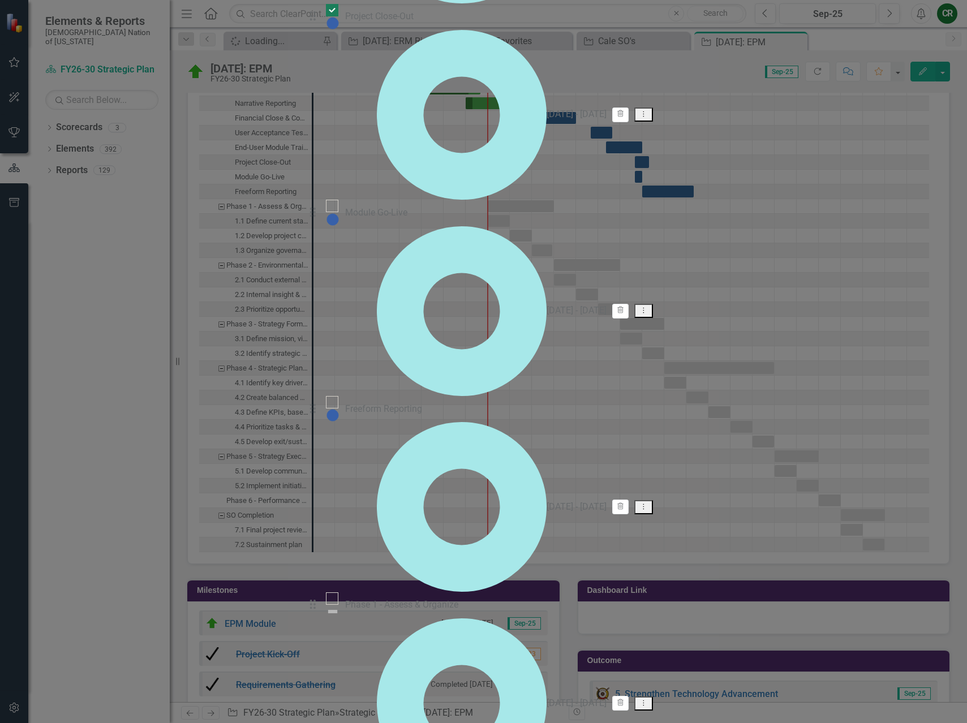
checkbox input "false"
click at [323, 411] on input "checkbox" at bounding box center [332, 403] width 18 height 18
checkbox input "true"
drag, startPoint x: 310, startPoint y: 509, endPoint x: 311, endPoint y: 500, distance: 9.6
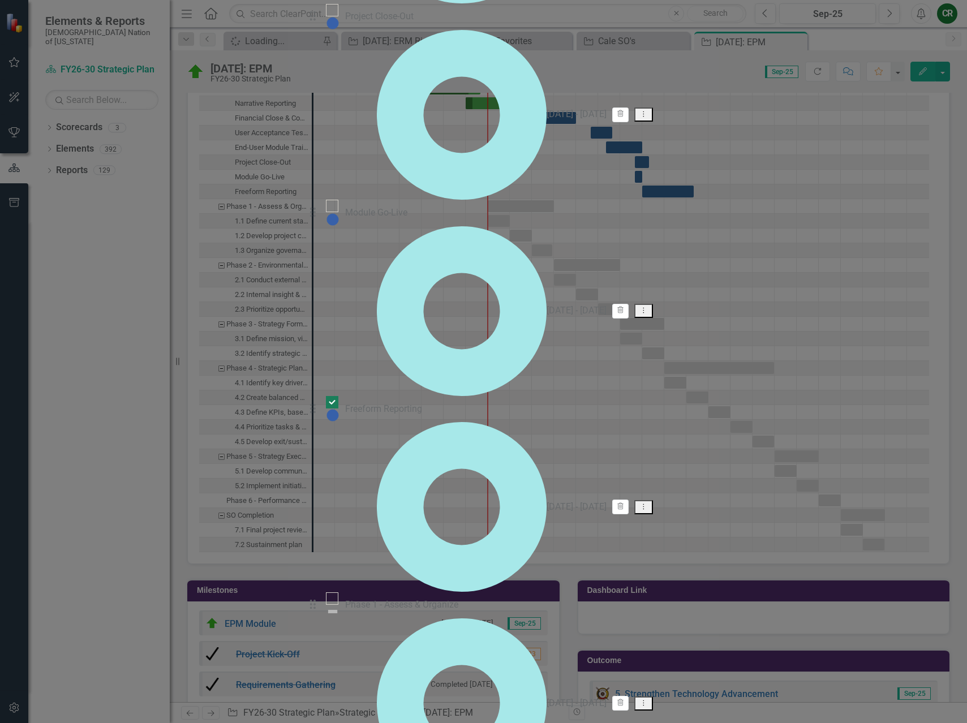
click at [311, 396] on div "Drag Module Go-Live 6/1/27 - 6/30/27 Trash Dropdown Menu" at bounding box center [483, 298] width 356 height 196
click at [326, 16] on div at bounding box center [332, 10] width 12 height 12
click at [323, 19] on input "checkbox" at bounding box center [332, 10] width 18 height 18
checkbox input "true"
click at [326, 212] on div at bounding box center [332, 206] width 12 height 12
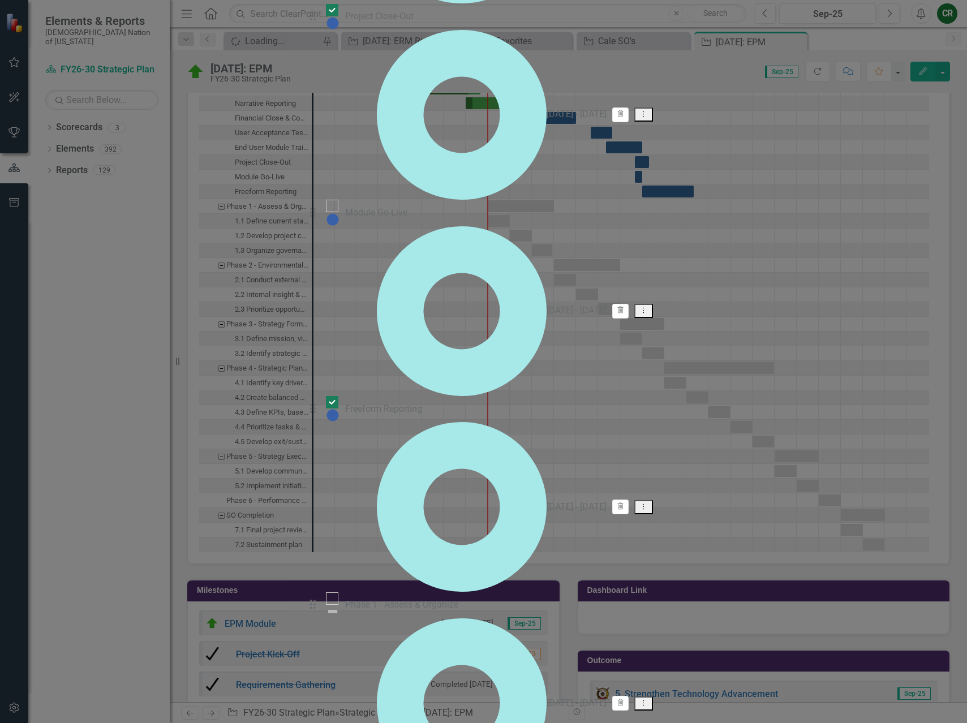
click at [323, 215] on input "checkbox" at bounding box center [332, 206] width 18 height 18
checkbox input "true"
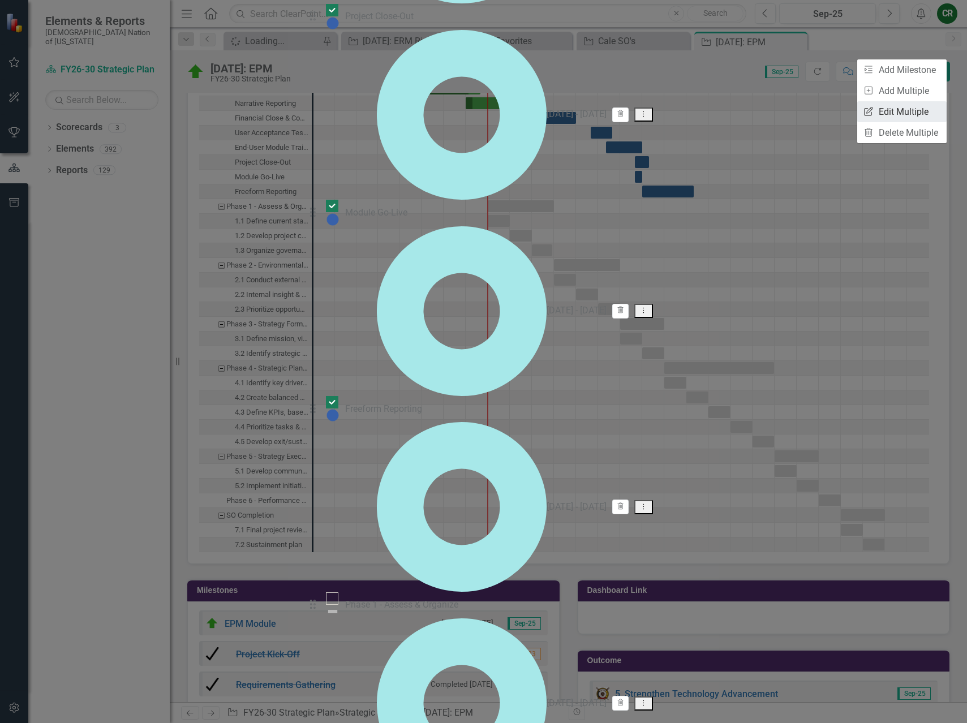
click at [910, 107] on link "Edit Multiple Edit Multiple" at bounding box center [901, 111] width 89 height 21
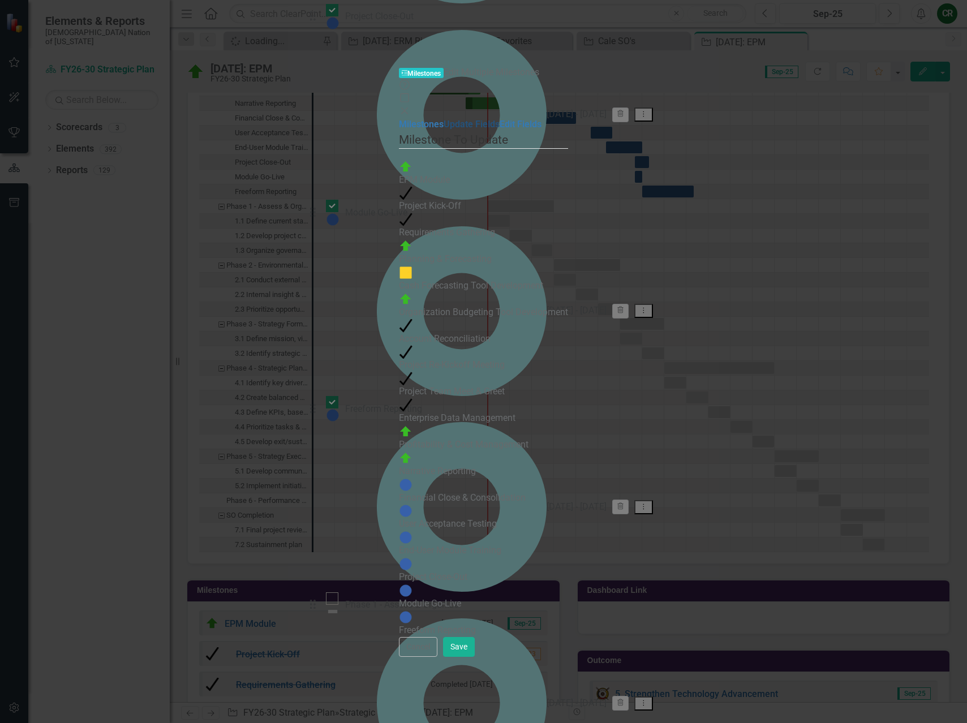
click at [444, 119] on link "Update Fields" at bounding box center [472, 124] width 56 height 11
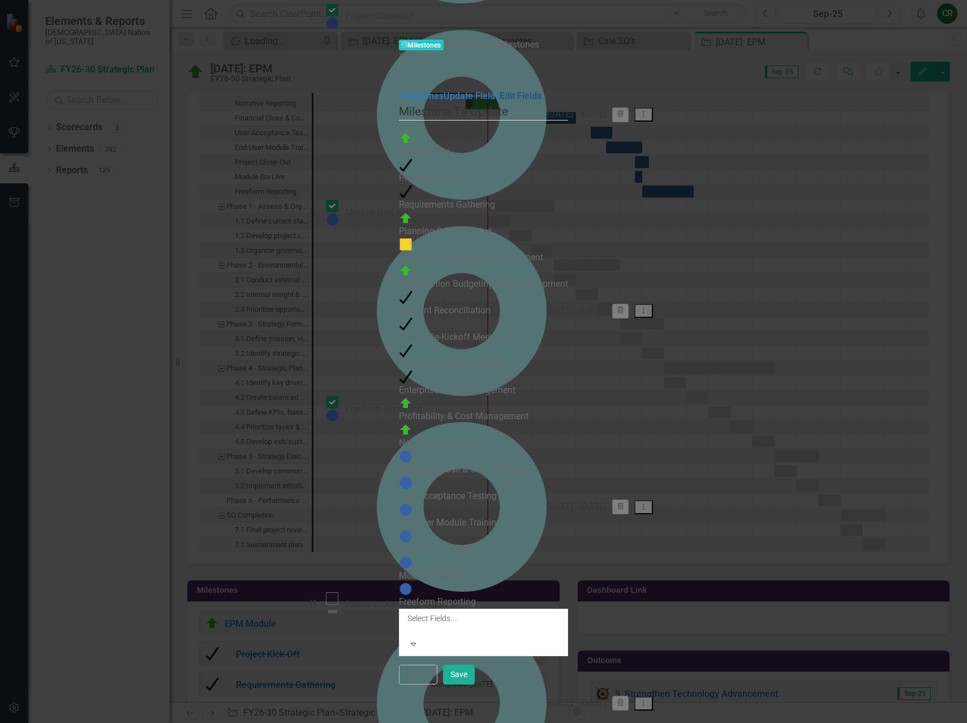
click at [500, 91] on link "Edit Fields" at bounding box center [521, 96] width 42 height 11
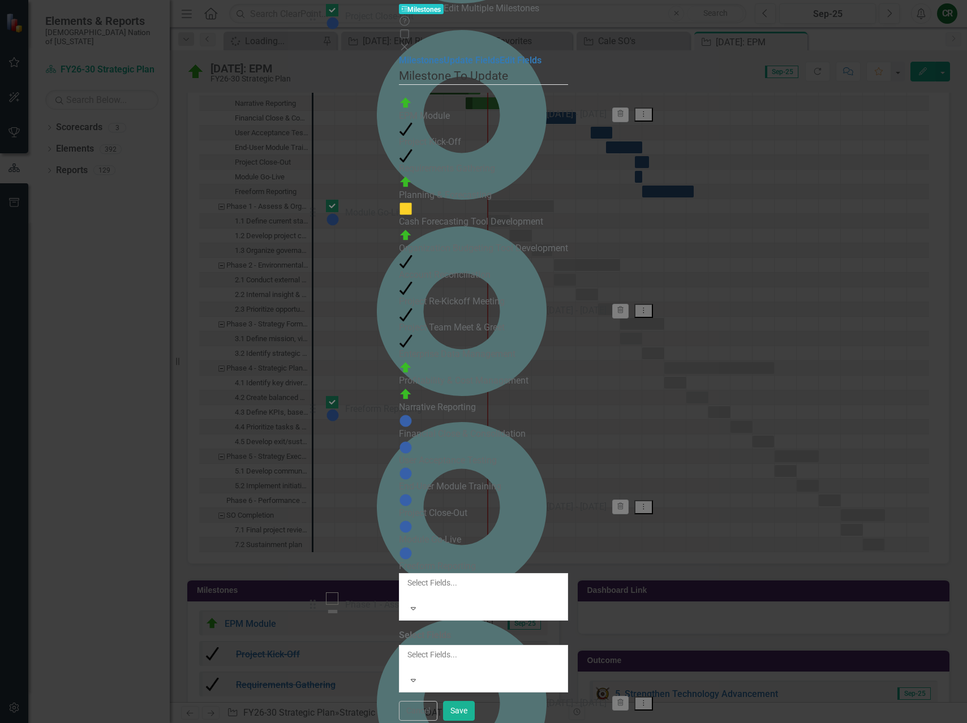
click at [406, 660] on div at bounding box center [483, 665] width 154 height 11
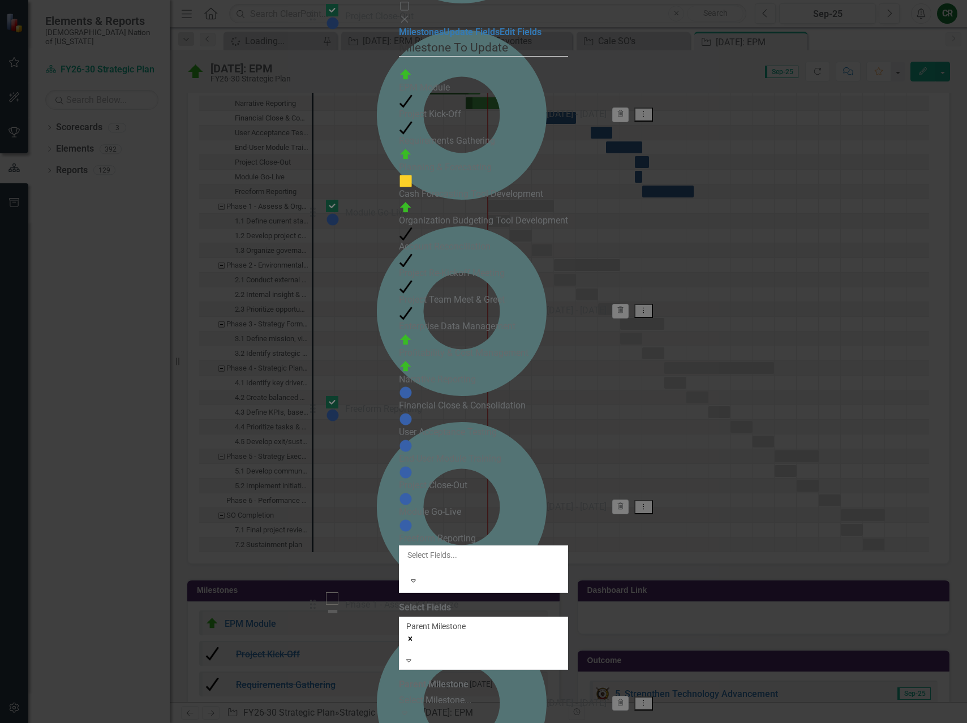
click at [410, 694] on div "Select Milestone..." at bounding box center [483, 700] width 169 height 13
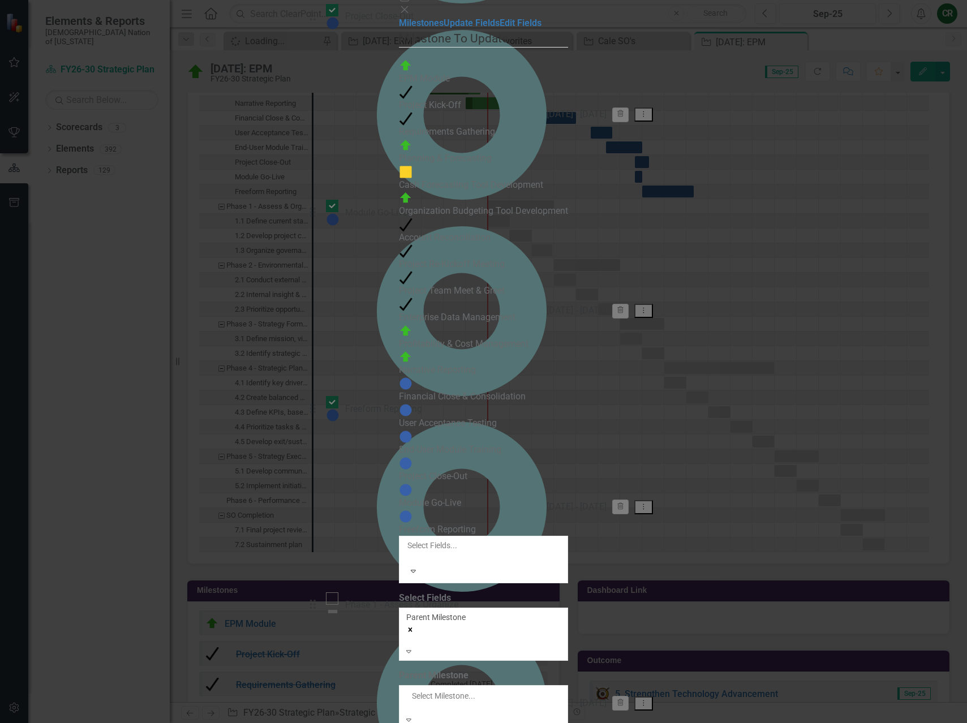
scroll to position [264, 0]
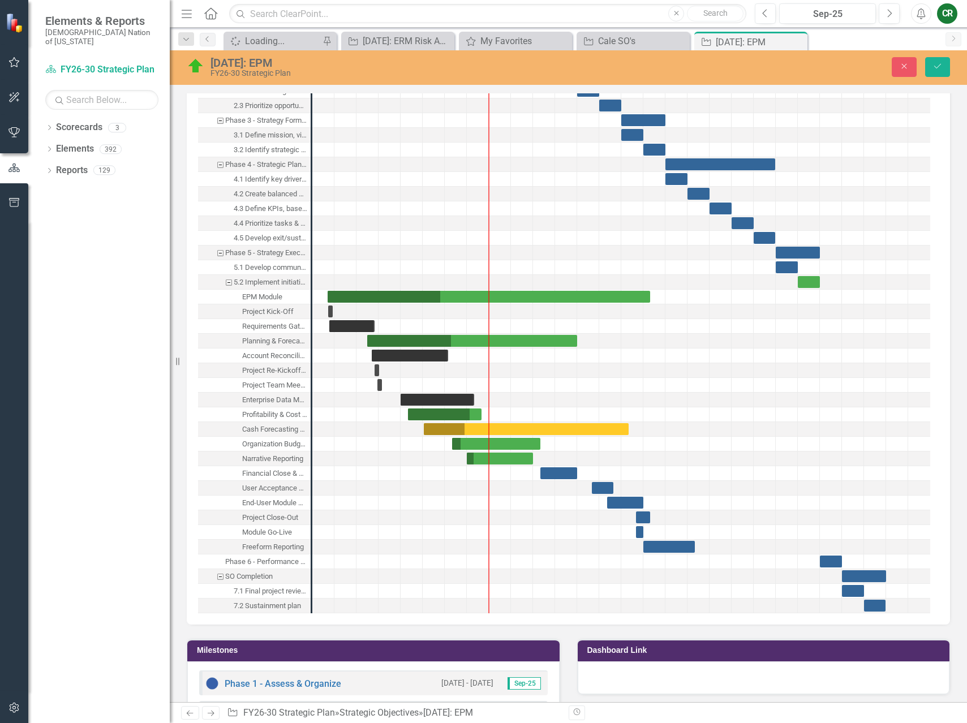
scroll to position [1263, 0]
click at [478, 411] on div "Task: Start date: 2024-10-31 End date: 2025-08-30" at bounding box center [445, 414] width 74 height 12
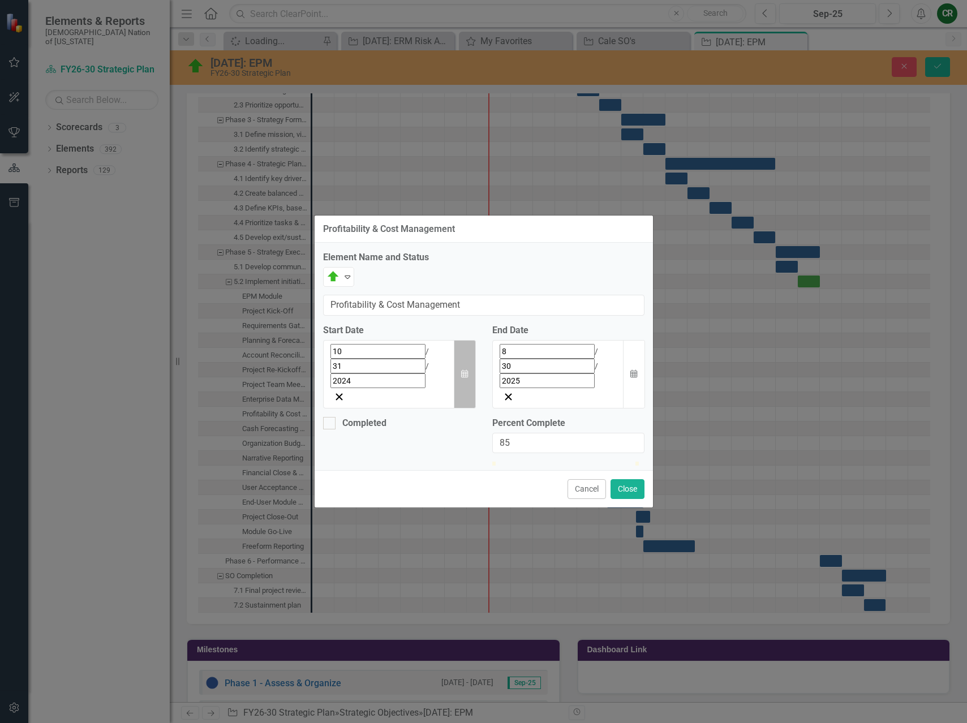
click at [470, 344] on button "Calendar" at bounding box center [464, 374] width 21 height 68
click at [464, 493] on button "1" at bounding box center [478, 503] width 28 height 20
click at [634, 370] on icon "button" at bounding box center [633, 374] width 7 height 8
click at [598, 373] on button "›" at bounding box center [585, 376] width 25 height 25
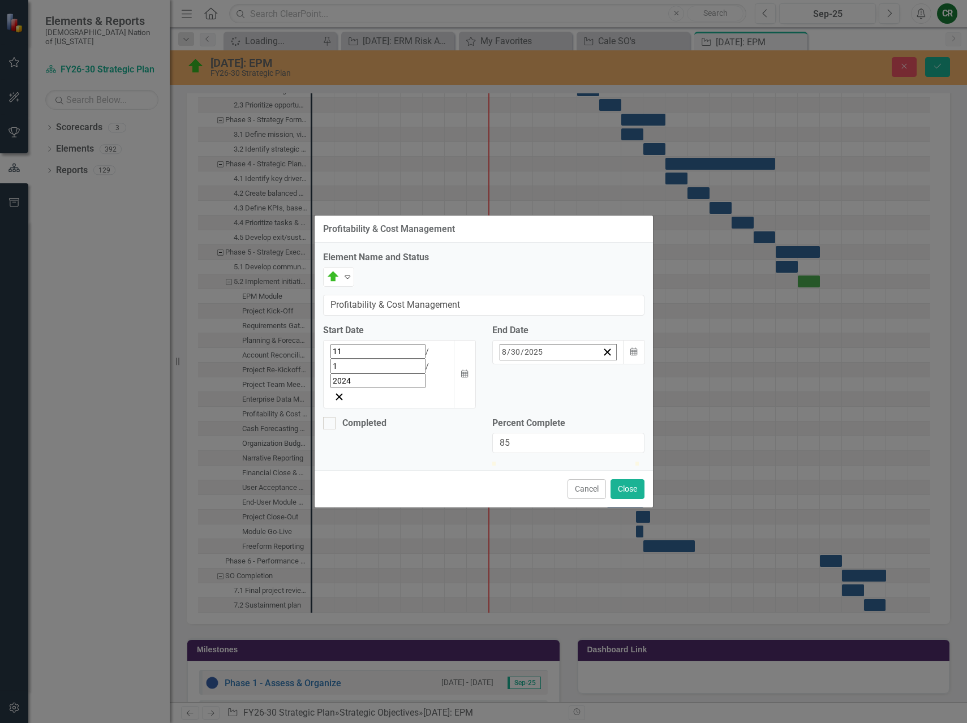
click at [586, 499] on abbr "31" at bounding box center [580, 503] width 9 height 9
click at [622, 479] on button "Close" at bounding box center [627, 489] width 34 height 20
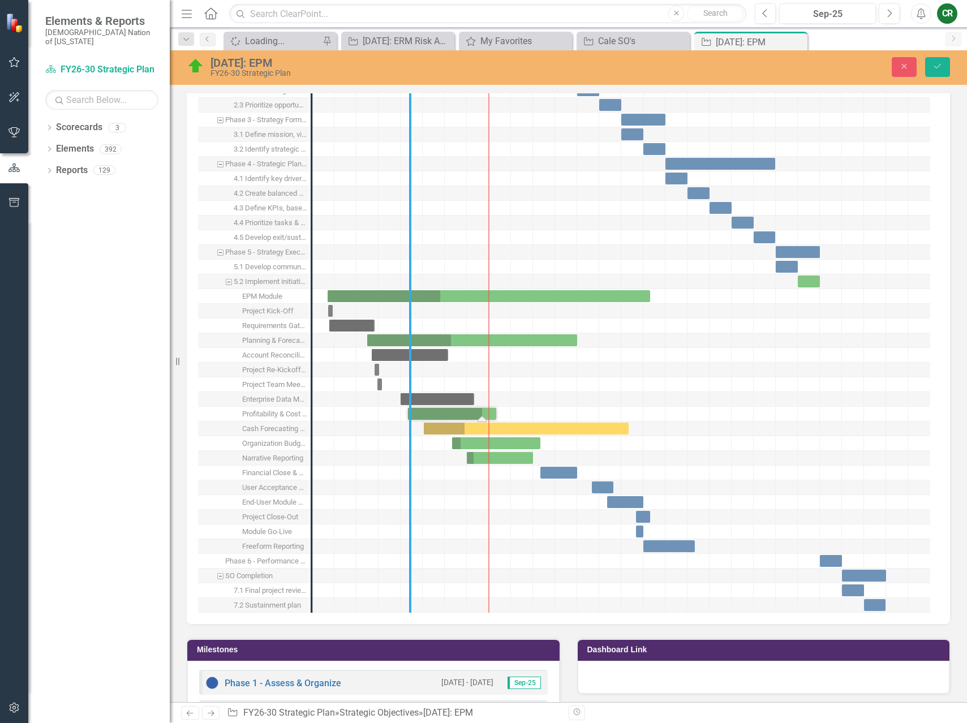
drag, startPoint x: 308, startPoint y: 440, endPoint x: 407, endPoint y: 447, distance: 98.7
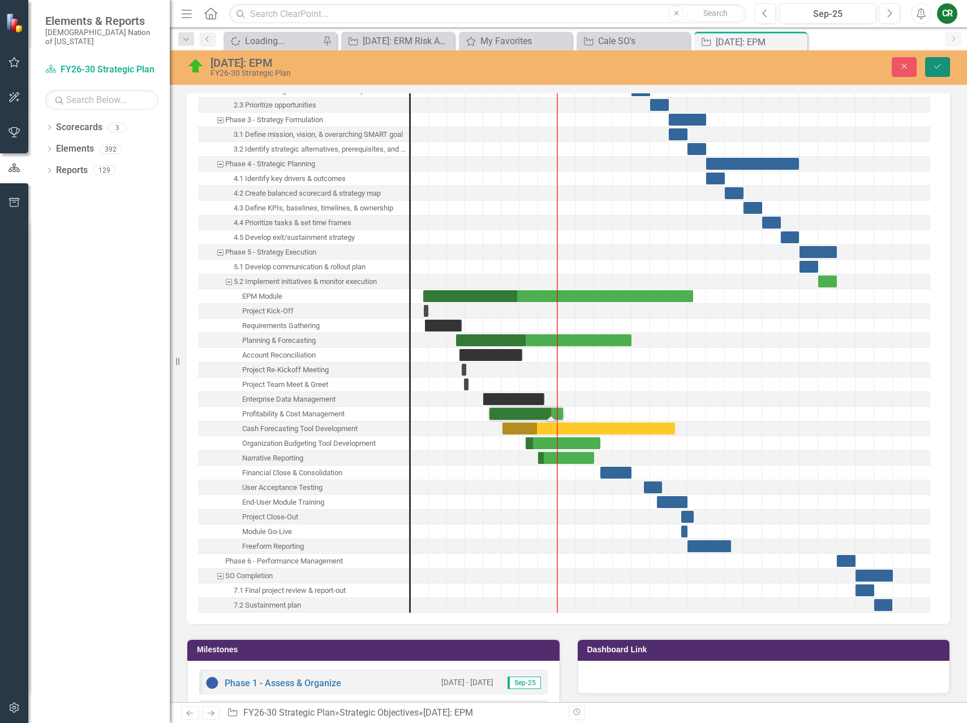
click at [929, 71] on button "Save" at bounding box center [937, 67] width 25 height 20
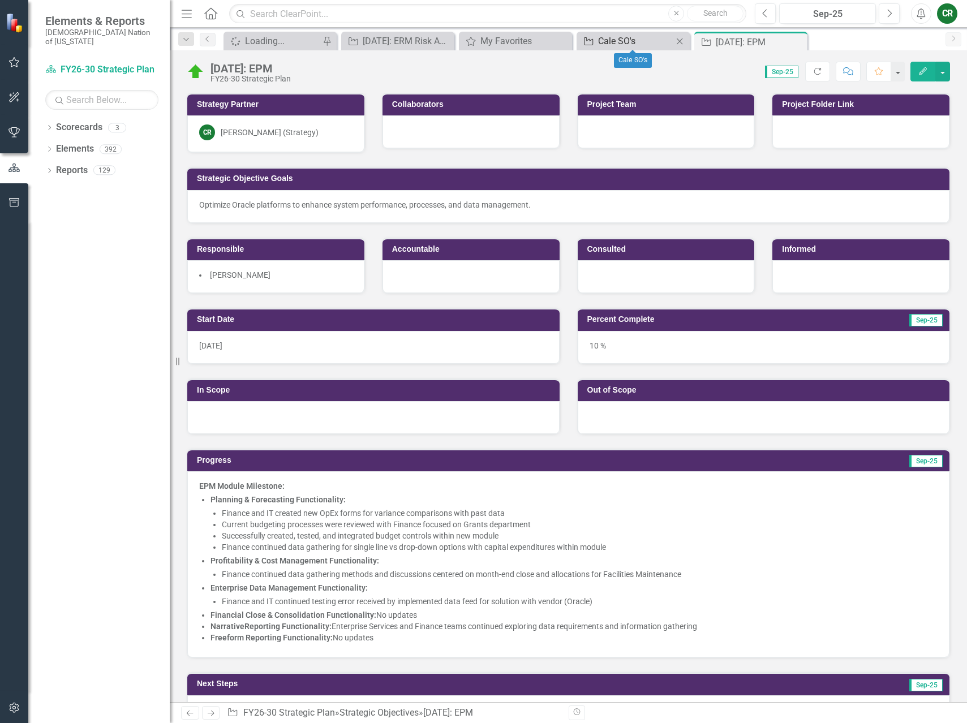
click at [588, 37] on icon "Strategic Objective" at bounding box center [588, 41] width 11 height 9
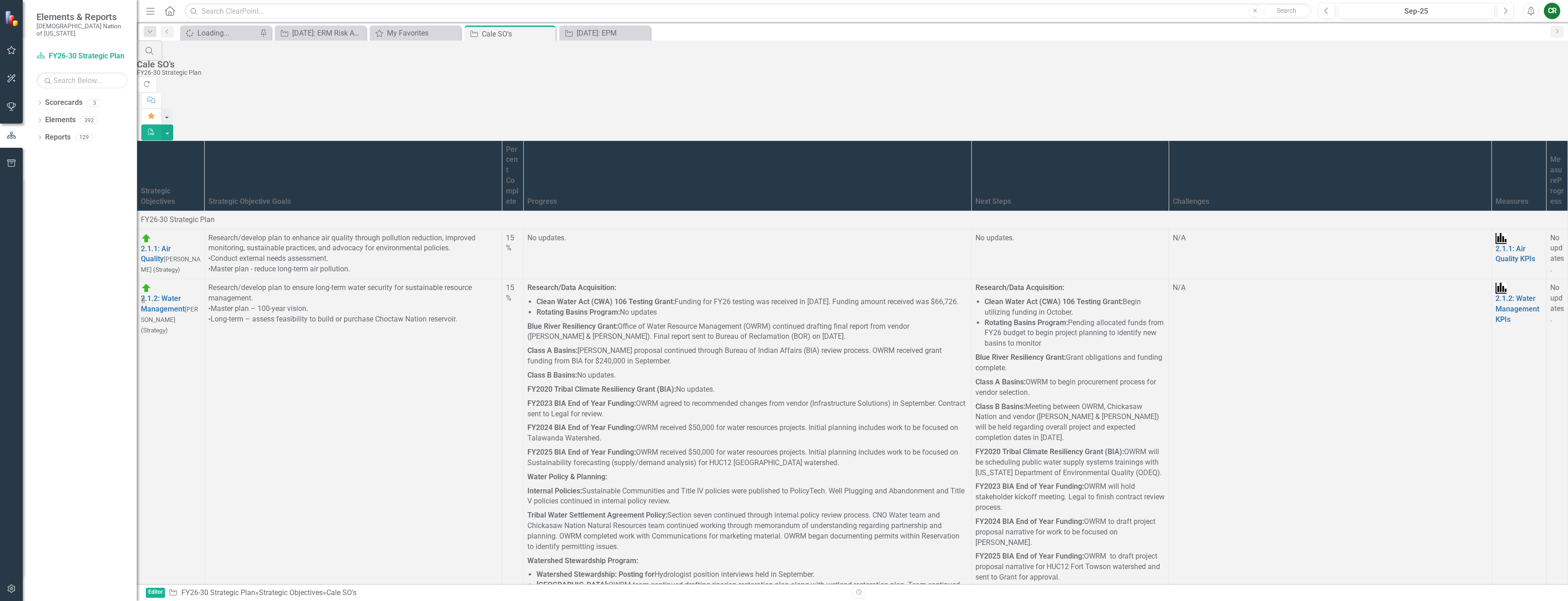
scroll to position [2868, 0]
